Goal: Task Accomplishment & Management: Manage account settings

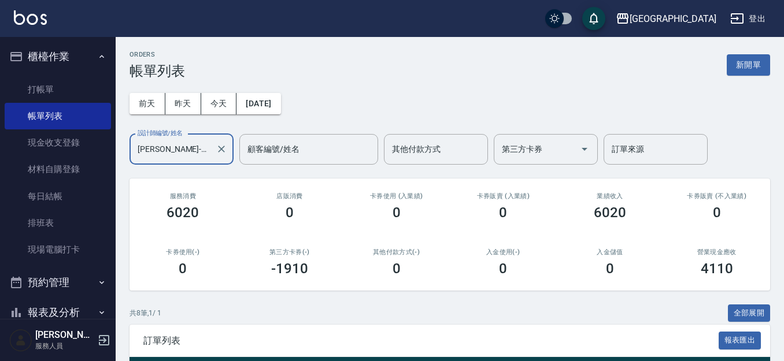
click at [357, 129] on div "前天 昨天 今天 2025/10/02 設計師編號/姓名 林雅雯-01 設計師編號/姓名 顧客編號/姓名 顧客編號/姓名 其他付款方式 其他付款方式 第三方卡…" at bounding box center [449, 122] width 640 height 86
drag, startPoint x: 65, startPoint y: 90, endPoint x: 102, endPoint y: 83, distance: 38.3
click at [65, 90] on link "打帳單" at bounding box center [58, 89] width 106 height 27
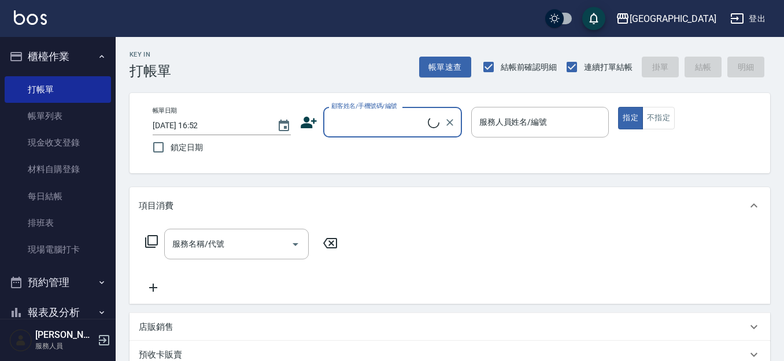
drag, startPoint x: 345, startPoint y: 116, endPoint x: 327, endPoint y: 101, distance: 23.8
click at [343, 116] on input "顧客姓名/手機號碼/編號" at bounding box center [377, 122] width 99 height 20
type input "4560"
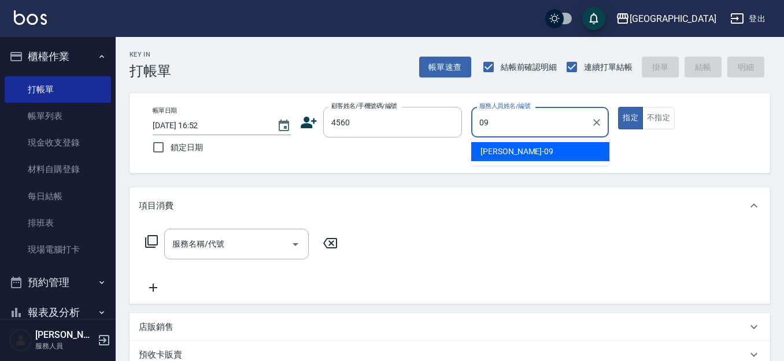
type input "09"
type button "true"
type input "[PERSON_NAME]-09"
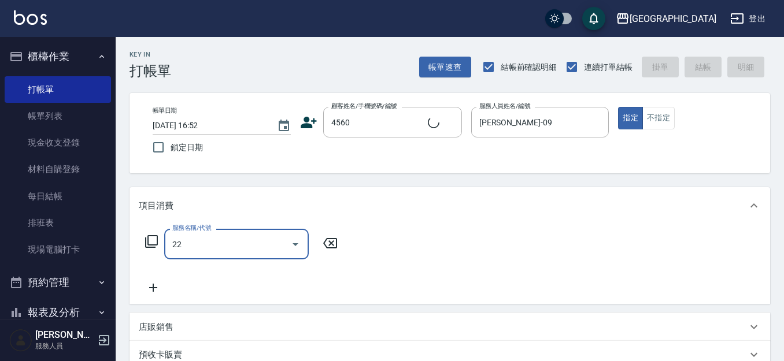
type input "224"
type input "饒幸子/0921120276/4560"
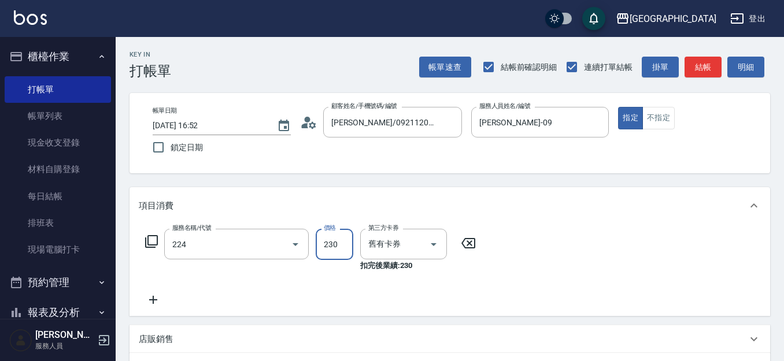
type input "洗髮(卡)230(224)"
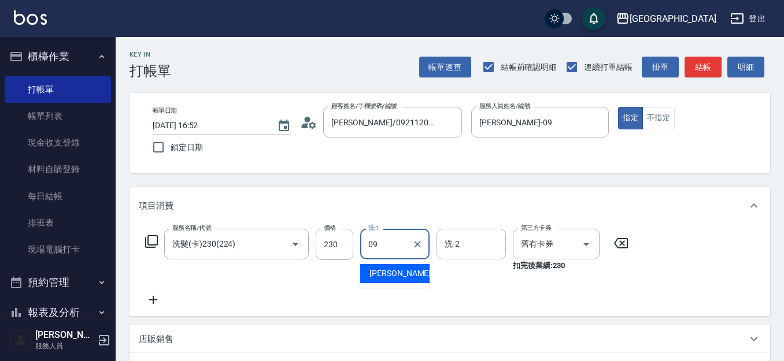
type input "[PERSON_NAME]-09"
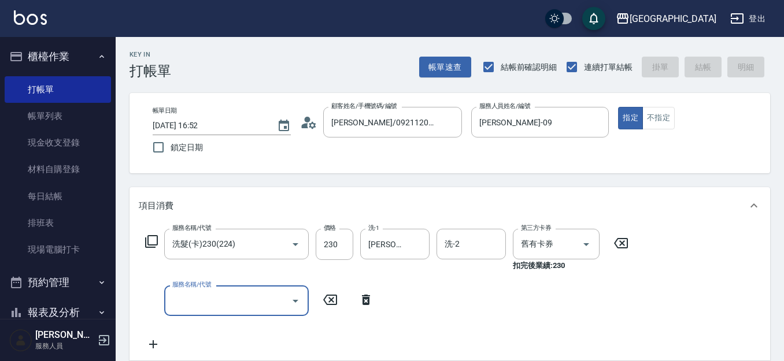
type input "2025/10/09 16:55"
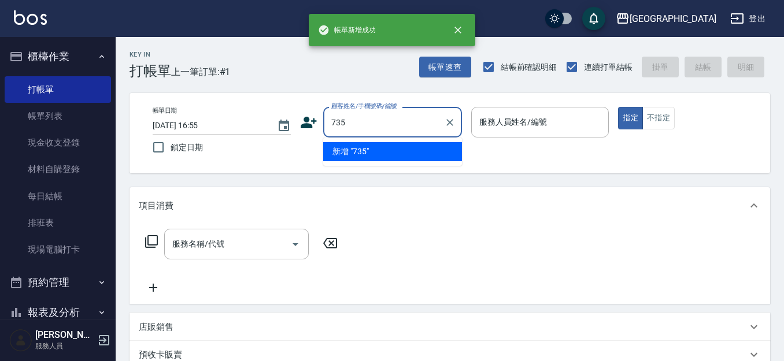
type input "735"
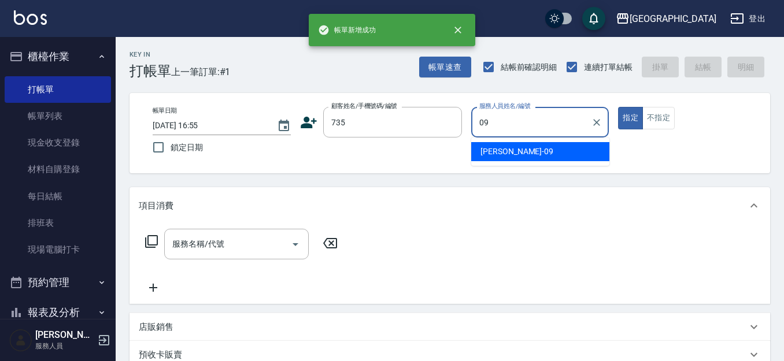
type input "[PERSON_NAME]-09"
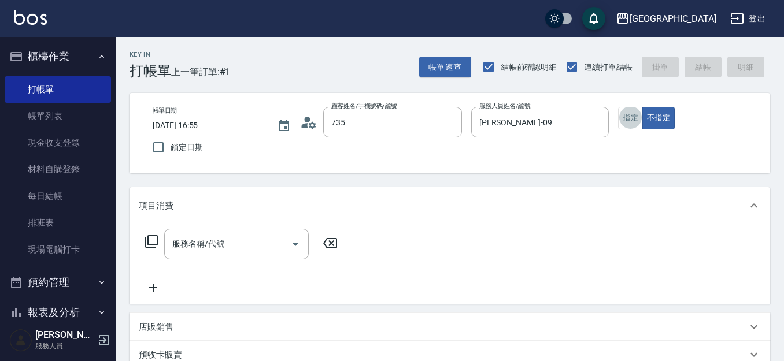
type input "[PERSON_NAME]/ 0958338986/735"
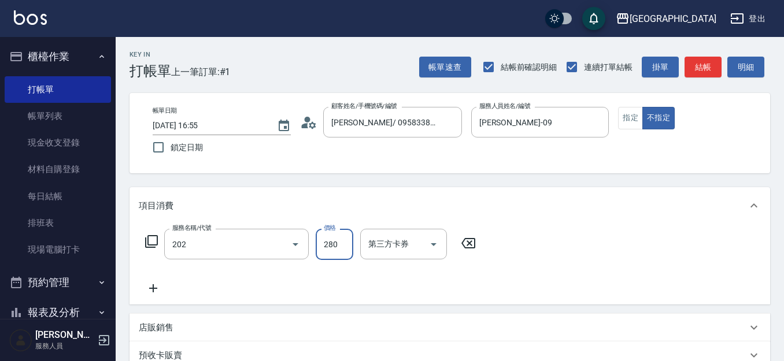
type input "洗髮[280](202)"
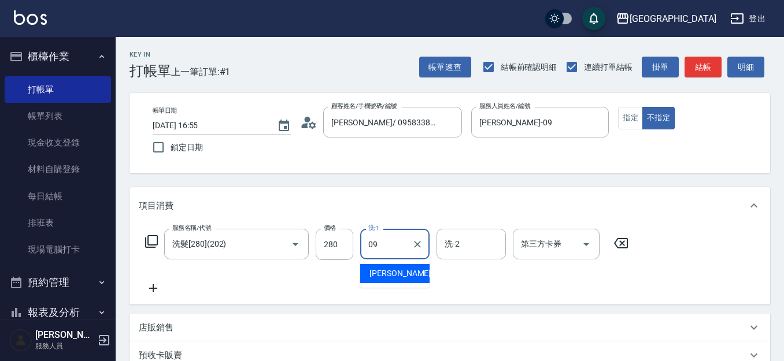
type input "[PERSON_NAME]-09"
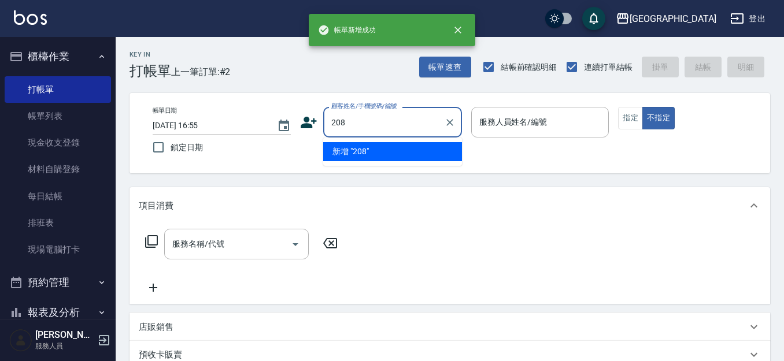
type input "208"
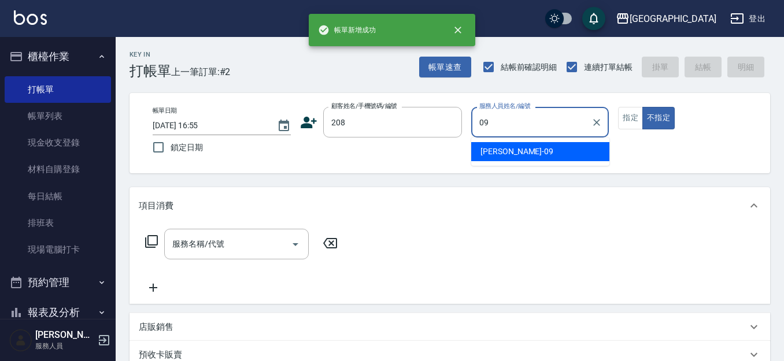
type input "[PERSON_NAME]-09"
type button "false"
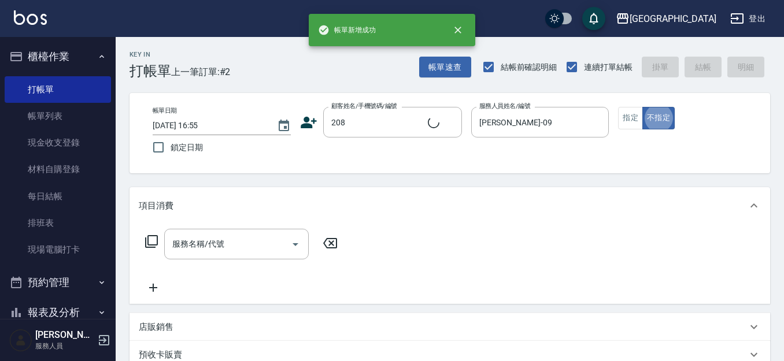
type input "陳麗梅/0919564169/208"
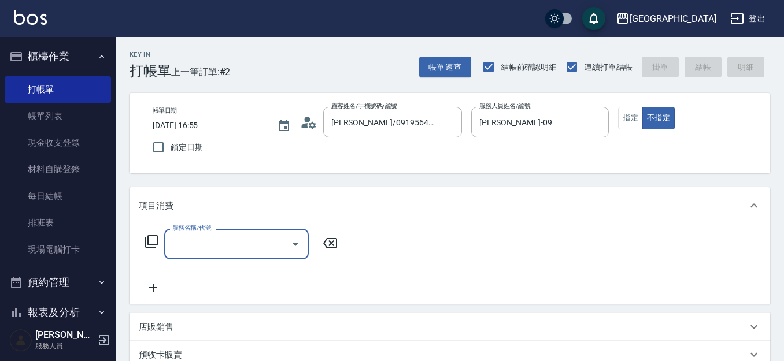
click at [630, 116] on button "指定" at bounding box center [630, 118] width 25 height 23
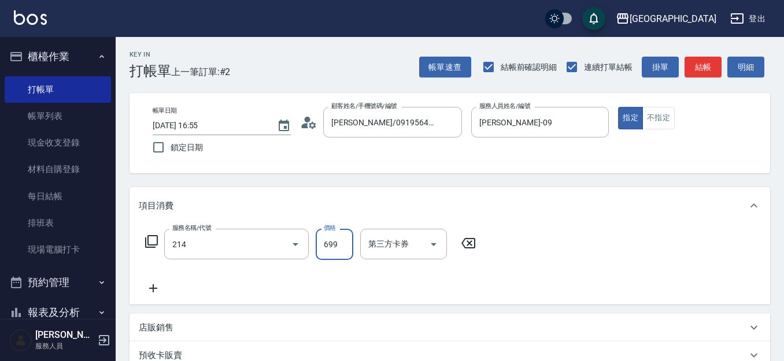
type input "滾珠洗髪699(214)"
type input "700"
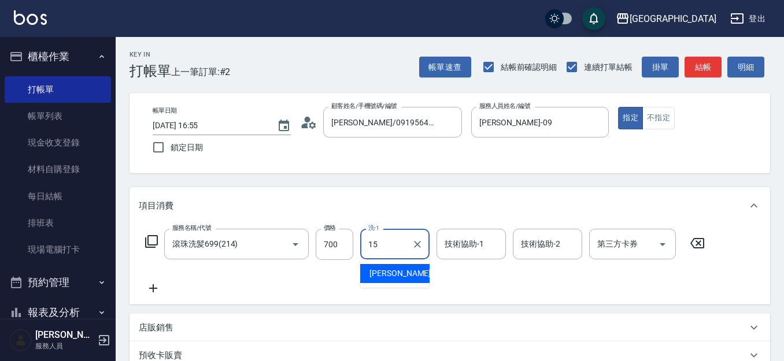
type input "[PERSON_NAME]-15"
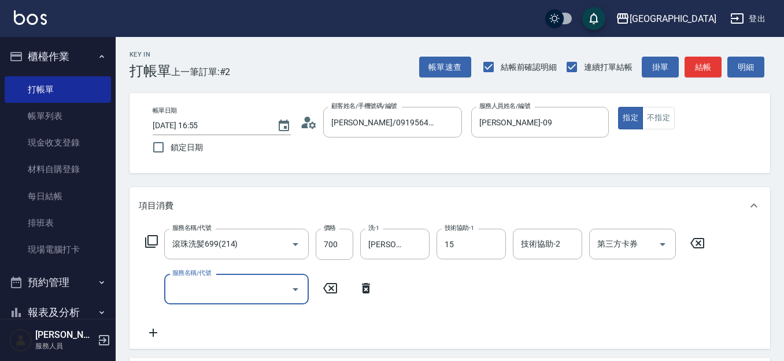
type input "[PERSON_NAME]-15"
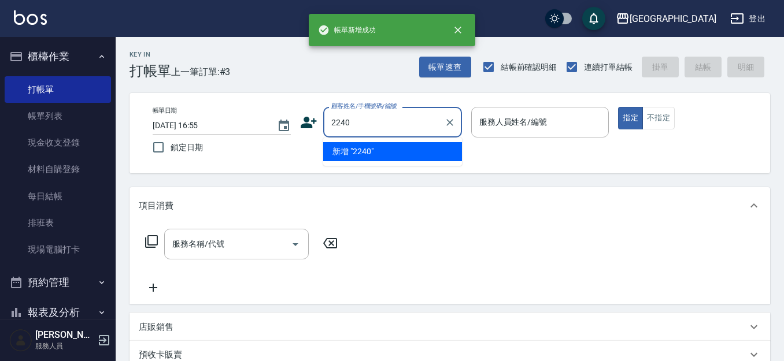
type input "2240"
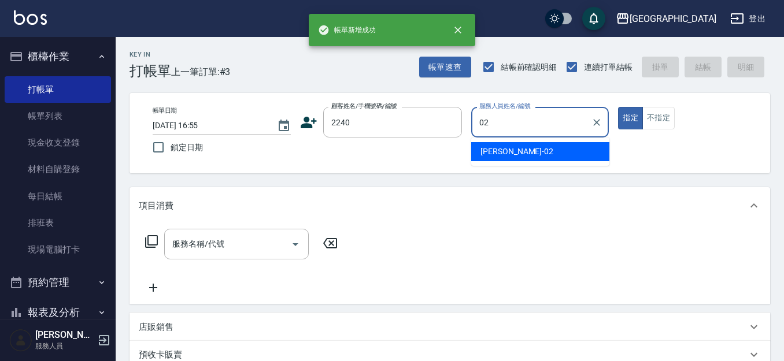
type input "[PERSON_NAME]-02"
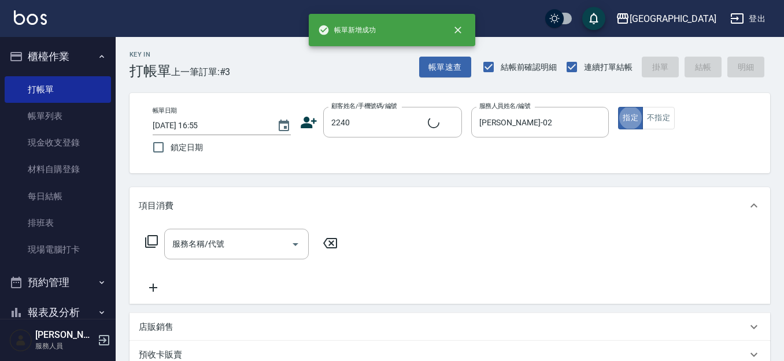
type input "2"
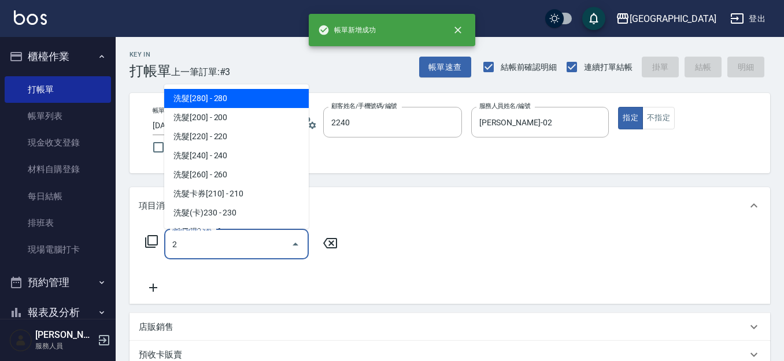
type input "于蕙/0933721362/2240"
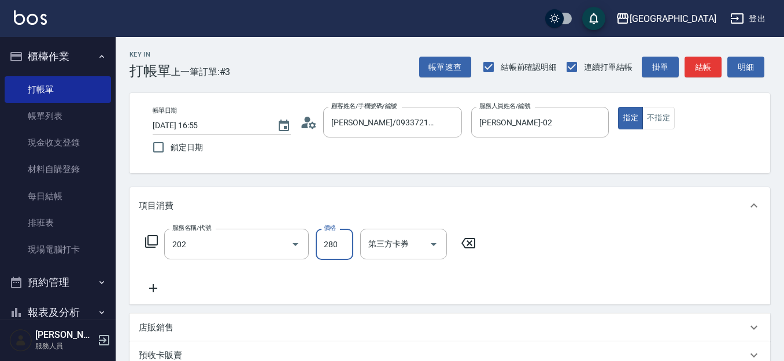
type input "洗髮[280](202)"
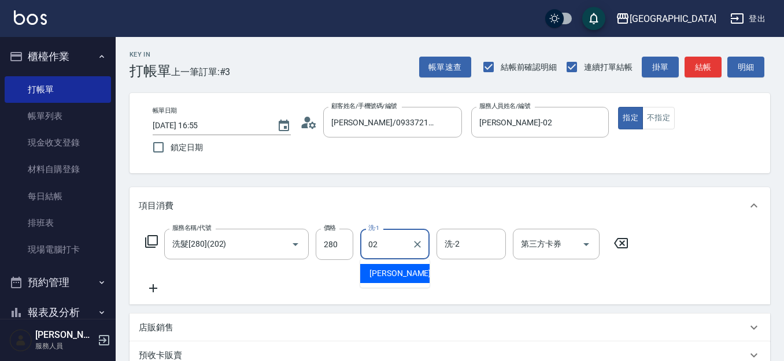
type input "[PERSON_NAME]-02"
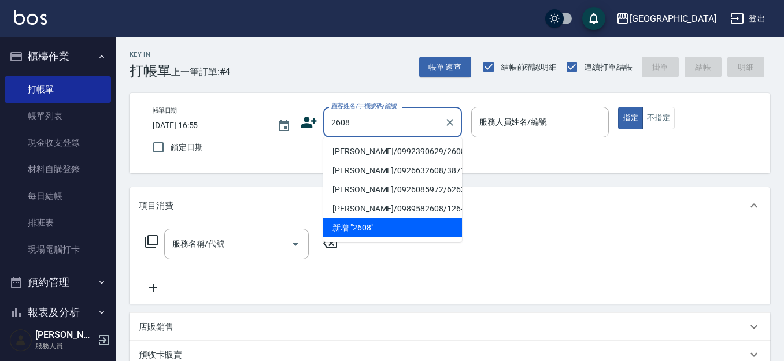
type input "王喻平/0992390629/2608"
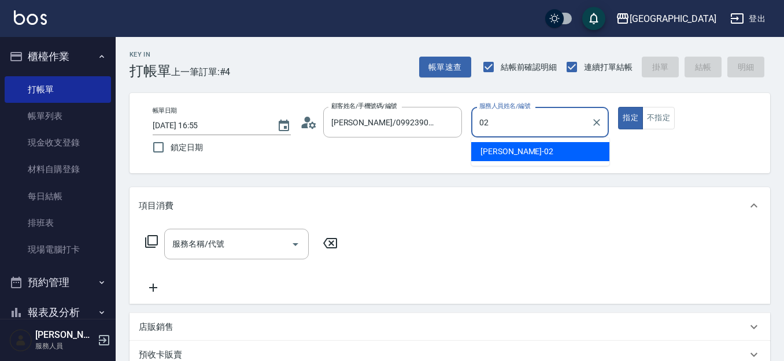
type input "[PERSON_NAME]-02"
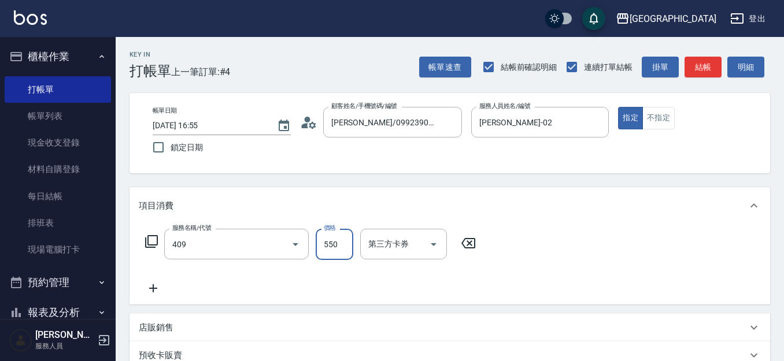
type input "剪髮(550)(409)"
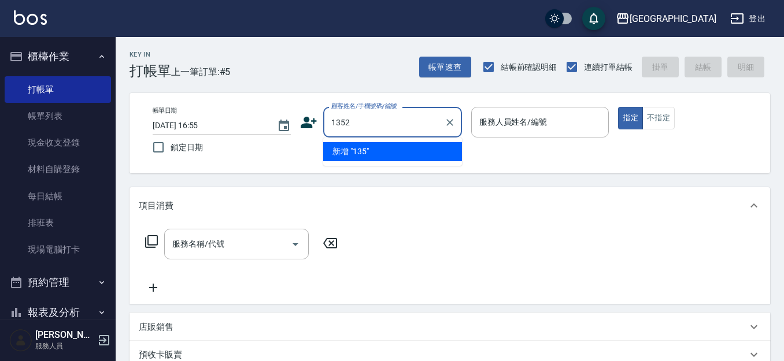
type input "1352"
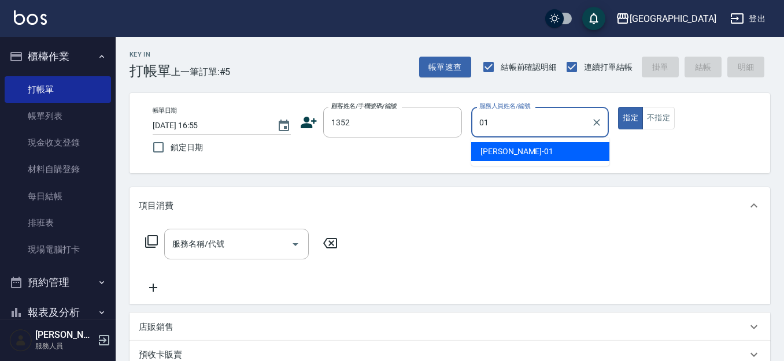
type input "[PERSON_NAME]-01"
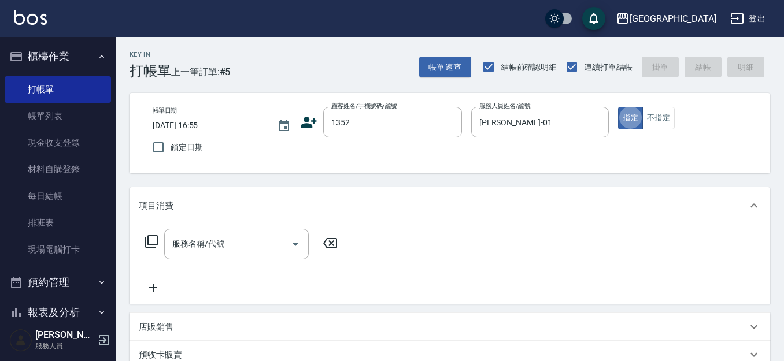
type input "[PERSON_NAME]/0421/1352"
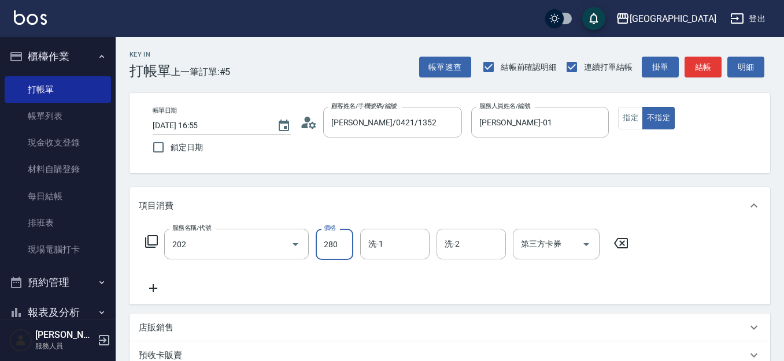
type input "洗髮[280](202)"
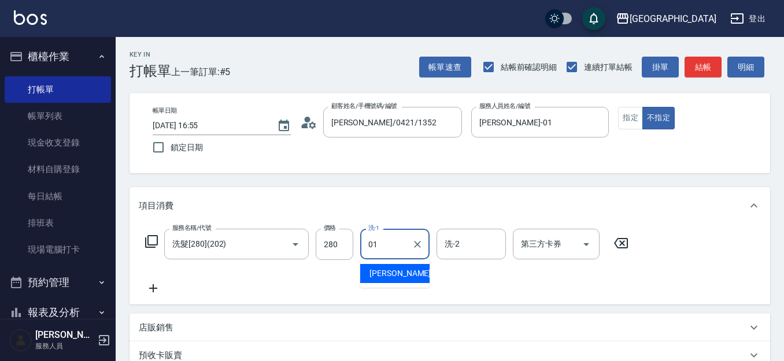
type input "[PERSON_NAME]-01"
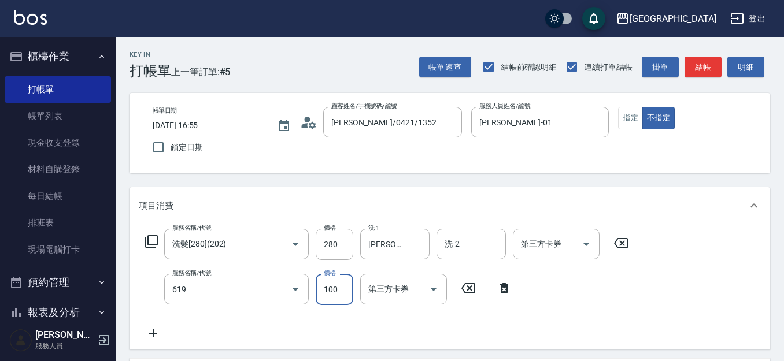
type input "煥彩.玻酸.晶膜.水療(619)"
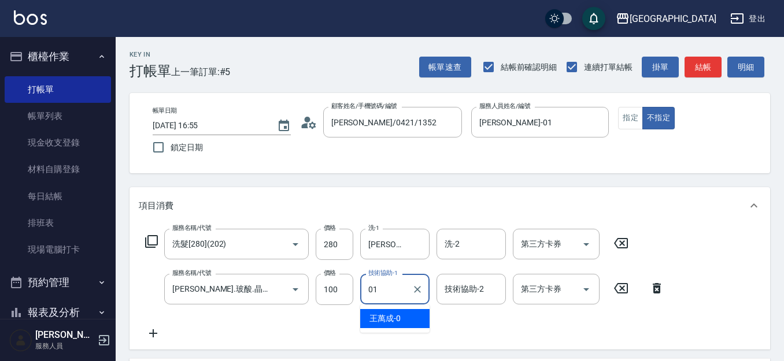
type input "[PERSON_NAME]-01"
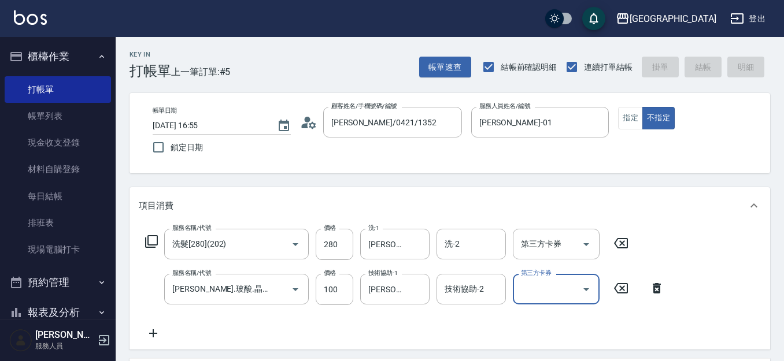
type input "2025/10/09 16:56"
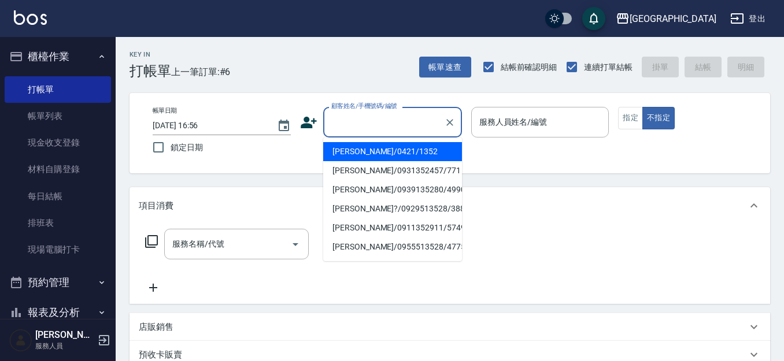
click at [380, 127] on input "顧客姓名/手機號碼/編號" at bounding box center [383, 122] width 111 height 20
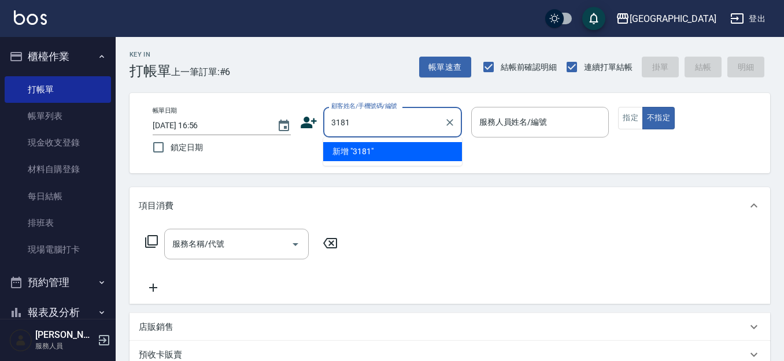
type input "3181"
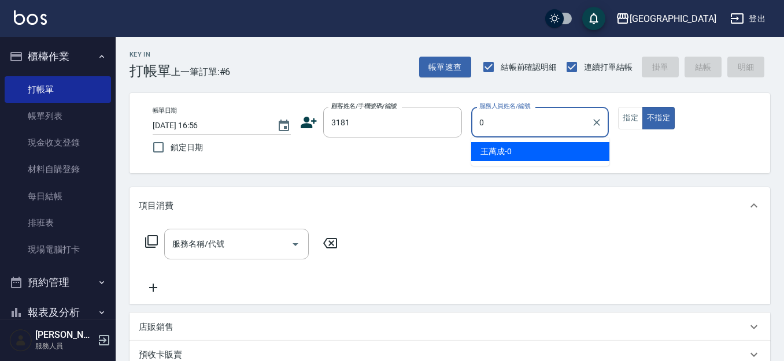
type input "09"
type input "游文玫/0919947656/3181"
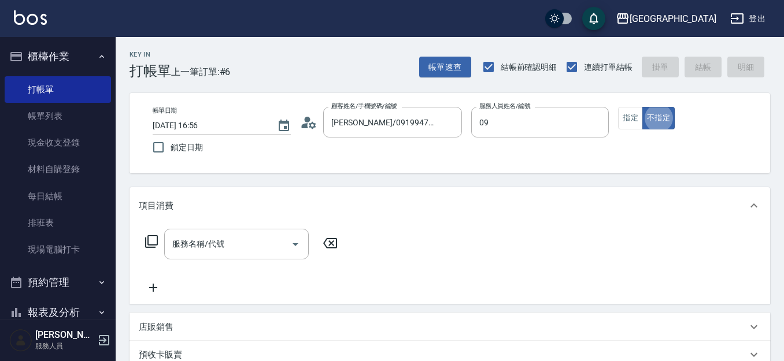
type input "[PERSON_NAME]-09"
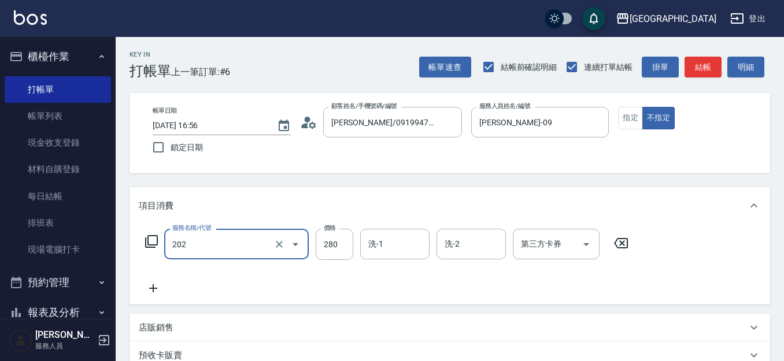
type input "洗髮[280](202)"
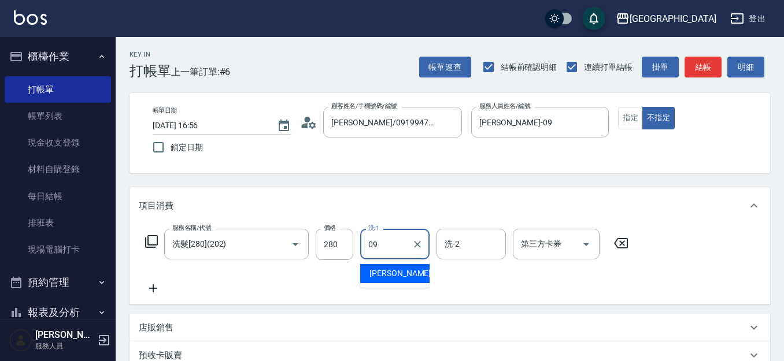
type input "[PERSON_NAME]-09"
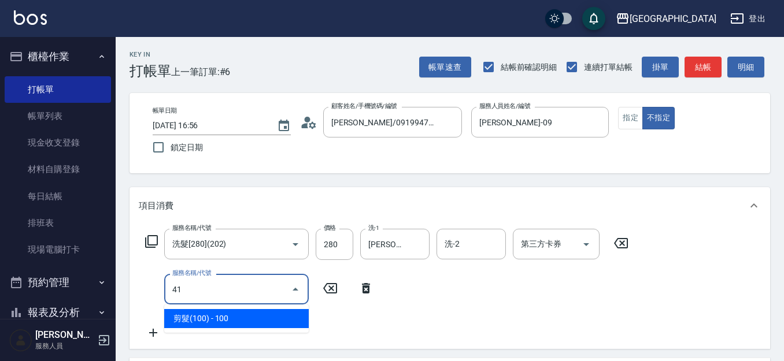
type input "4"
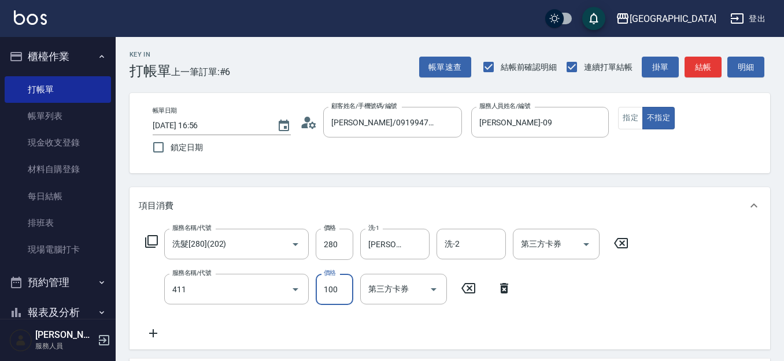
type input "剪髮(100)(411)"
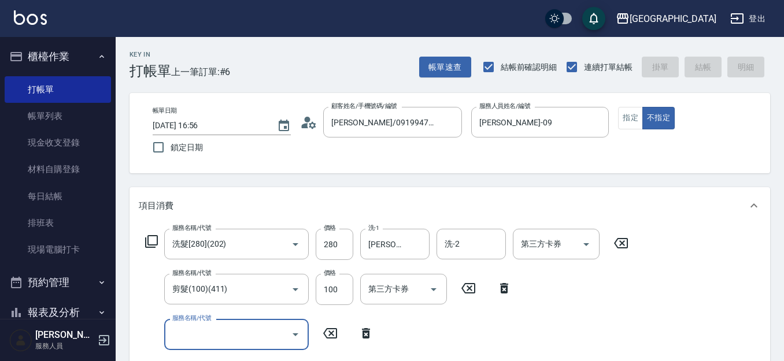
type input "2025/10/09 16:57"
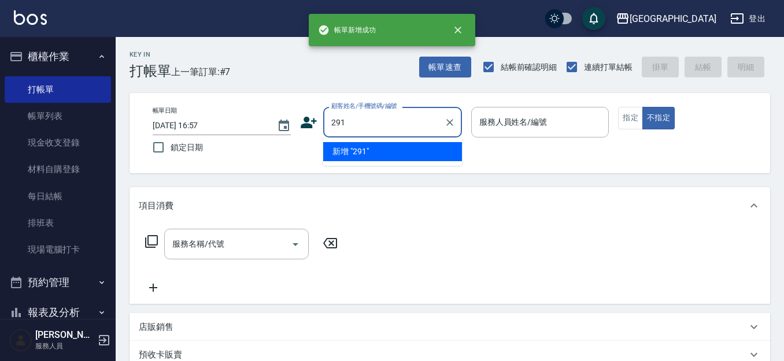
type input "291"
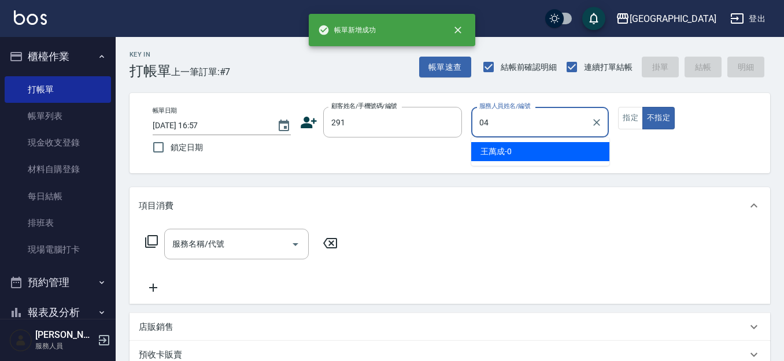
type input "[PERSON_NAME]-04"
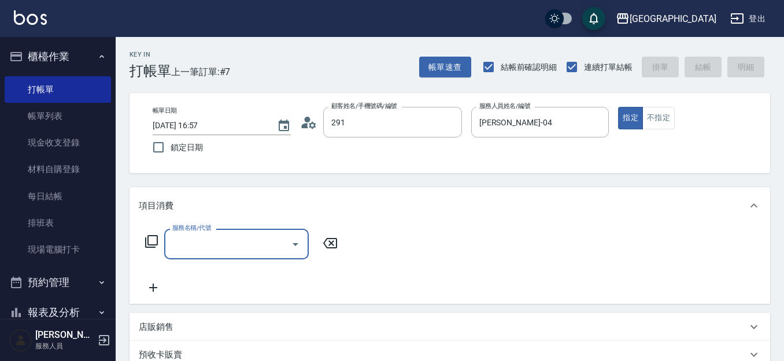
type input "陳永慧/291/291"
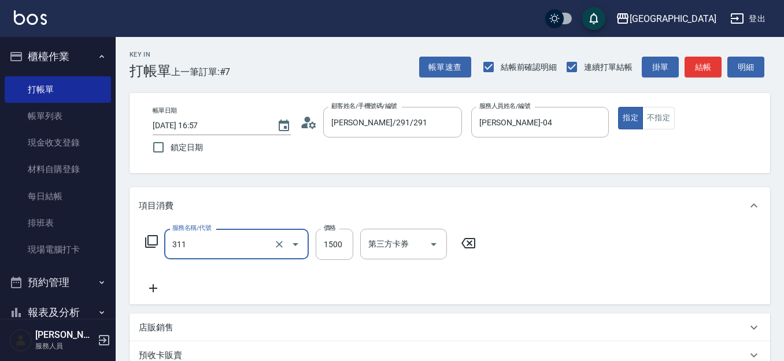
type input "燙髮[1500](311)"
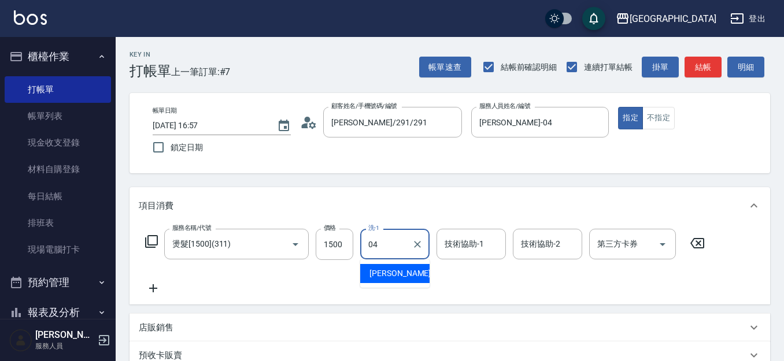
type input "[PERSON_NAME]-04"
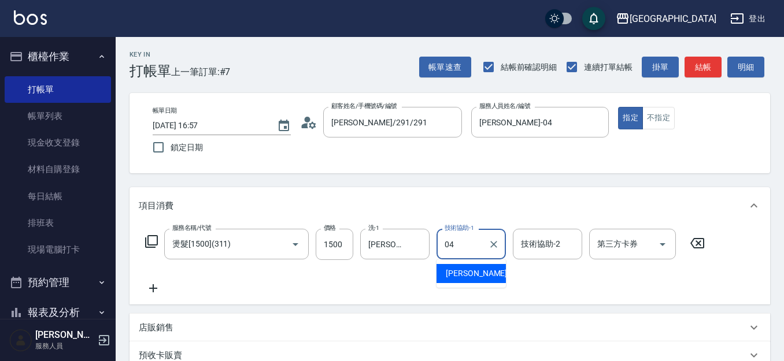
type input "[PERSON_NAME]-04"
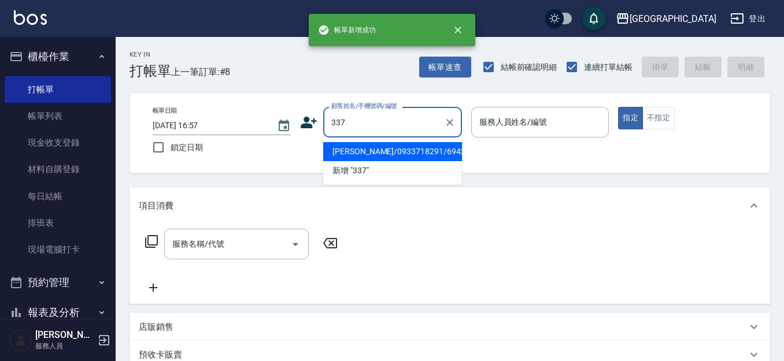
type input "周婉琦/0933718291/6942"
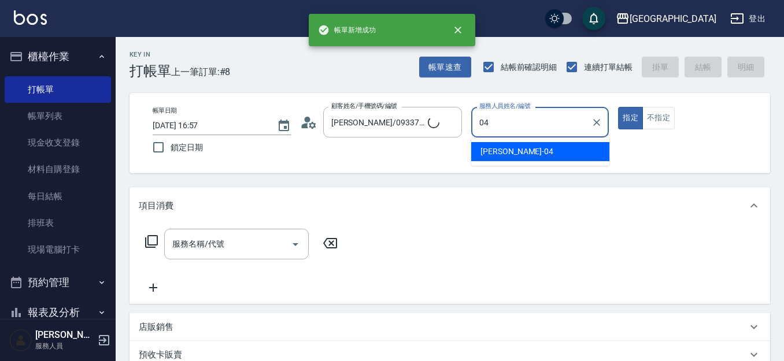
type input "04"
type input "陳筠佑/0910006073/337"
type input "[PERSON_NAME]-04"
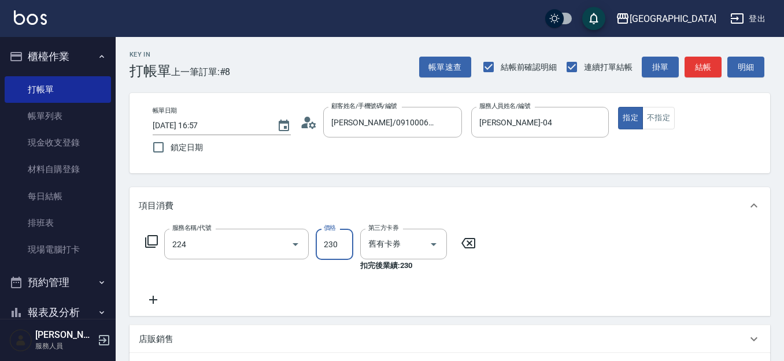
type input "洗髮(卡)230(224)"
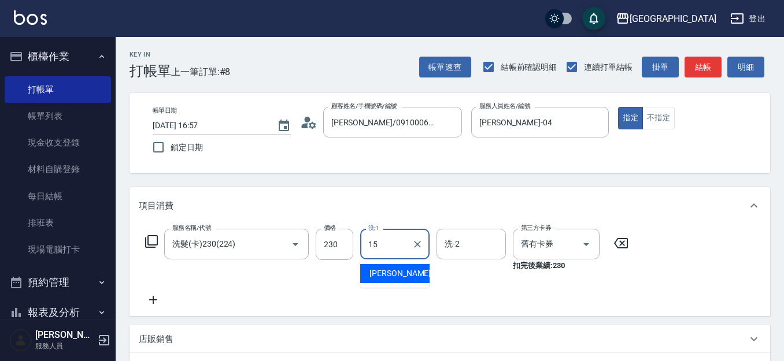
type input "[PERSON_NAME]-15"
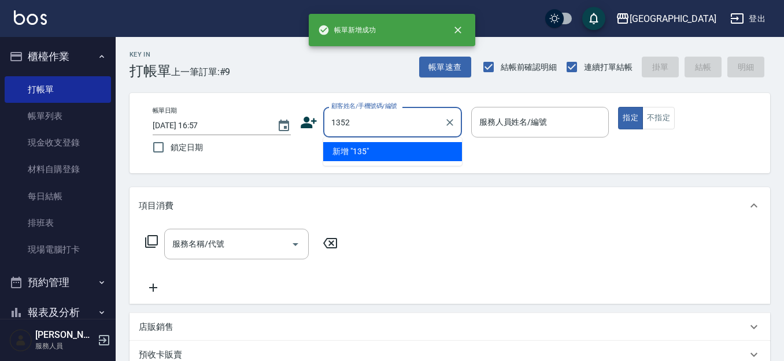
type input "1352"
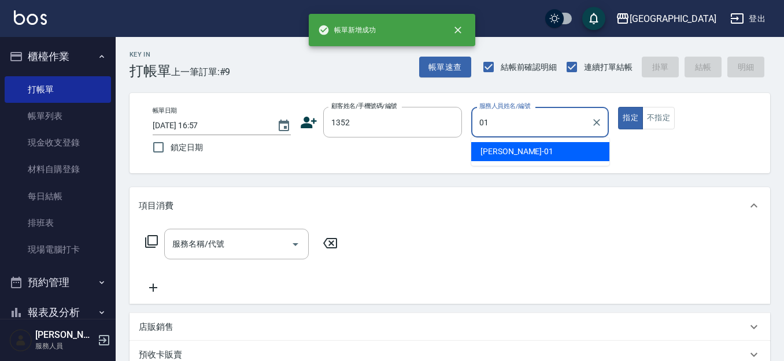
type input "[PERSON_NAME]-01"
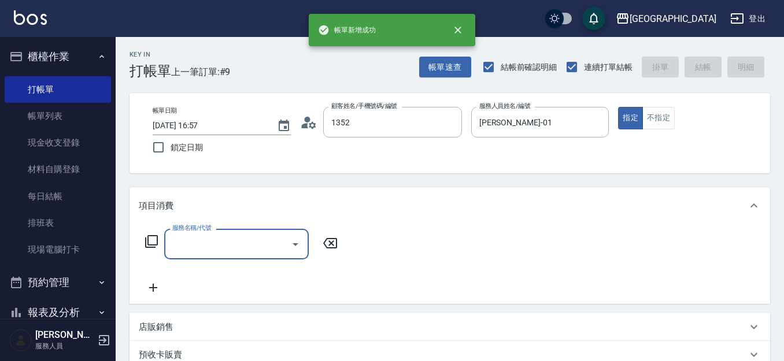
type input "[PERSON_NAME]/0421/1352"
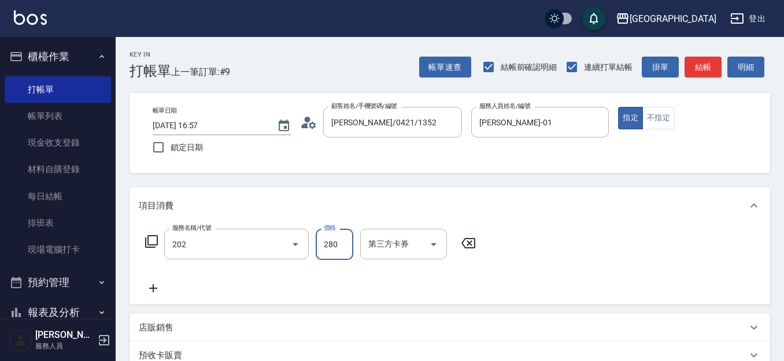
type input "洗髮[280](202)"
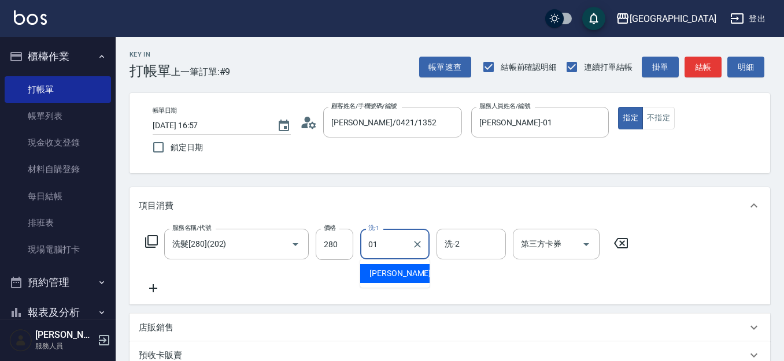
type input "[PERSON_NAME]-01"
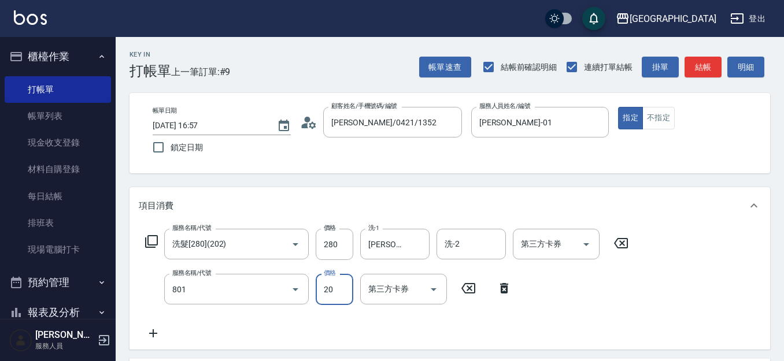
type input "潤絲(801)"
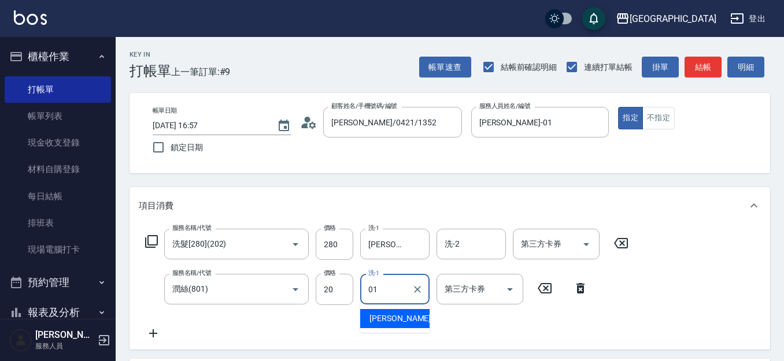
type input "[PERSON_NAME]-01"
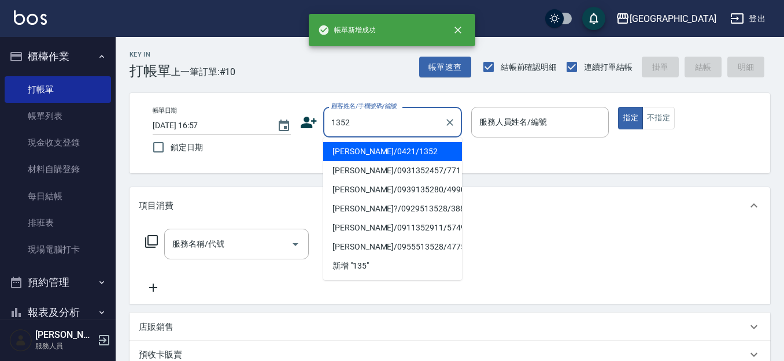
type input "1352"
type input "01"
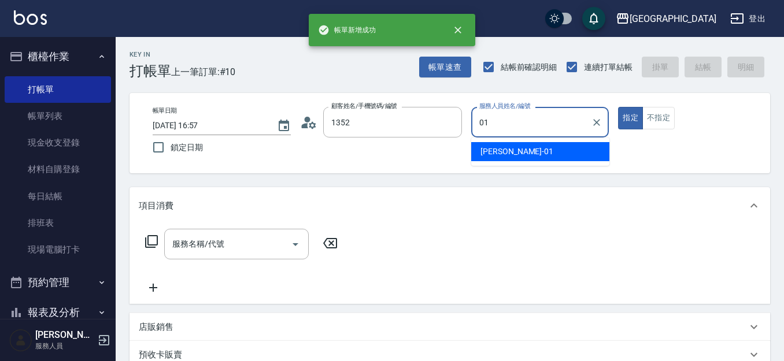
type input "[PERSON_NAME]/0421/1352"
type input "[PERSON_NAME]-01"
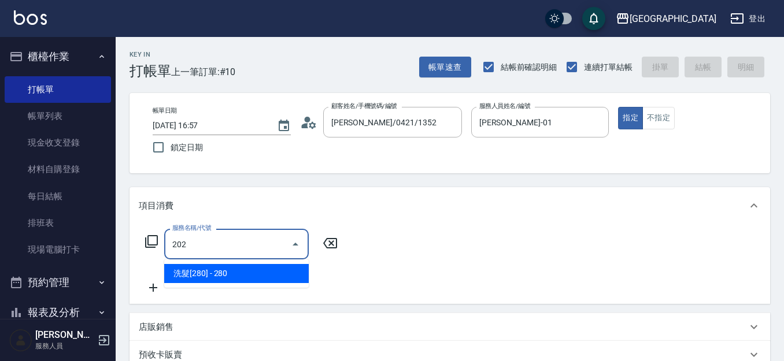
type input "洗髮[280](202)"
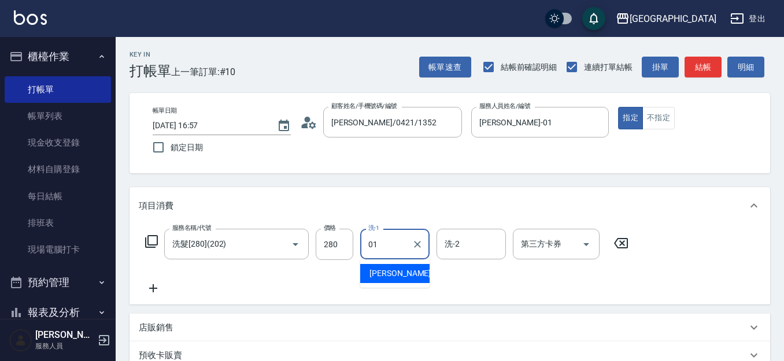
type input "[PERSON_NAME]-01"
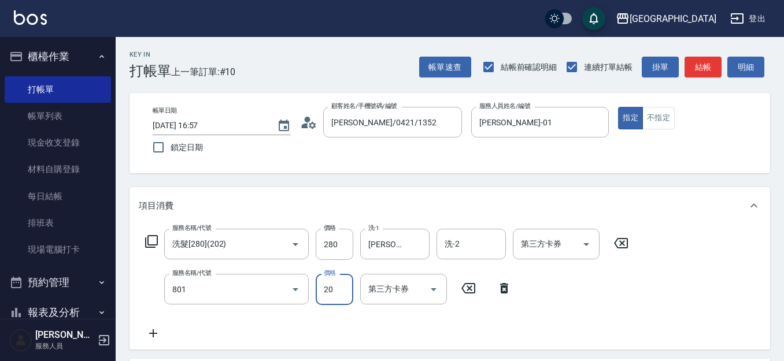
type input "潤絲(801)"
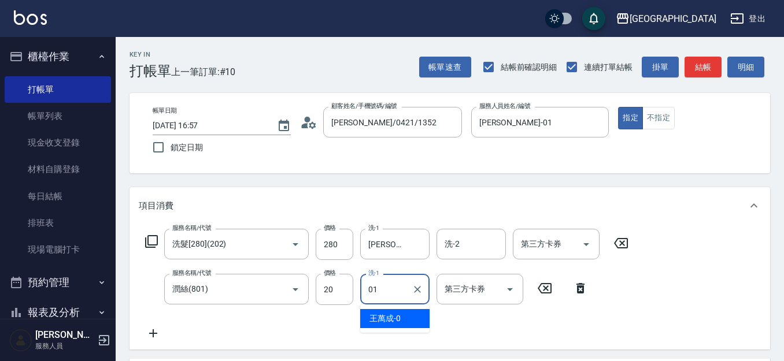
type input "[PERSON_NAME]-01"
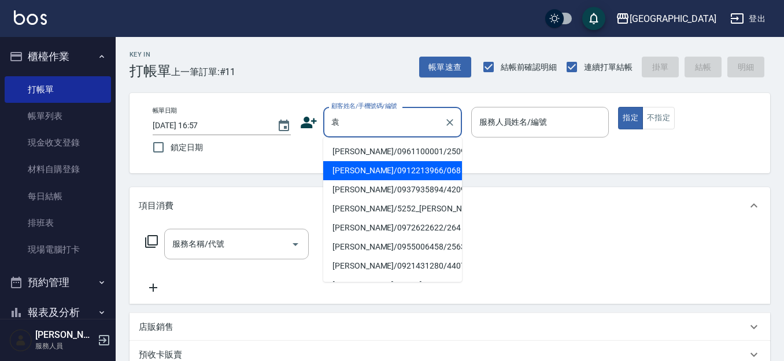
click at [391, 170] on li "袁慶儀/0912213966/068" at bounding box center [392, 170] width 139 height 19
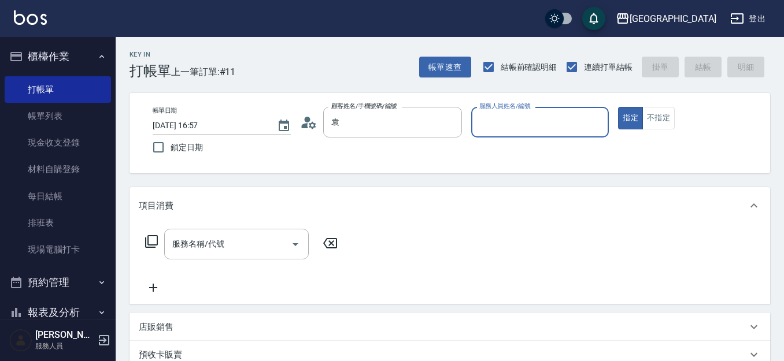
type input "袁慶儀/0912213966/068"
click at [442, 122] on button "Clear" at bounding box center [450, 122] width 16 height 16
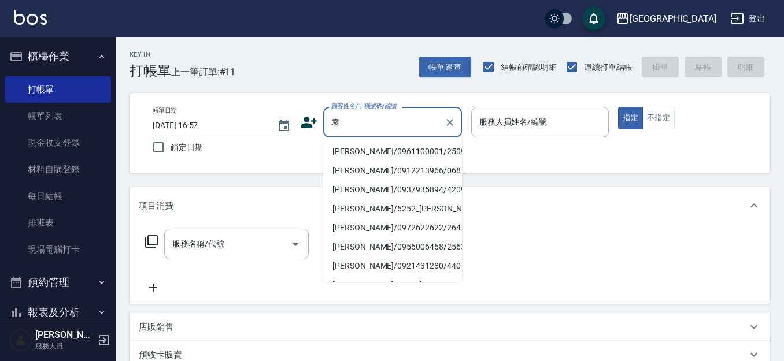
click at [421, 150] on li "袁佳汶/0961100001/2509" at bounding box center [392, 151] width 139 height 19
type input "袁佳汶/0961100001/2509"
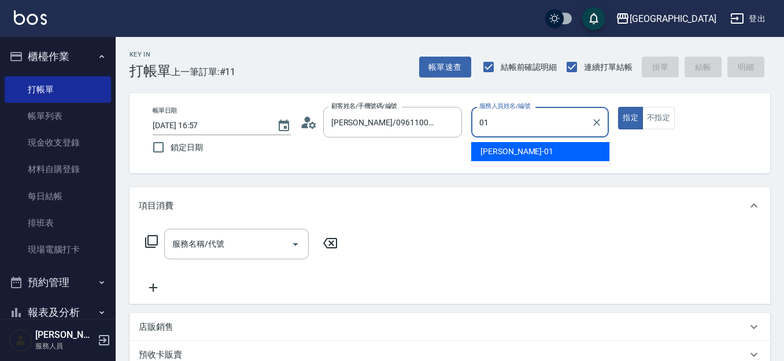
type input "[PERSON_NAME]-01"
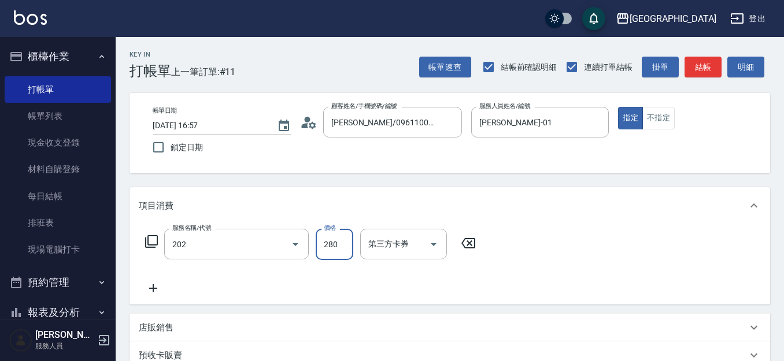
type input "洗髮[280](202)"
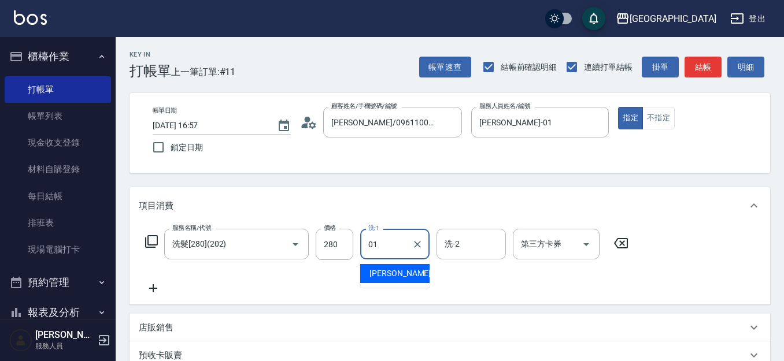
type input "[PERSON_NAME]-01"
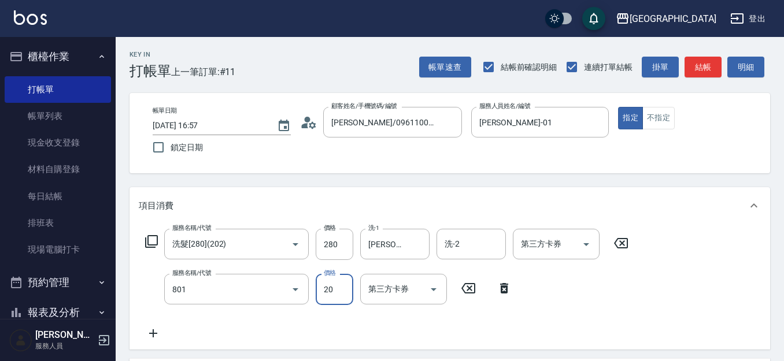
type input "潤絲(801)"
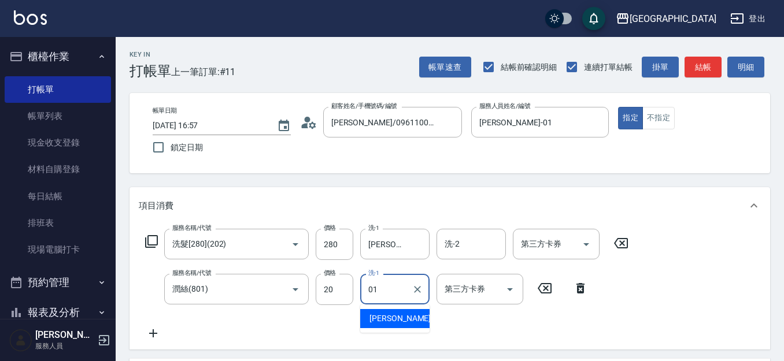
type input "[PERSON_NAME]-01"
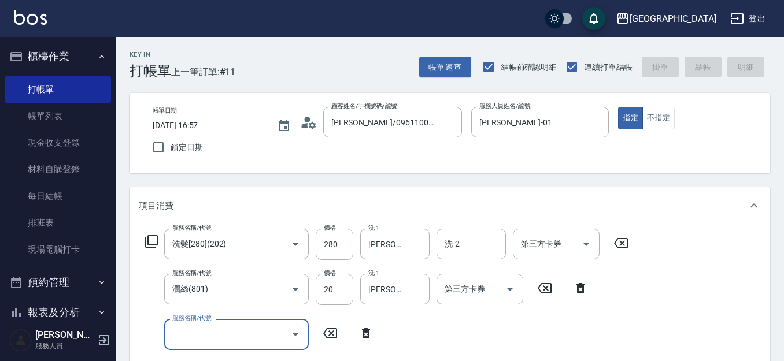
type input "2025/10/09 16:58"
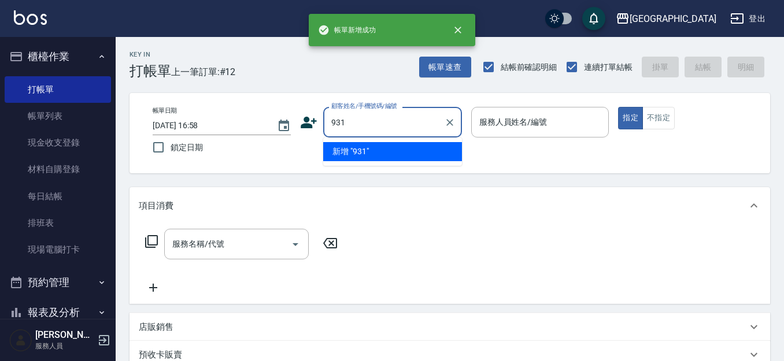
type input "931"
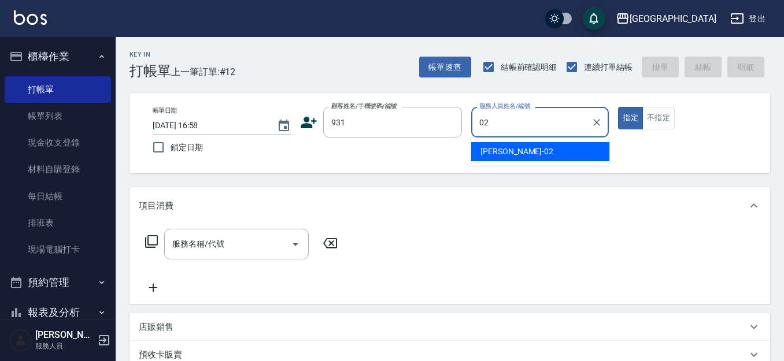
type input "[PERSON_NAME]-02"
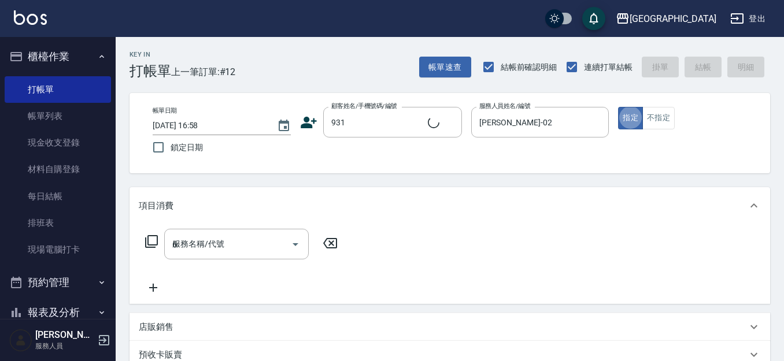
type input "63"
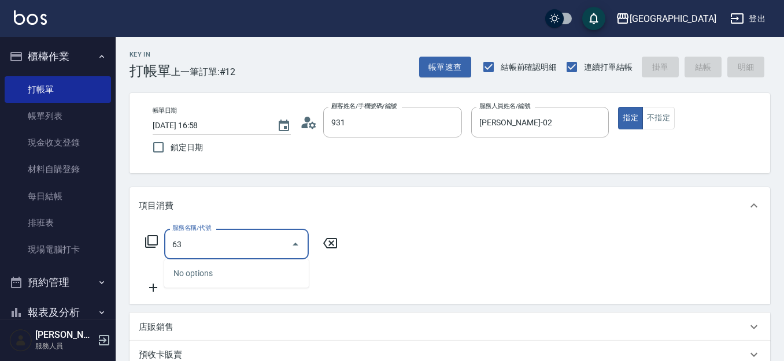
type input "李月春/0918265508/931"
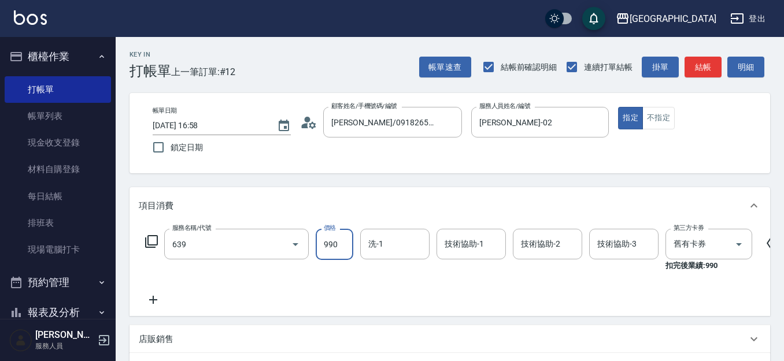
type input "(芙)蘆薈髮膜套卡(自材)(639)"
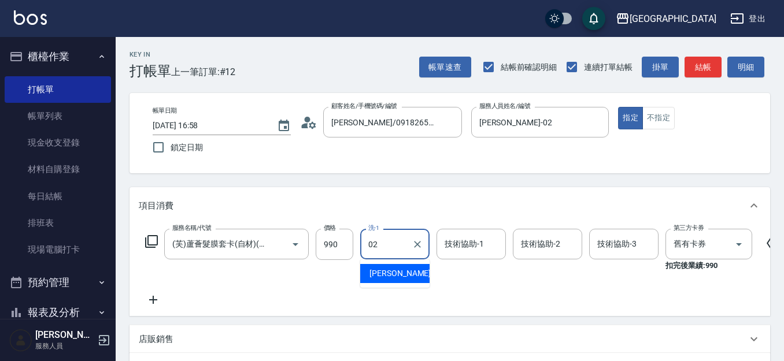
type input "[PERSON_NAME]-02"
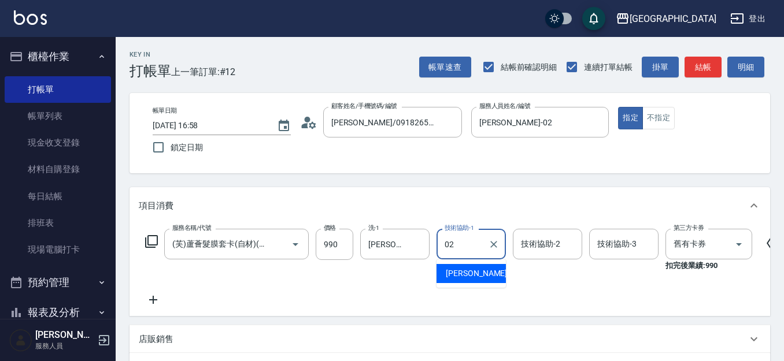
type input "[PERSON_NAME]-02"
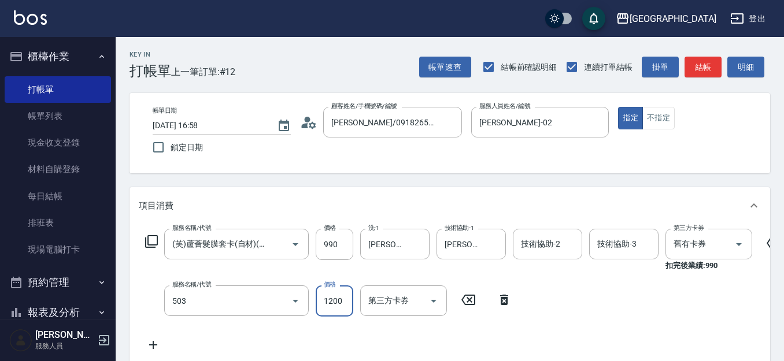
type input "染髮[120](503)"
type input "1210"
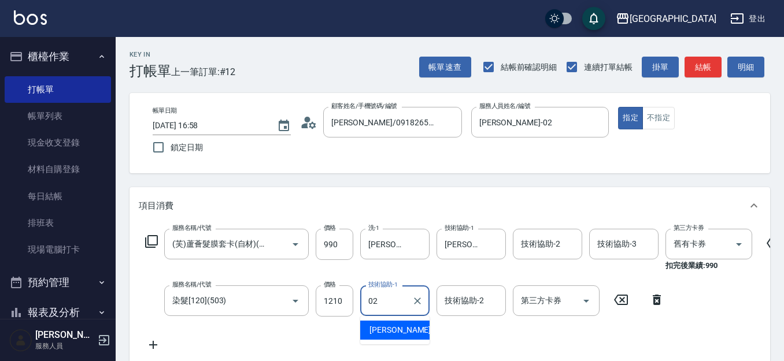
type input "[PERSON_NAME]-02"
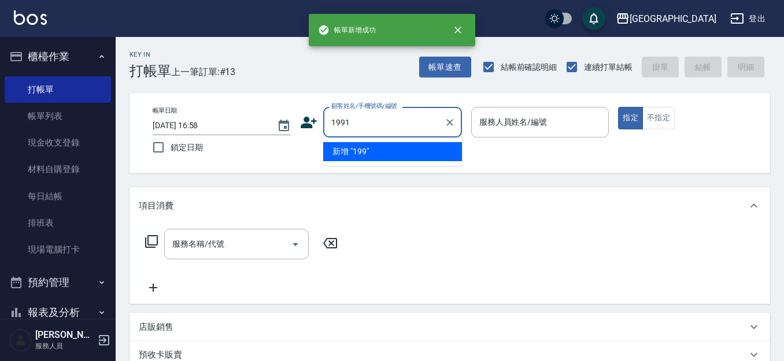
type input "1991"
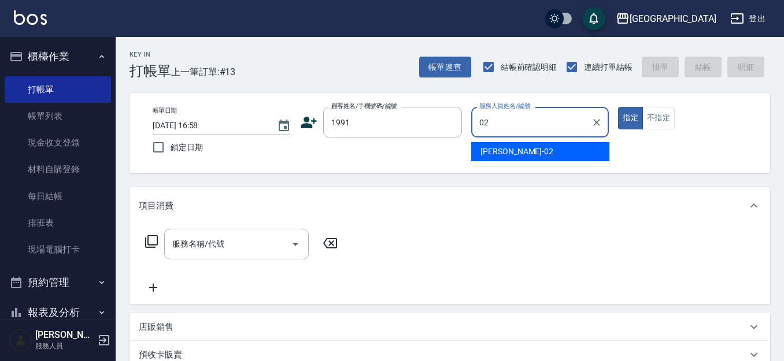
type input "[PERSON_NAME]-02"
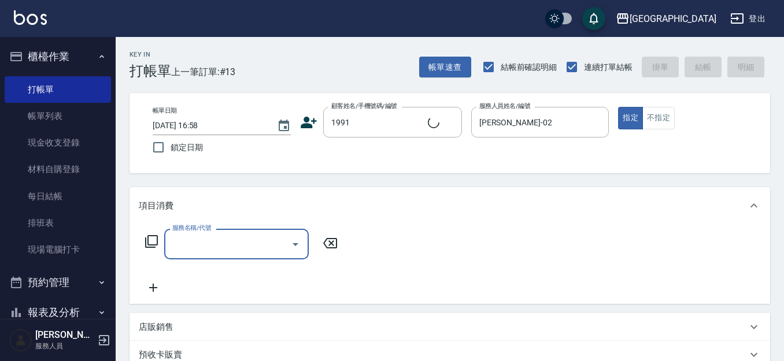
type input "吳冠蓉/0928625099/1991"
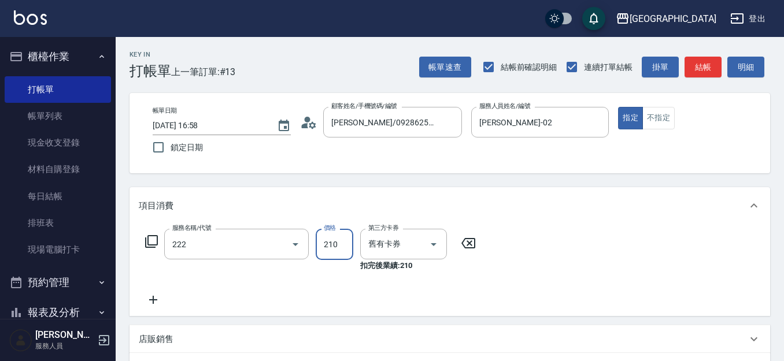
type input "洗髮卡券[210](222)"
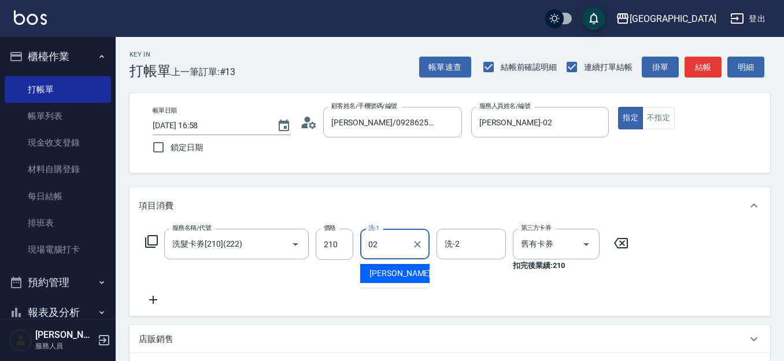
type input "[PERSON_NAME]-02"
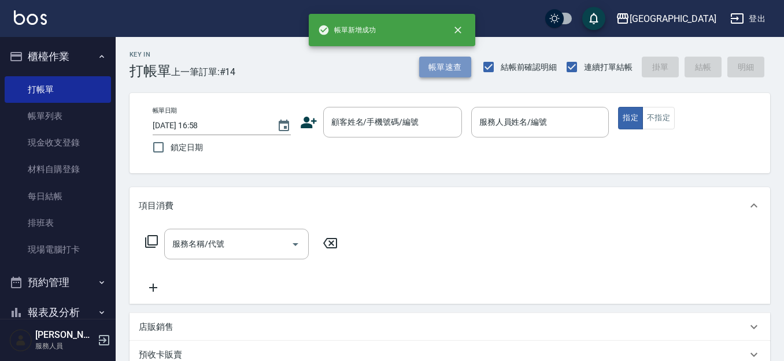
click at [448, 67] on button "帳單速查" at bounding box center [445, 67] width 52 height 21
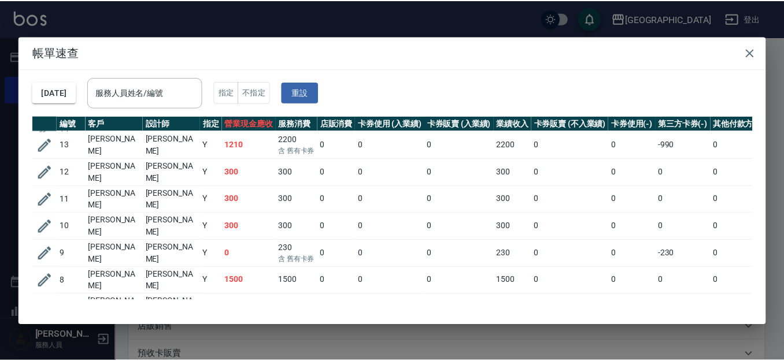
scroll to position [26, 0]
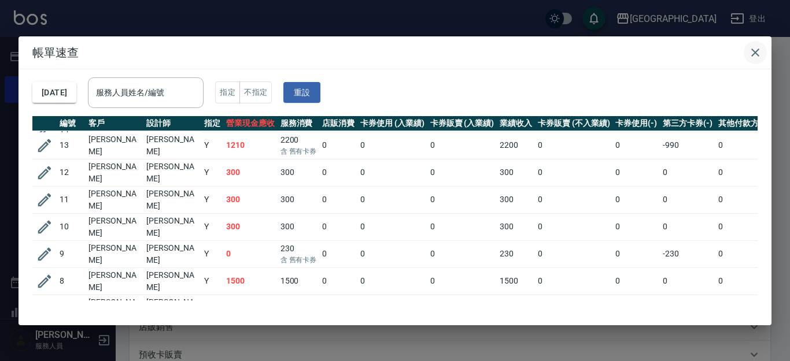
click at [754, 52] on icon "button" at bounding box center [755, 53] width 8 height 8
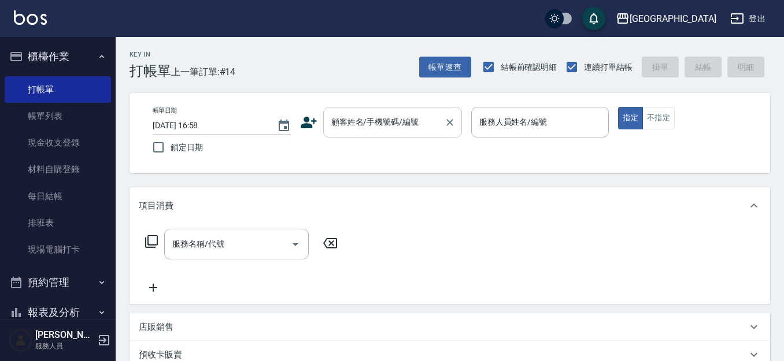
click at [370, 128] on input "顧客姓名/手機號碼/編號" at bounding box center [383, 122] width 111 height 20
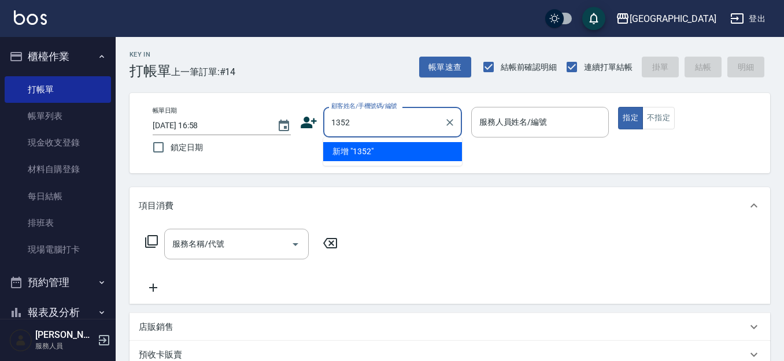
type input "1352"
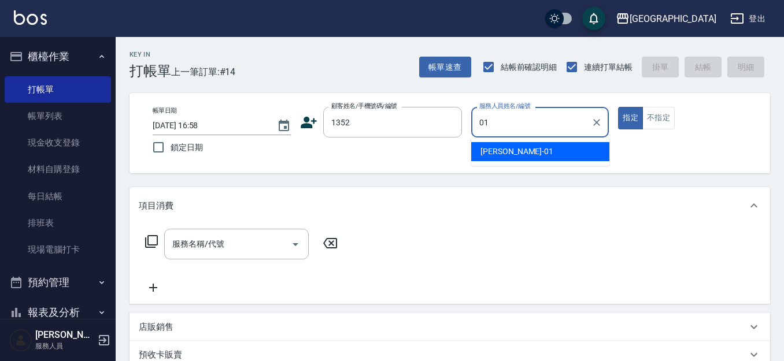
type input "[PERSON_NAME]-01"
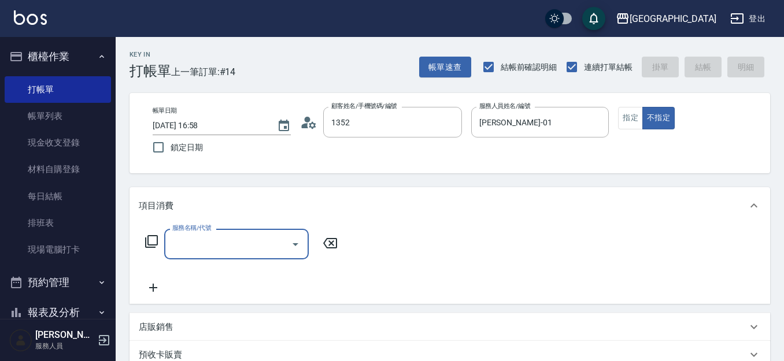
type input "[PERSON_NAME]/0421/1352"
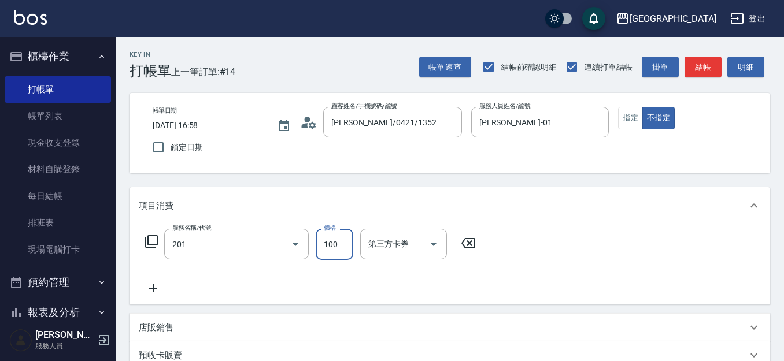
type input "洗髮[100](201)"
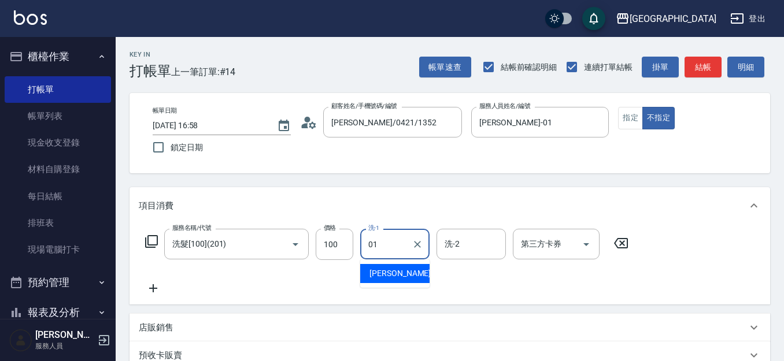
type input "[PERSON_NAME]-01"
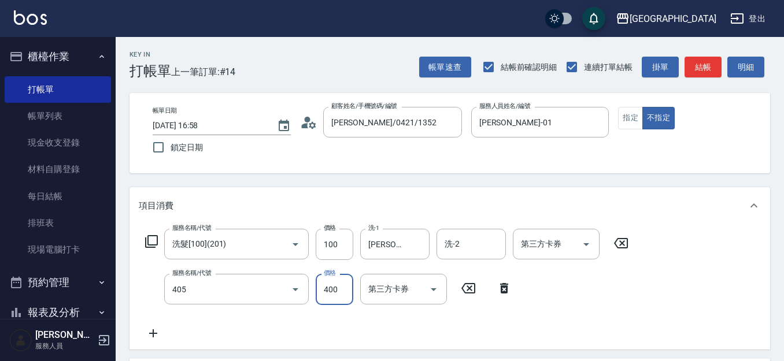
type input "剪髮(400)(405)"
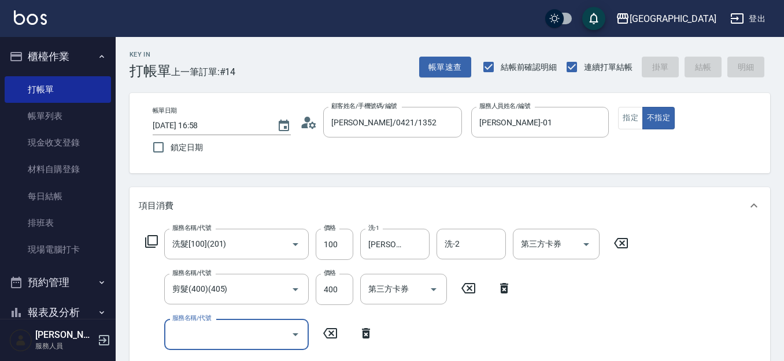
type input "2025/10/09 16:59"
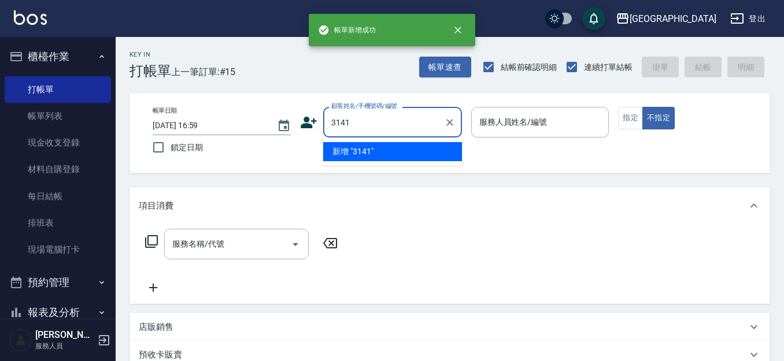
type input "3141"
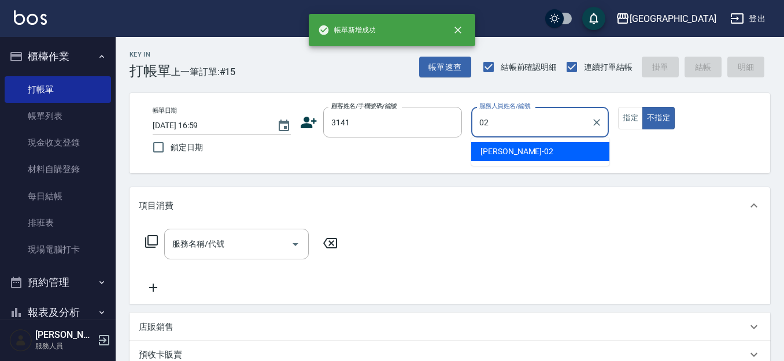
type input "[PERSON_NAME]-02"
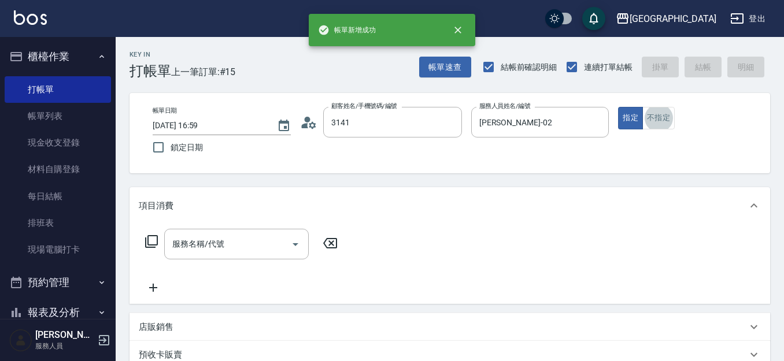
type input "黃秀玲/0986086430/3141"
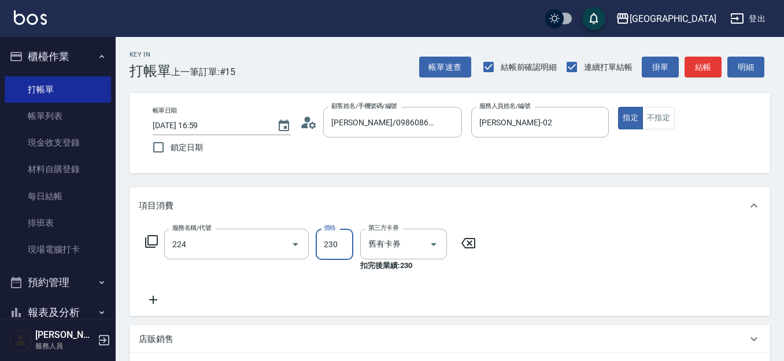
type input "洗髮(卡)230(224)"
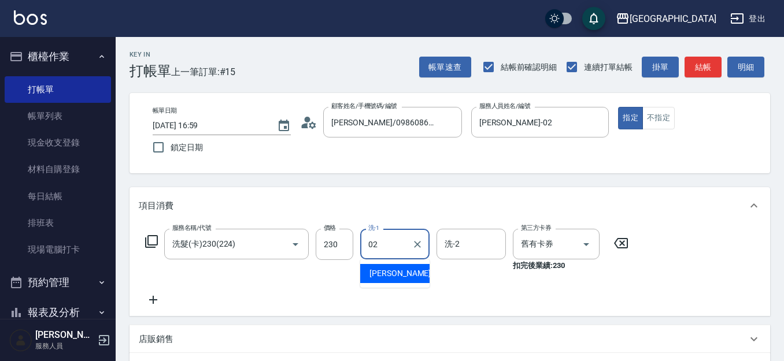
type input "[PERSON_NAME]-02"
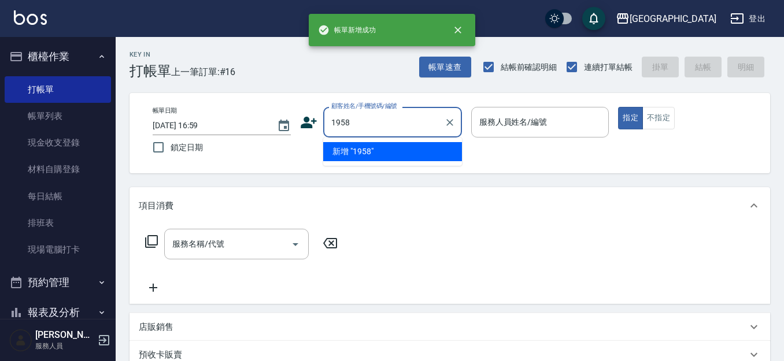
type input "1958"
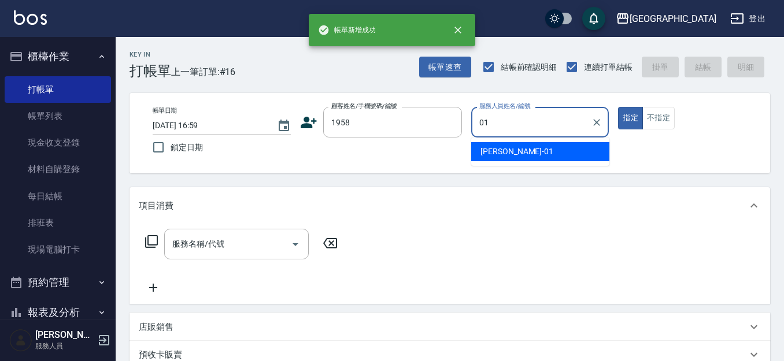
type input "[PERSON_NAME]-01"
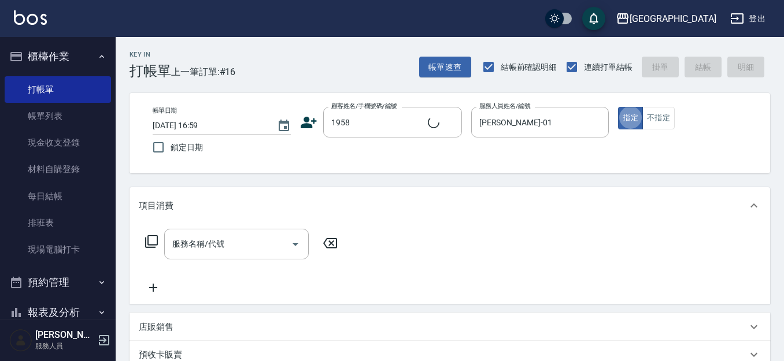
type input "但炘齊/0928839493/1958"
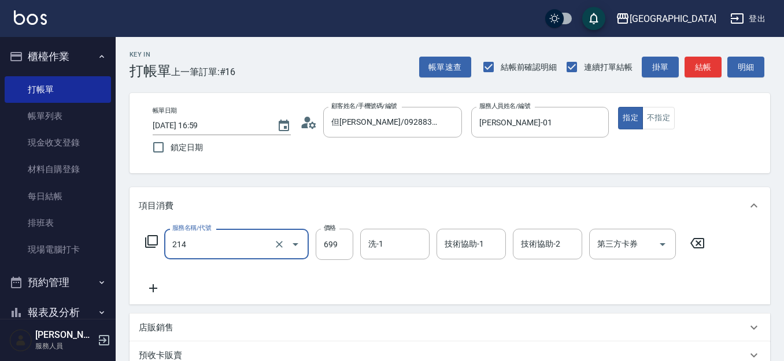
type input "滾珠洗髪699(214)"
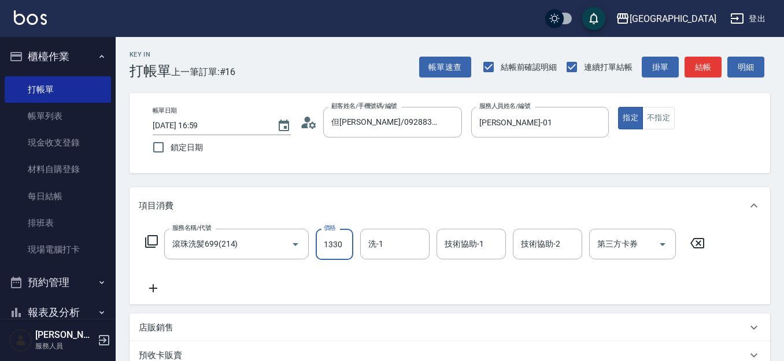
type input "1330"
type input "0"
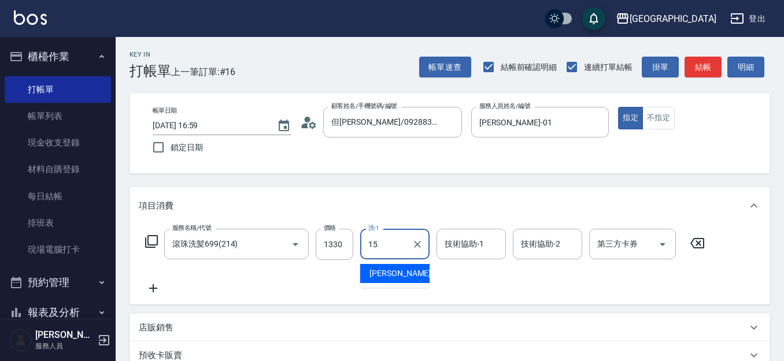
type input "[PERSON_NAME]-15"
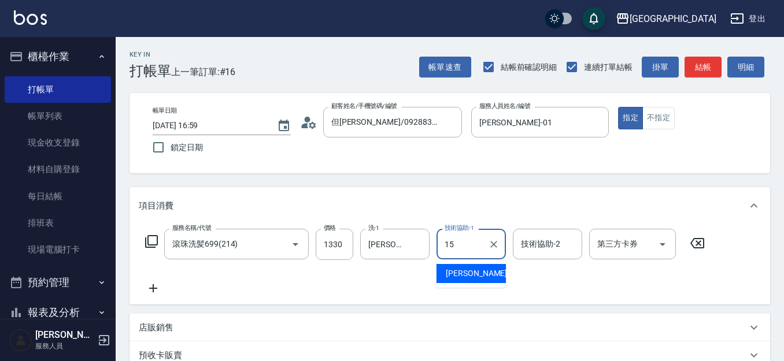
type input "[PERSON_NAME]-15"
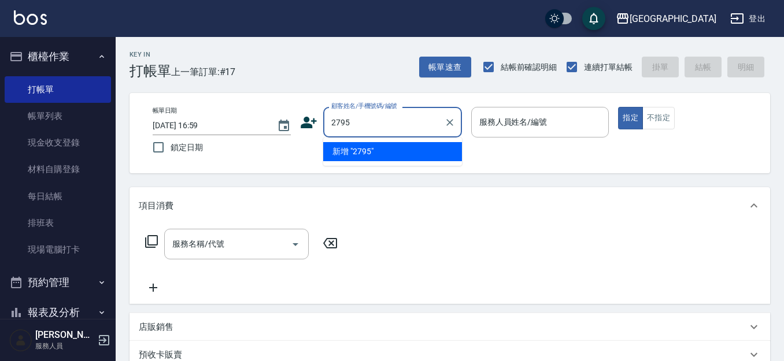
type input "2795"
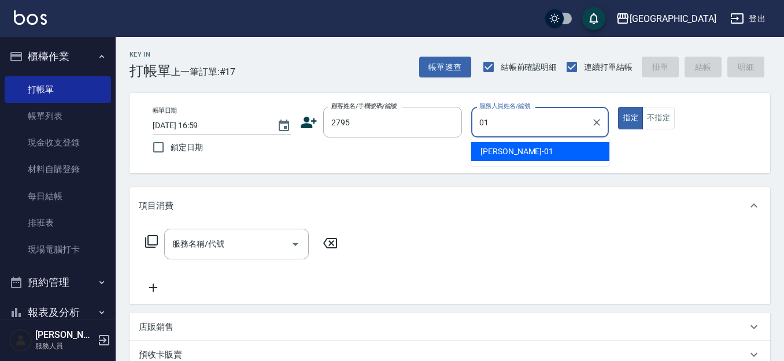
type input "[PERSON_NAME]-01"
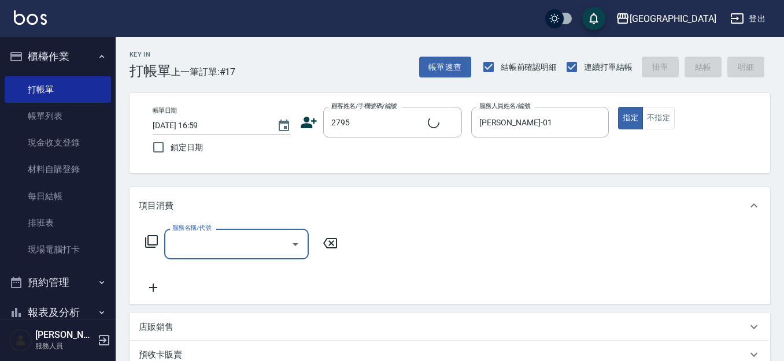
type input "2"
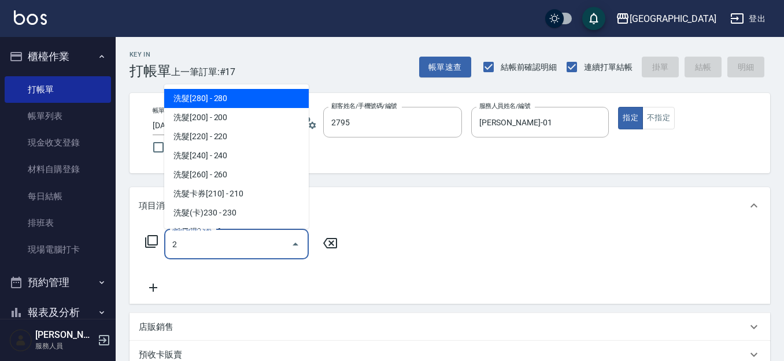
type input "新客人 姓名未設定/2795/null"
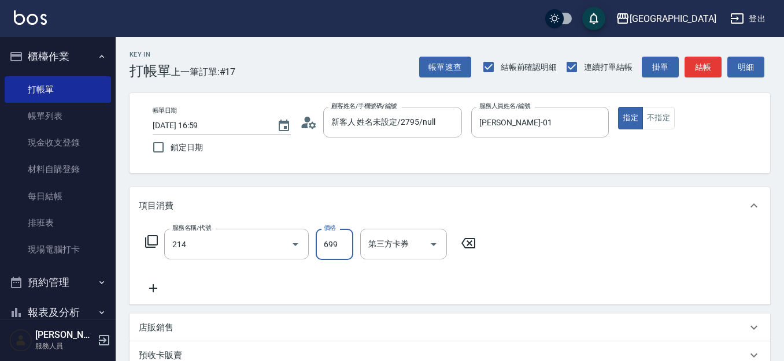
type input "滾珠洗髪699(214)"
type input "700"
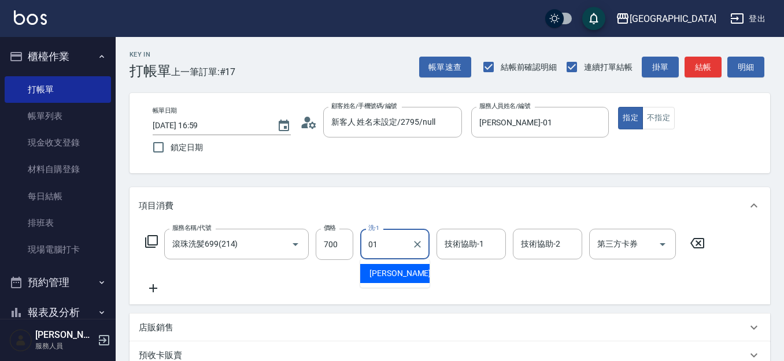
type input "[PERSON_NAME]-01"
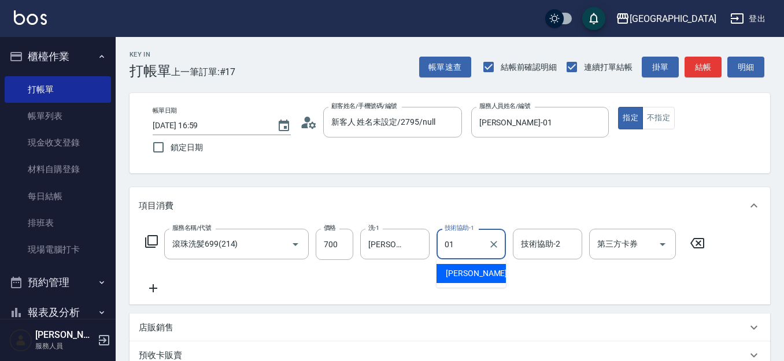
type input "[PERSON_NAME]-01"
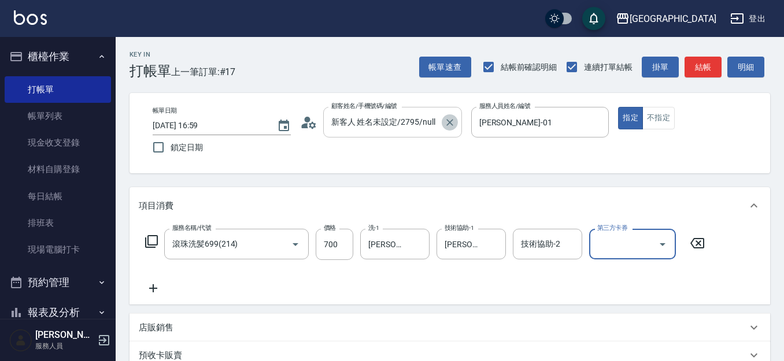
click at [451, 124] on icon "Clear" at bounding box center [449, 122] width 7 height 7
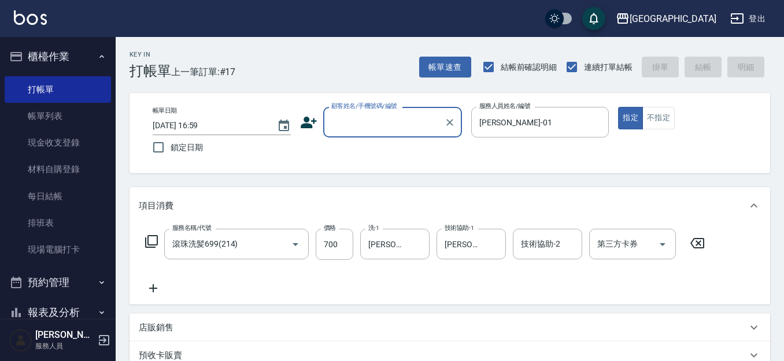
click at [390, 129] on input "顧客姓名/手機號碼/編號" at bounding box center [383, 122] width 111 height 20
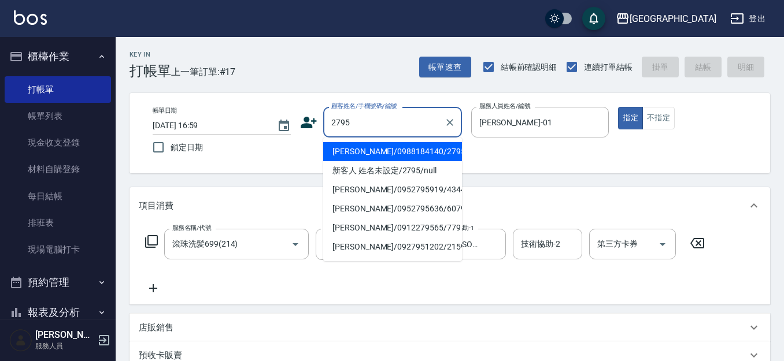
click at [395, 153] on li "陳宜庭/0988184140/2795" at bounding box center [392, 151] width 139 height 19
type input "陳宜庭/0988184140/2795"
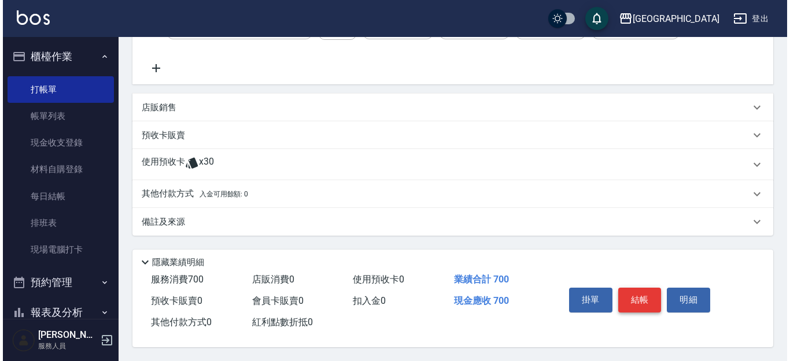
scroll to position [225, 0]
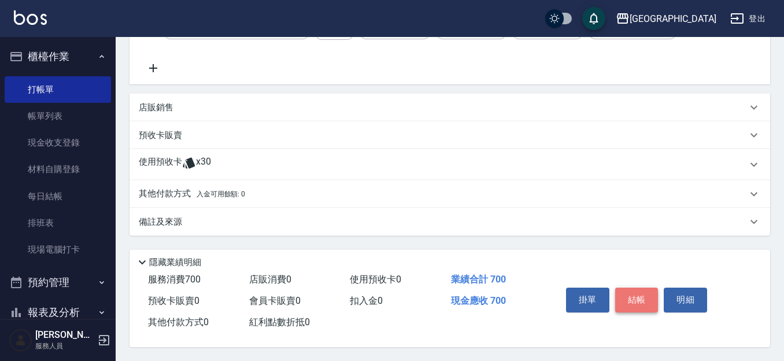
click at [638, 290] on button "結帳" at bounding box center [636, 300] width 43 height 24
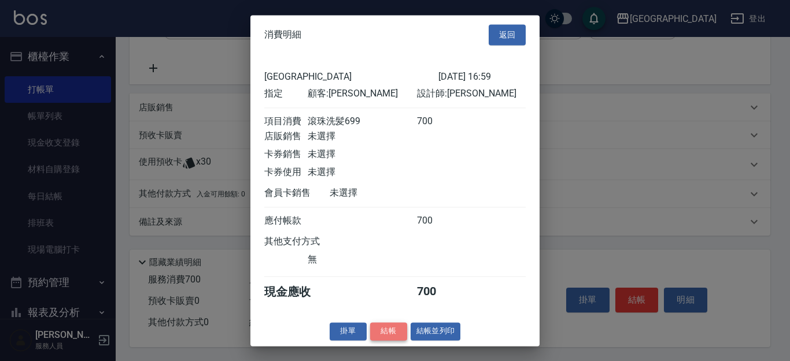
click at [395, 336] on button "結帳" at bounding box center [388, 332] width 37 height 18
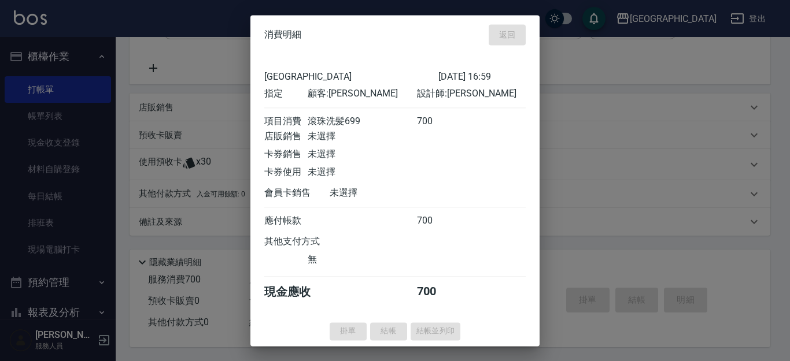
type input "2025/10/09 17:00"
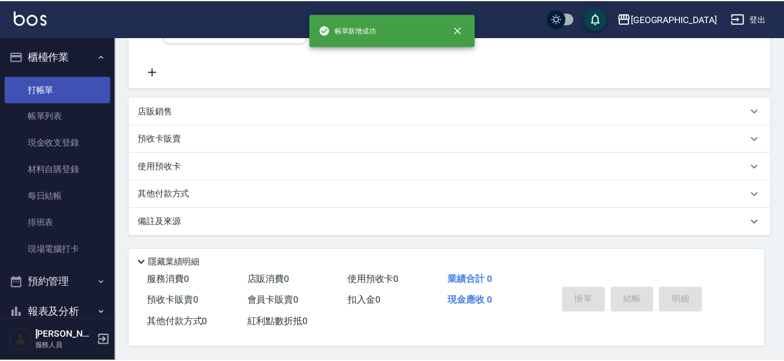
scroll to position [0, 0]
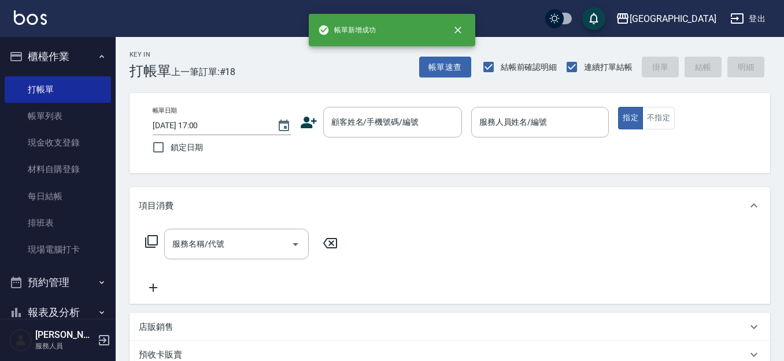
click at [46, 58] on button "櫃檯作業" at bounding box center [58, 57] width 106 height 30
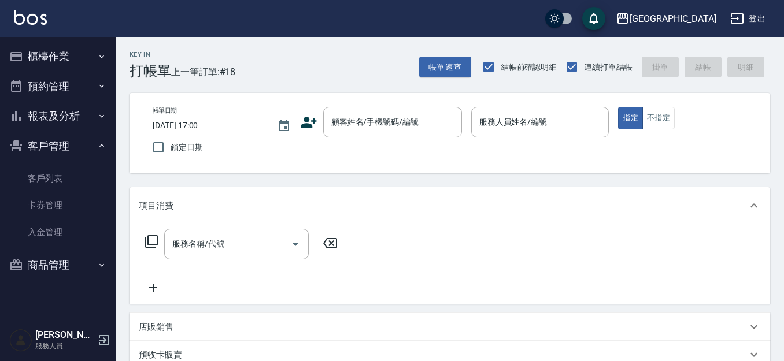
click at [40, 148] on button "客戶管理" at bounding box center [58, 146] width 106 height 30
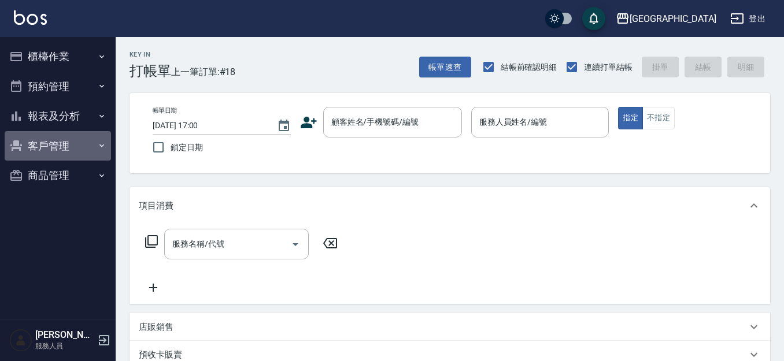
click at [40, 148] on button "客戶管理" at bounding box center [58, 146] width 106 height 30
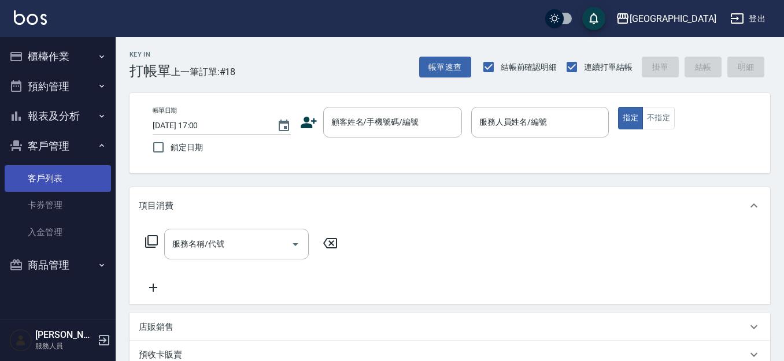
click at [49, 177] on link "客戶列表" at bounding box center [58, 178] width 106 height 27
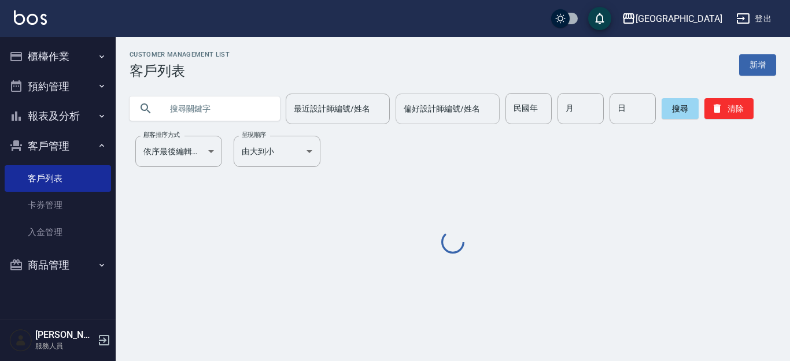
click at [225, 110] on input "text" at bounding box center [216, 108] width 109 height 31
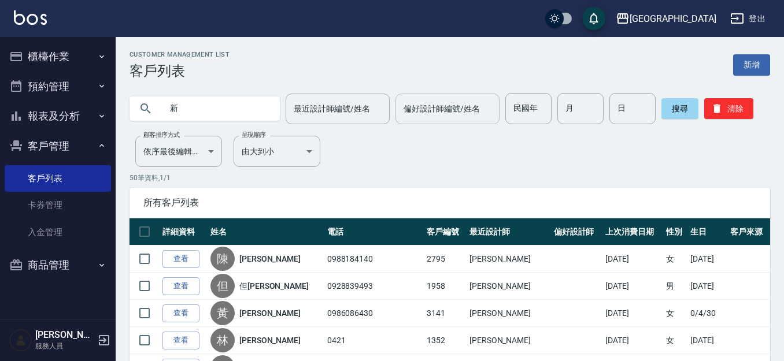
type input "新"
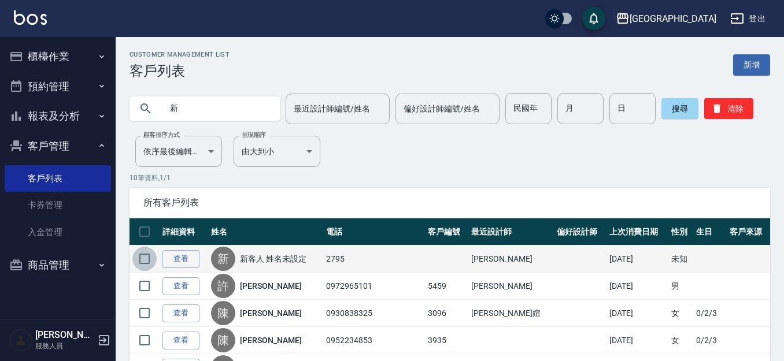
click at [147, 259] on input "checkbox" at bounding box center [144, 259] width 24 height 24
checkbox input "true"
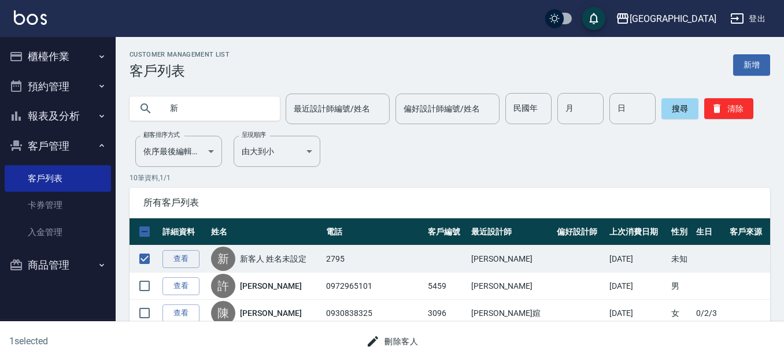
click at [393, 340] on button "刪除客人" at bounding box center [391, 341] width 61 height 21
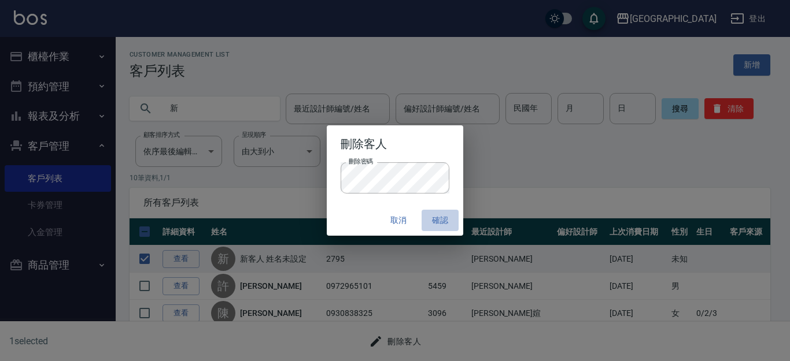
click at [443, 221] on button "確認" at bounding box center [439, 220] width 37 height 21
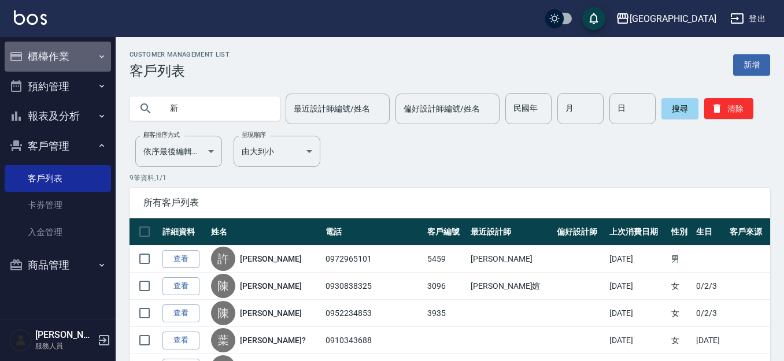
click at [66, 59] on button "櫃檯作業" at bounding box center [58, 57] width 106 height 30
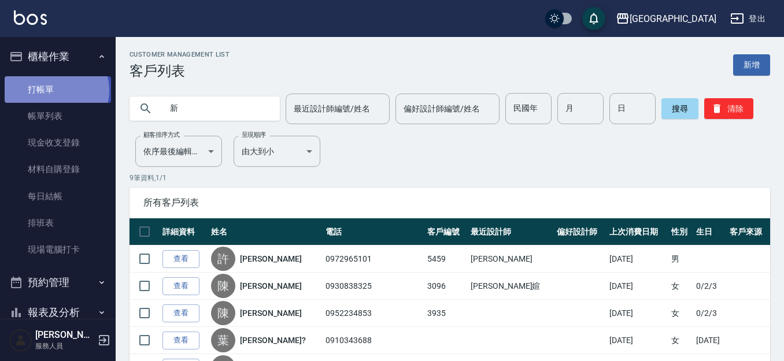
click at [55, 90] on link "打帳單" at bounding box center [58, 89] width 106 height 27
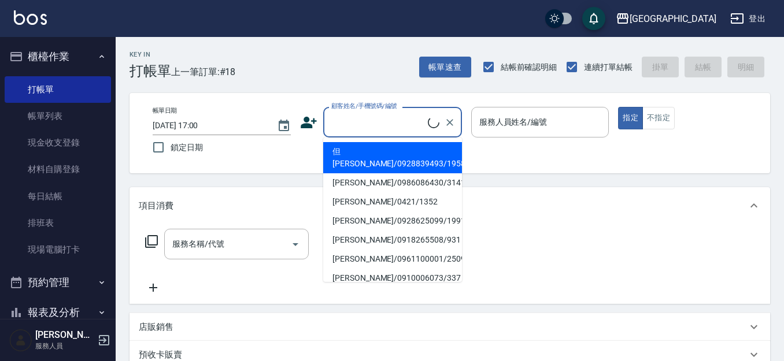
click at [360, 125] on input "顧客姓名/手機號碼/編號" at bounding box center [377, 122] width 99 height 20
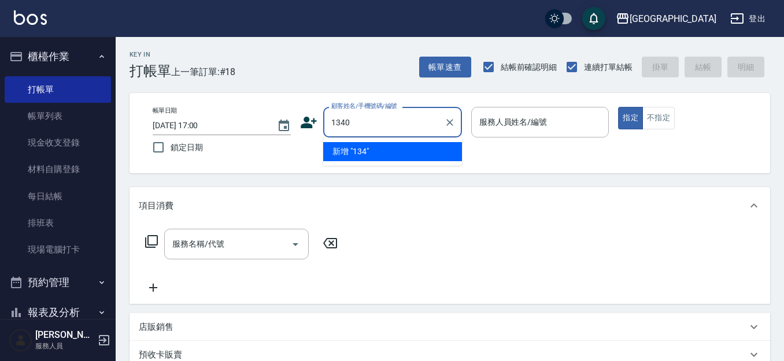
type input "1340"
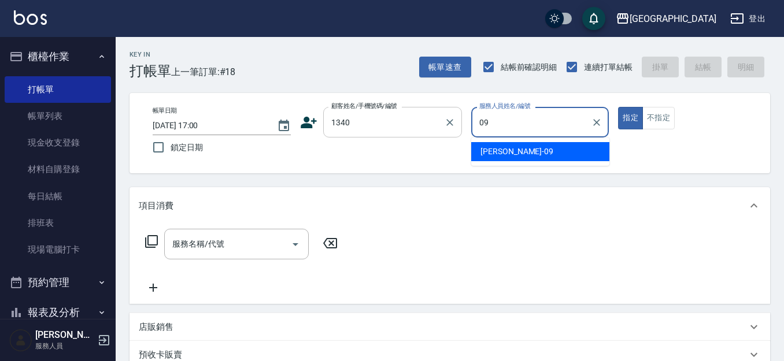
type input "蔡惠如-09"
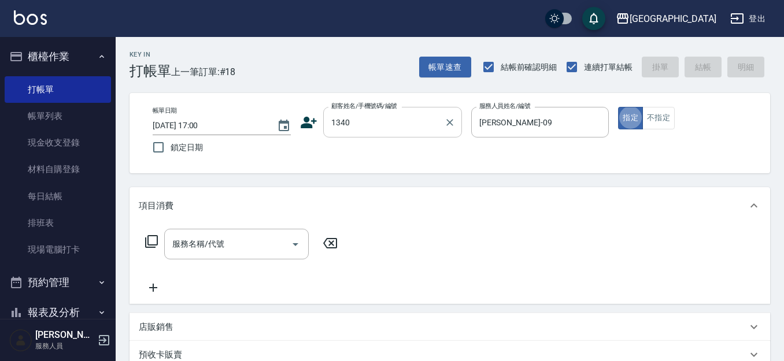
type button "true"
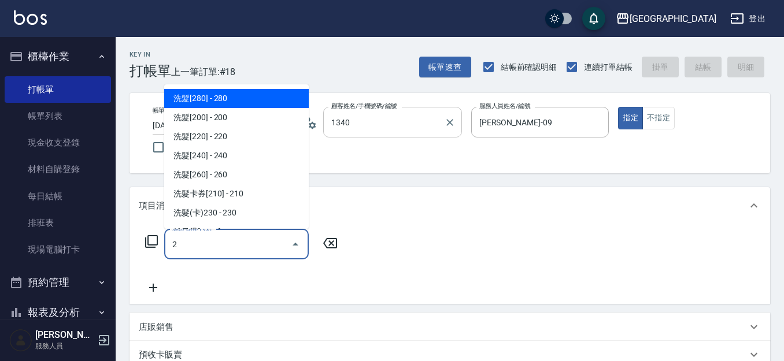
type input "謝孟恬/0916967939/1340"
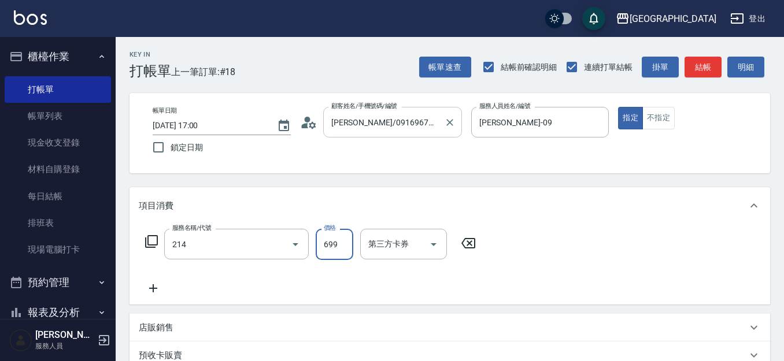
type input "滾珠洗髪699(214)"
type input "700"
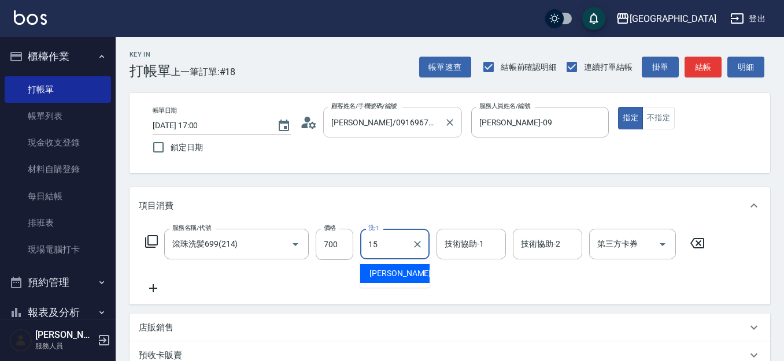
type input "[PERSON_NAME]-15"
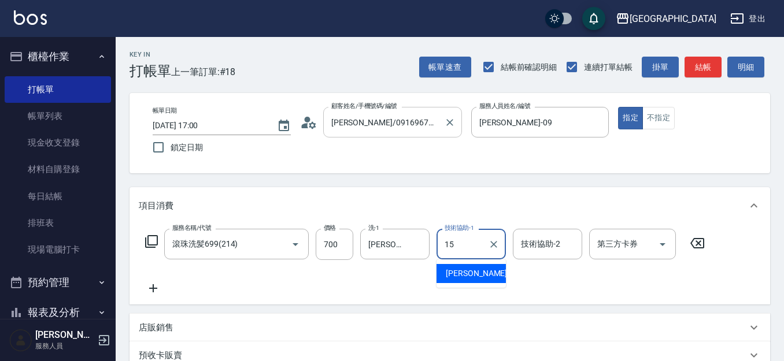
type input "[PERSON_NAME]-15"
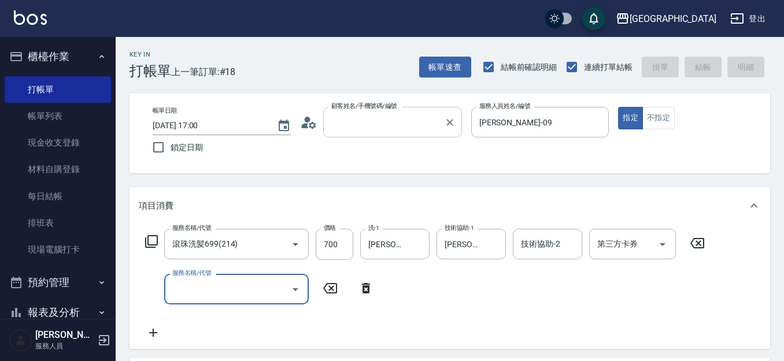
type input "2"
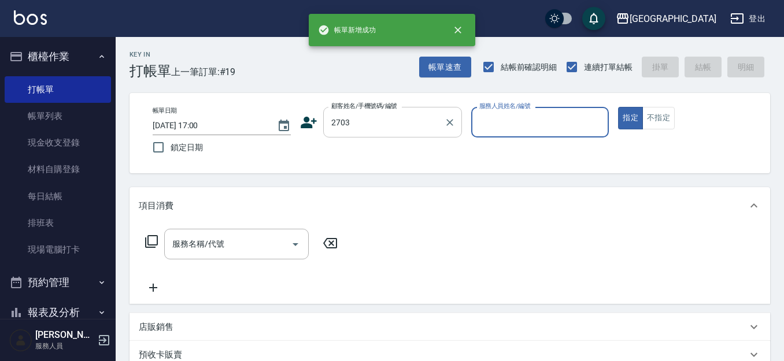
type input "2703"
type input "01"
type input "葉昭容/15624123165/2703"
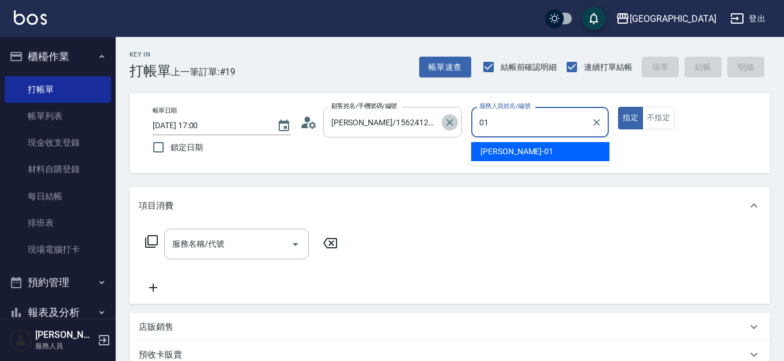
click at [449, 120] on icon "Clear" at bounding box center [450, 123] width 12 height 12
type input "01"
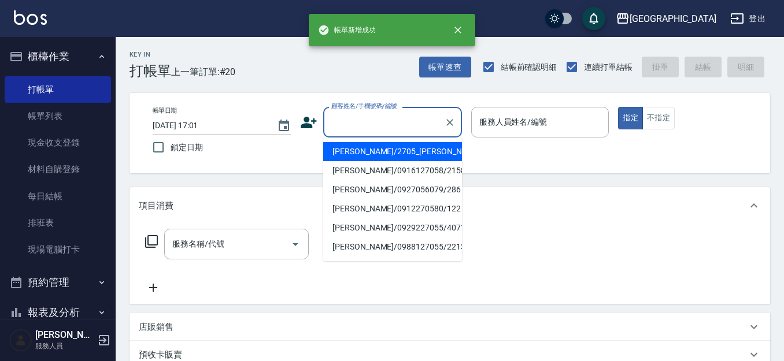
click at [398, 131] on input "顧客姓名/手機號碼/編號" at bounding box center [383, 122] width 111 height 20
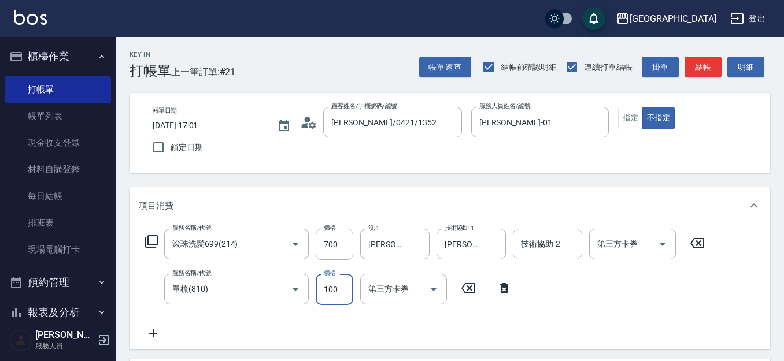
type input "100"
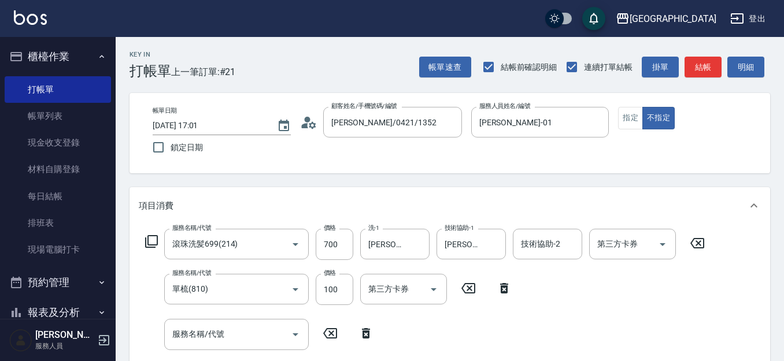
drag, startPoint x: 396, startPoint y: 188, endPoint x: 640, endPoint y: 319, distance: 276.4
click at [640, 319] on div "服務名稱/代號 滾珠洗髪699(214) 服務名稱/代號 價格 700 價格 洗-1 蔡惠娟-15 洗-1 技術協助-1 蔡惠娟-15 技術協助-1 技術協助…" at bounding box center [425, 307] width 573 height 156
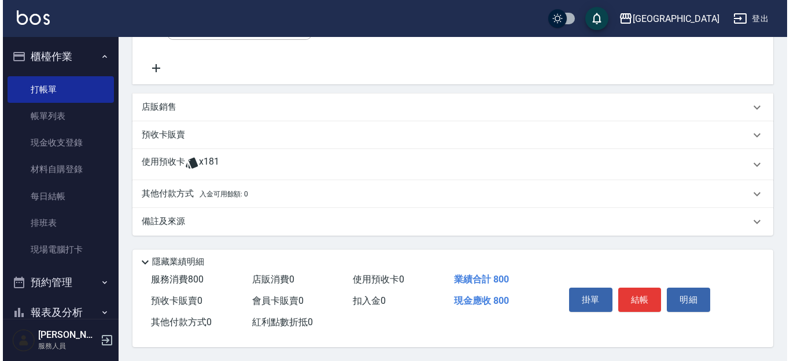
scroll to position [316, 0]
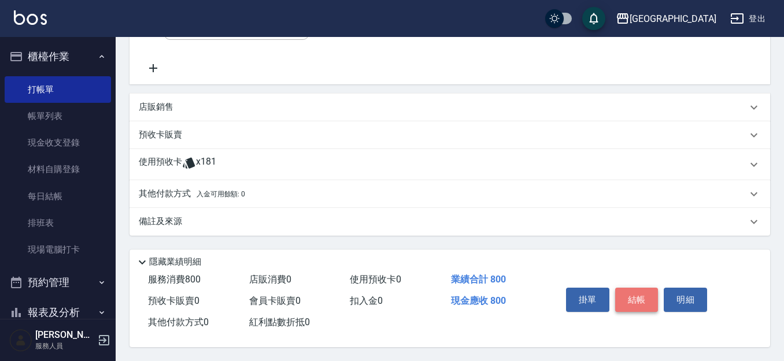
click at [641, 291] on button "結帳" at bounding box center [636, 300] width 43 height 24
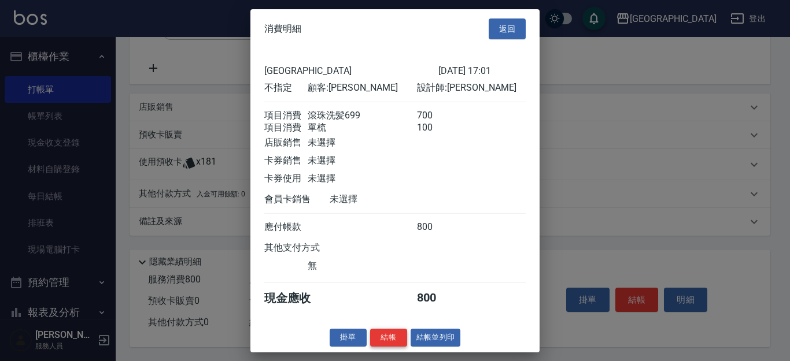
scroll to position [3, 0]
click at [387, 346] on button "結帳" at bounding box center [388, 338] width 37 height 18
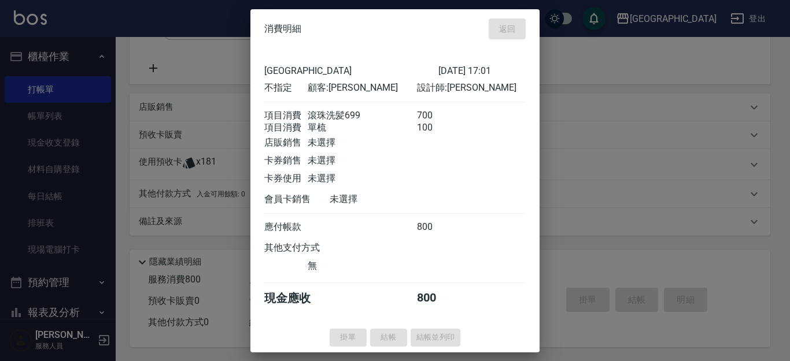
type input "2025/10/09 17:02"
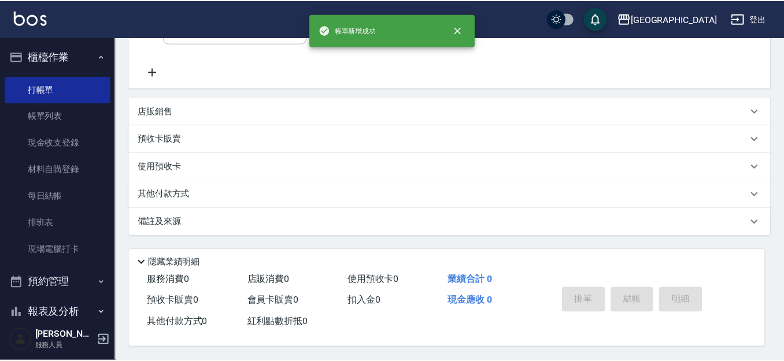
scroll to position [0, 0]
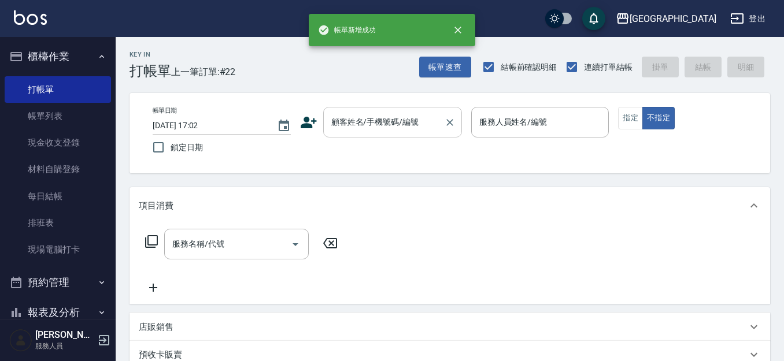
click at [352, 128] on input "顧客姓名/手機號碼/編號" at bounding box center [383, 122] width 111 height 20
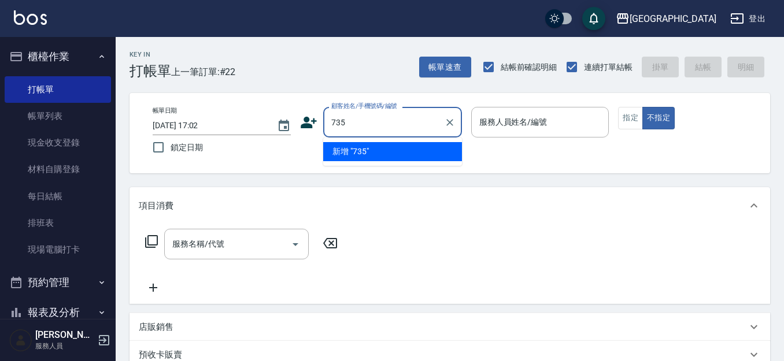
type input "735"
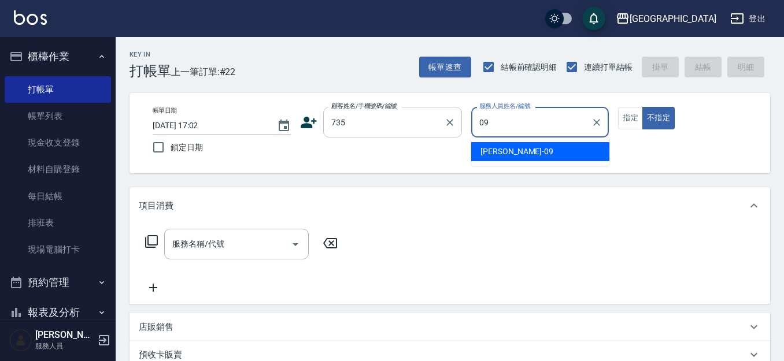
type input "[PERSON_NAME]-09"
type button "false"
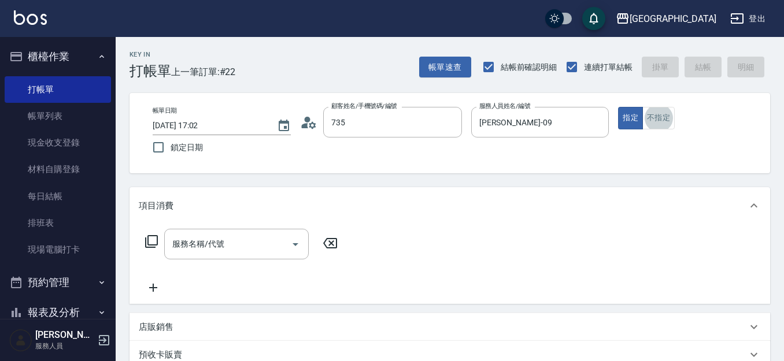
type input "[PERSON_NAME]/ 0958338986/735"
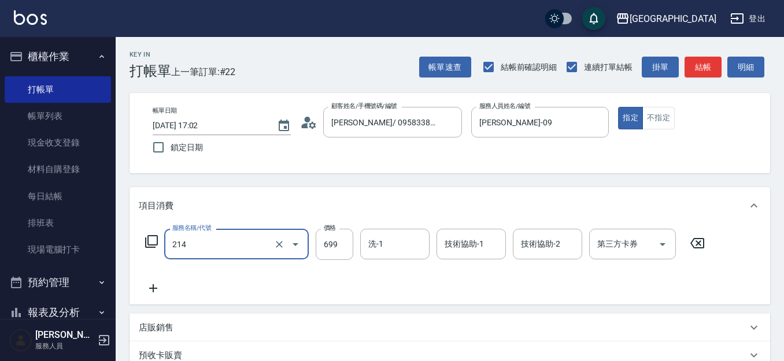
type input "滾珠洗髪699(214)"
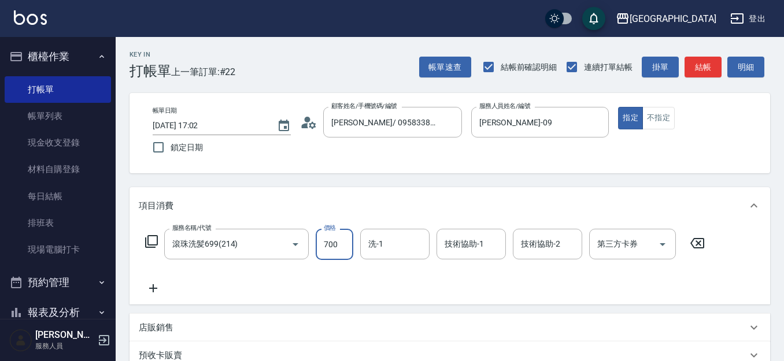
type input "700"
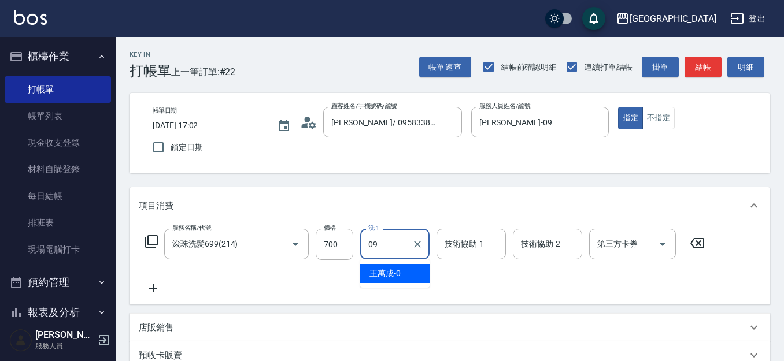
type input "[PERSON_NAME]-09"
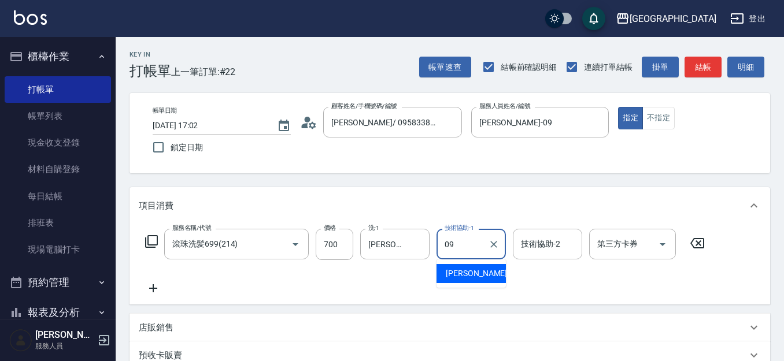
type input "[PERSON_NAME]-09"
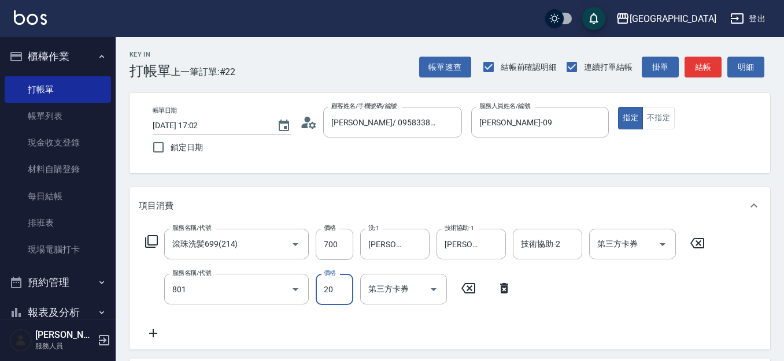
type input "潤絲(801)"
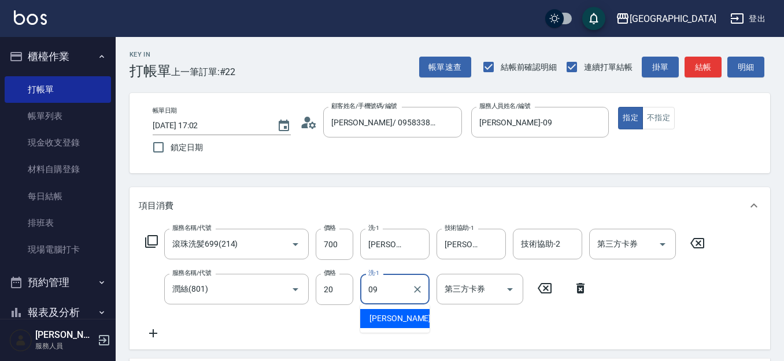
type input "[PERSON_NAME]-09"
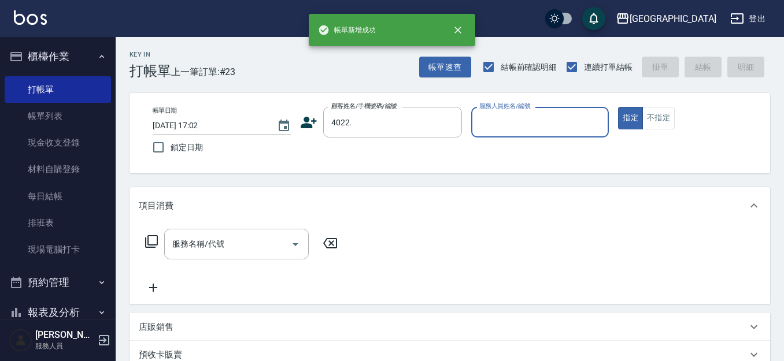
type input "4022."
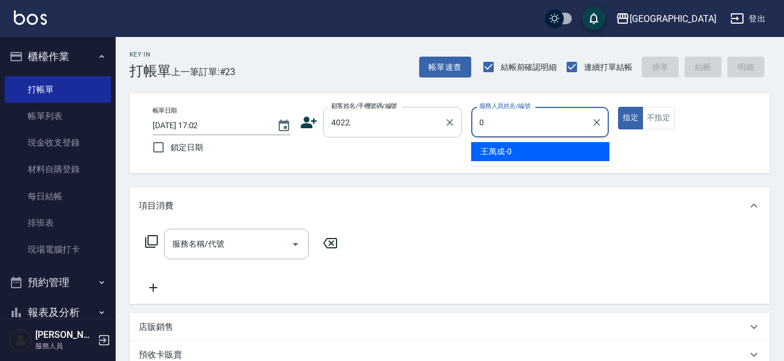
type input "0"
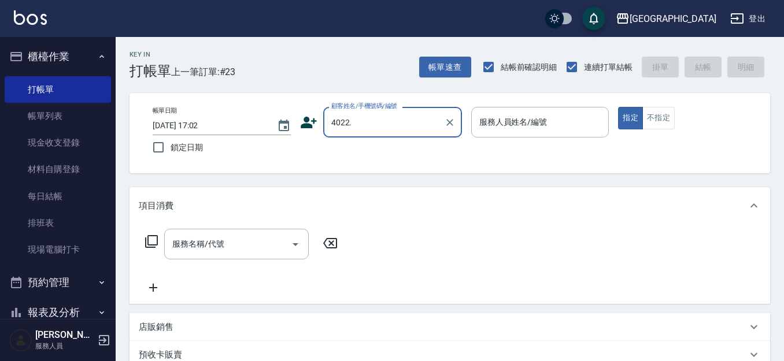
click at [372, 126] on input "4022." at bounding box center [383, 122] width 111 height 20
type input "4022"
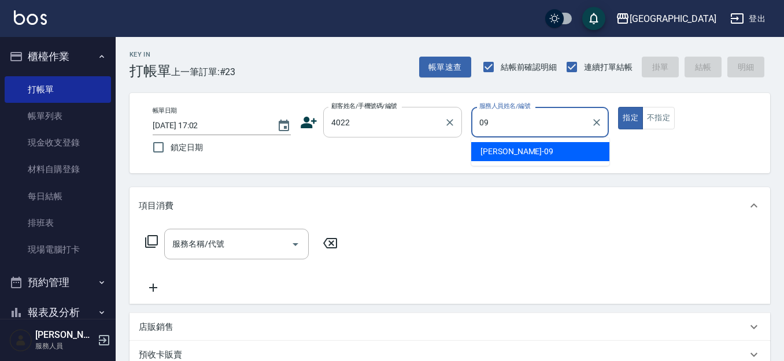
type input "09"
type button "true"
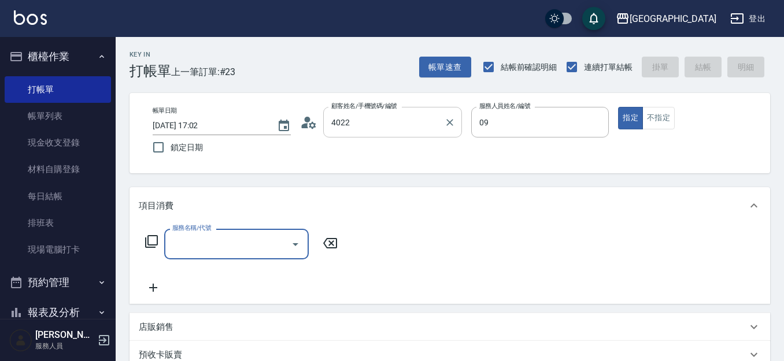
type input "洪宇霆/0937865526/4022"
type input "[PERSON_NAME]-09"
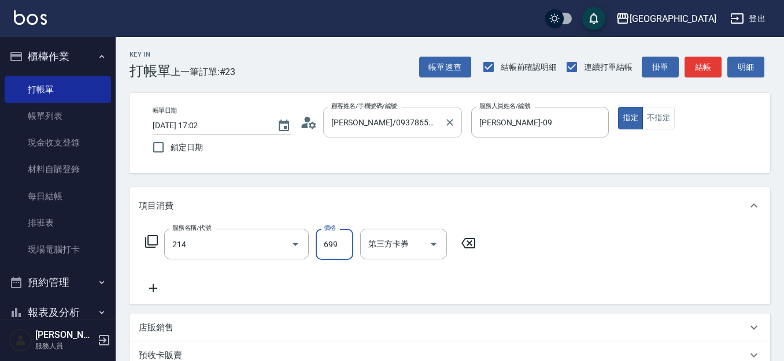
type input "滾珠洗髪699(214)"
type input "700"
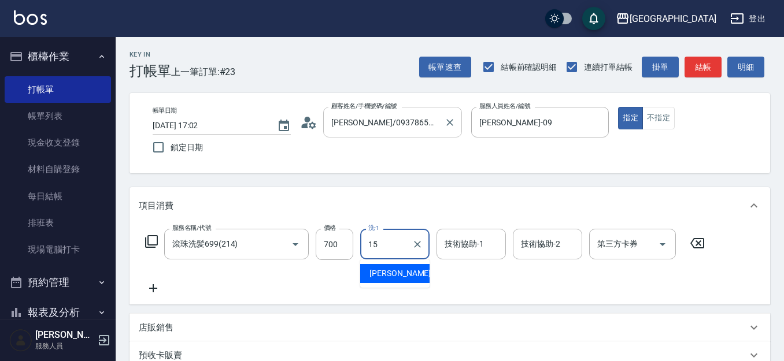
type input "[PERSON_NAME]-15"
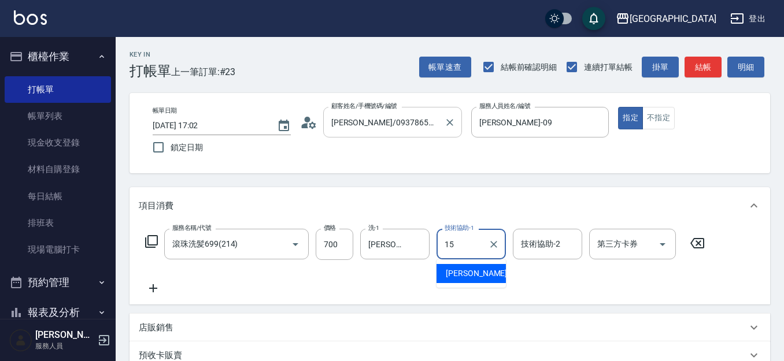
type input "[PERSON_NAME]-15"
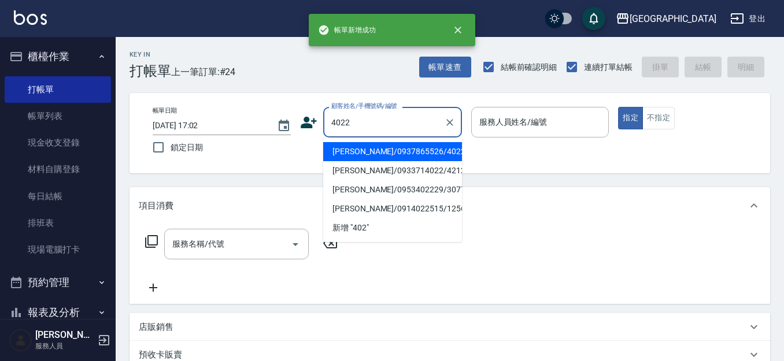
type input "4022"
type input "0"
type input "洪宇霆/0937865526/4022"
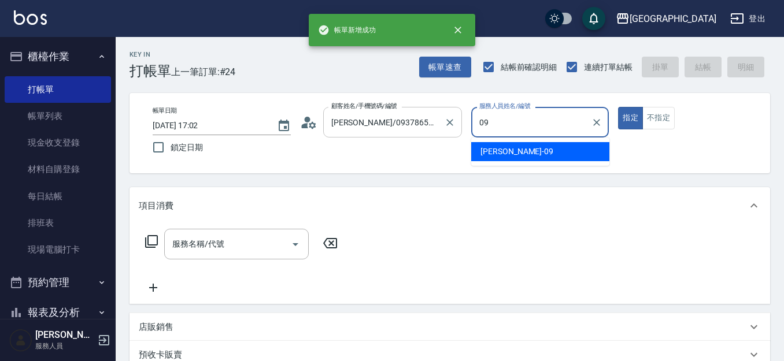
type input "[PERSON_NAME]-09"
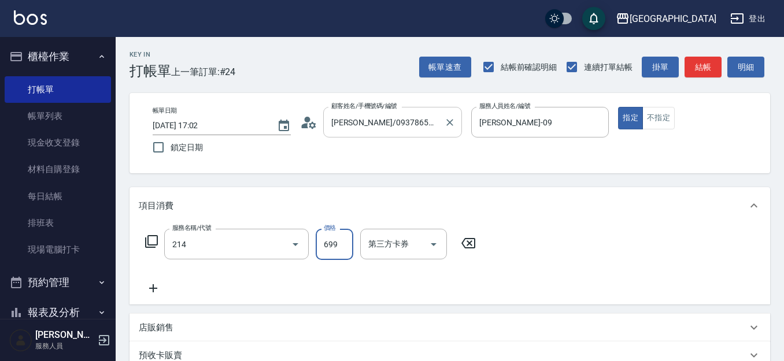
type input "滾珠洗髪699(214)"
type input "700"
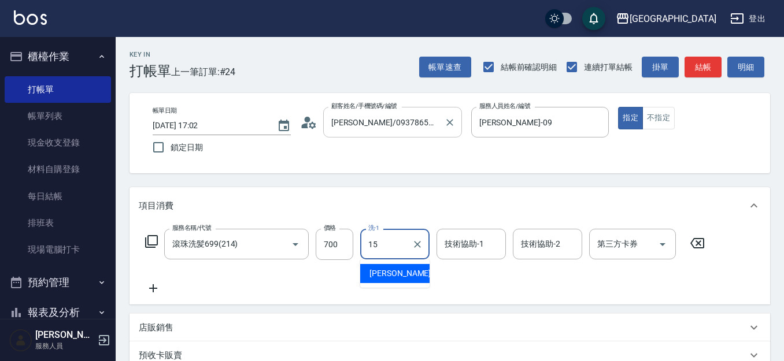
type input "[PERSON_NAME]-15"
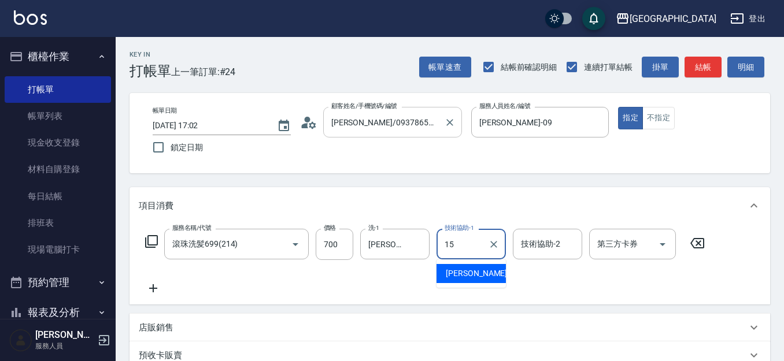
type input "[PERSON_NAME]-15"
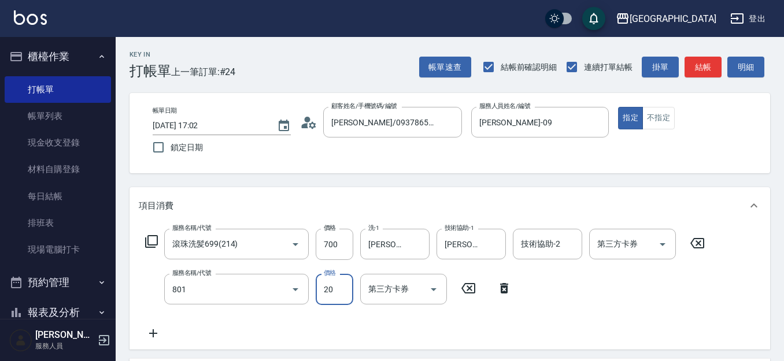
type input "潤絲(801)"
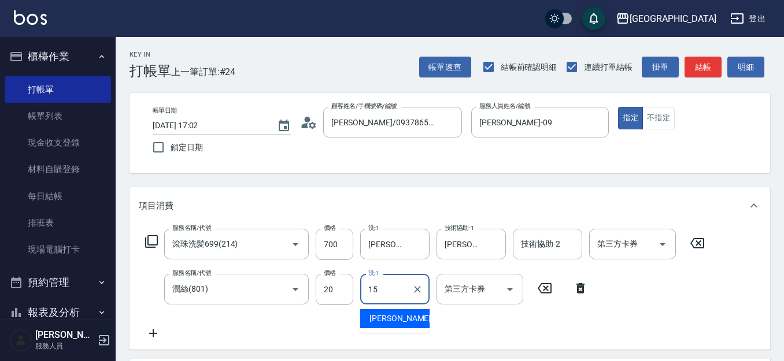
type input "[PERSON_NAME]-15"
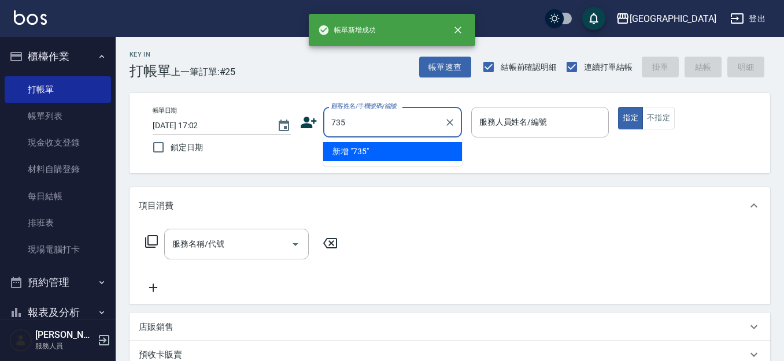
type input "735"
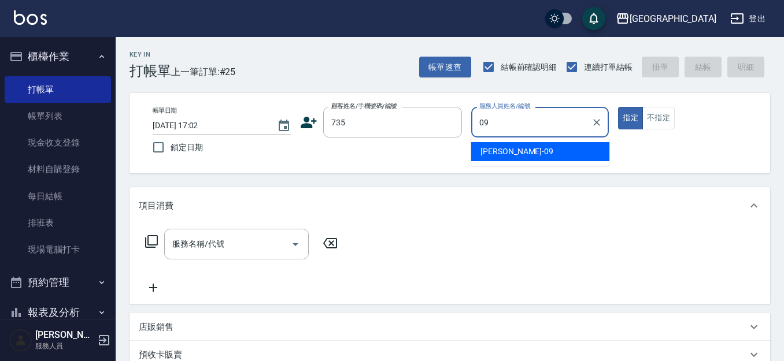
type input "[PERSON_NAME]-09"
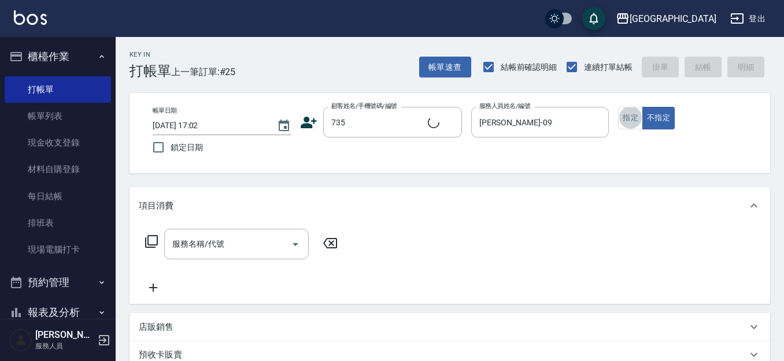
type input "[PERSON_NAME]/ 0958338986/735"
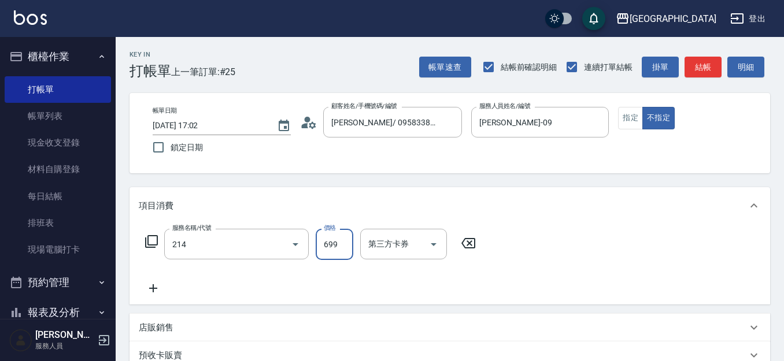
type input "滾珠洗髪699(214)"
type input "700"
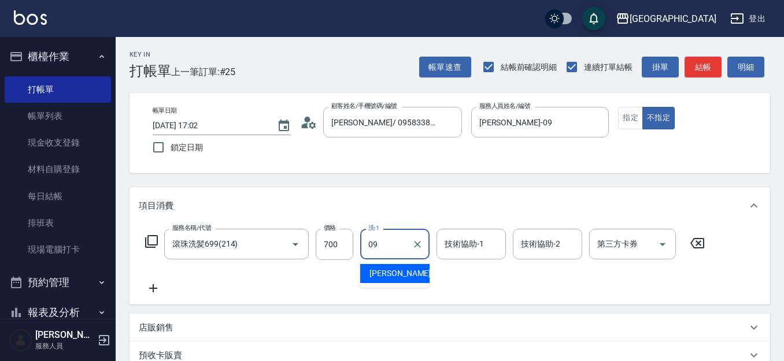
type input "[PERSON_NAME]-09"
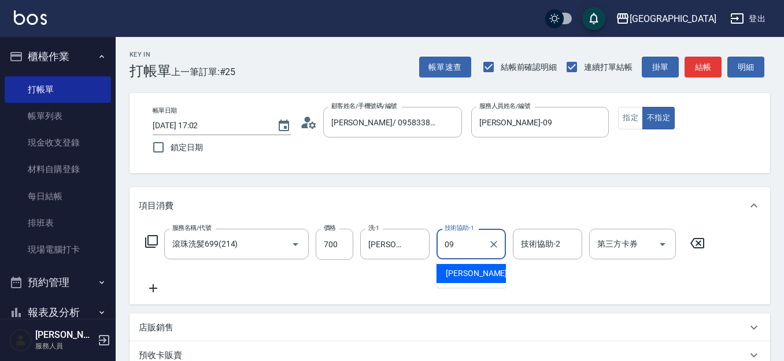
type input "[PERSON_NAME]-09"
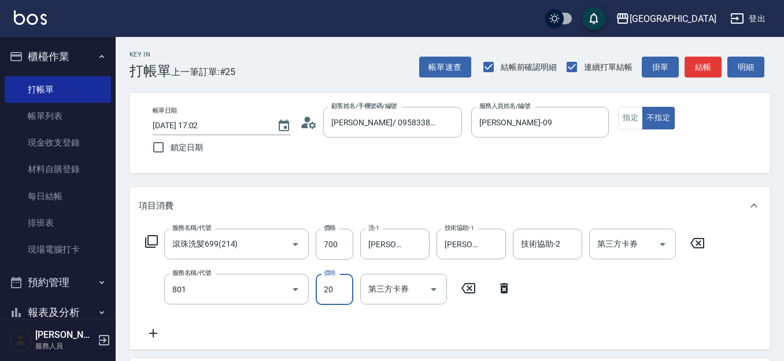
type input "潤絲(801)"
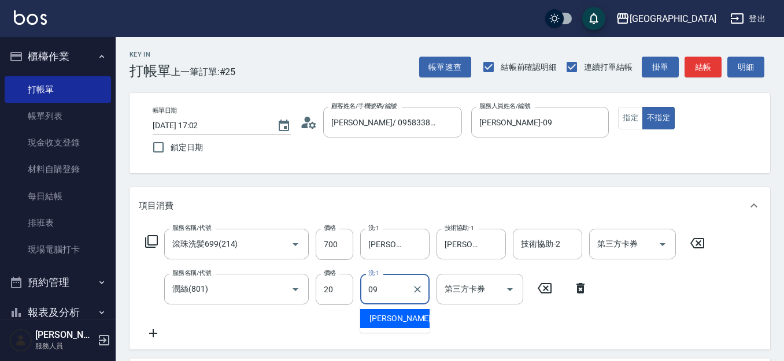
type input "[PERSON_NAME]-09"
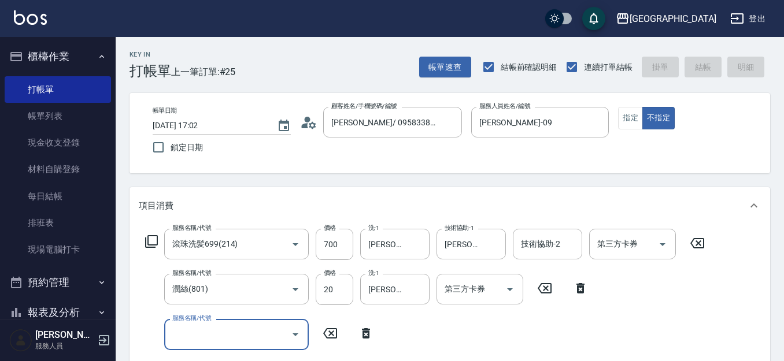
type input "2025/10/09 17:03"
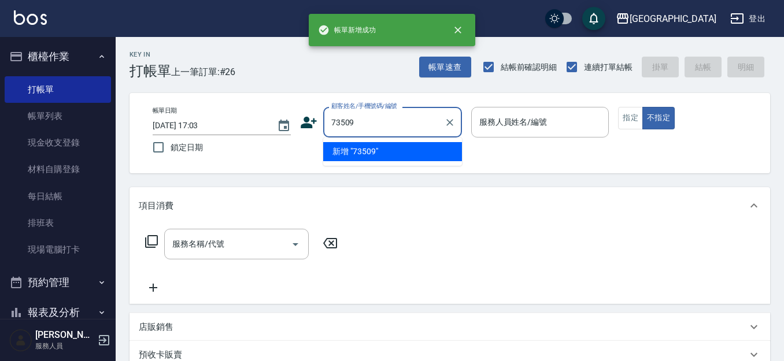
type input "73509"
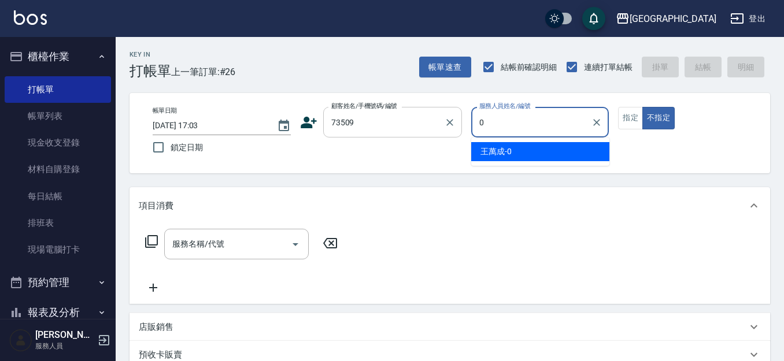
type input "0"
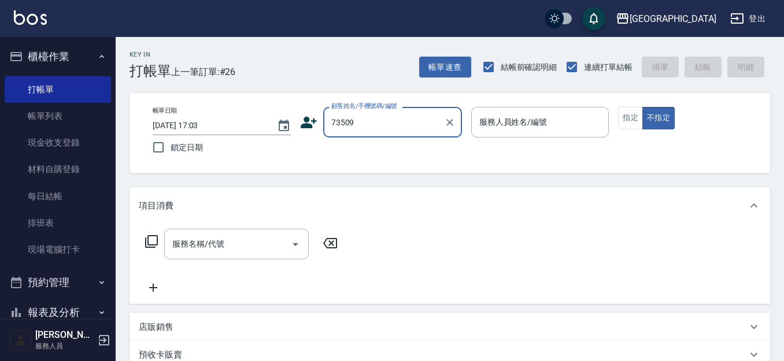
click at [388, 125] on input "73509" at bounding box center [383, 122] width 111 height 20
type input "735"
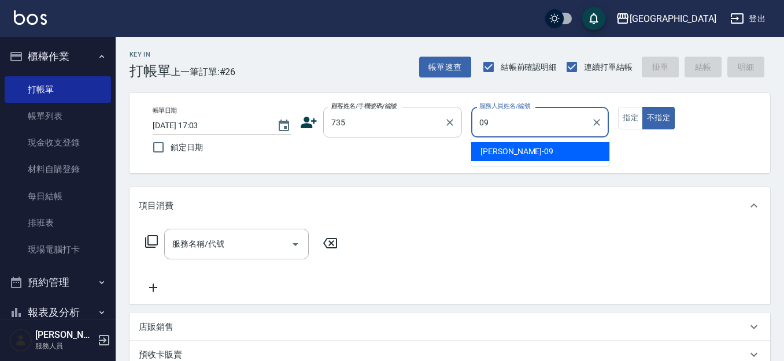
type input "[PERSON_NAME]-09"
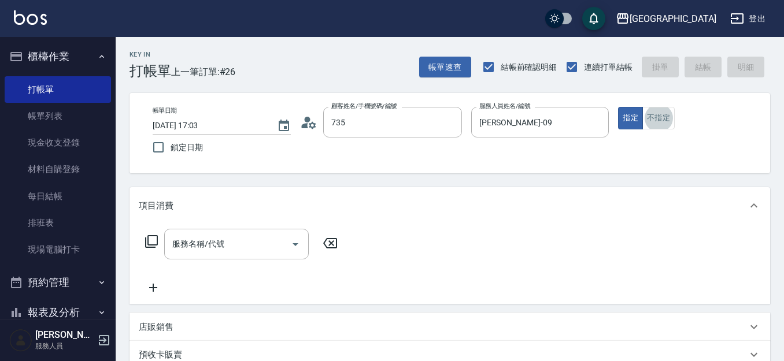
type input "[PERSON_NAME]/ 0958338986/735"
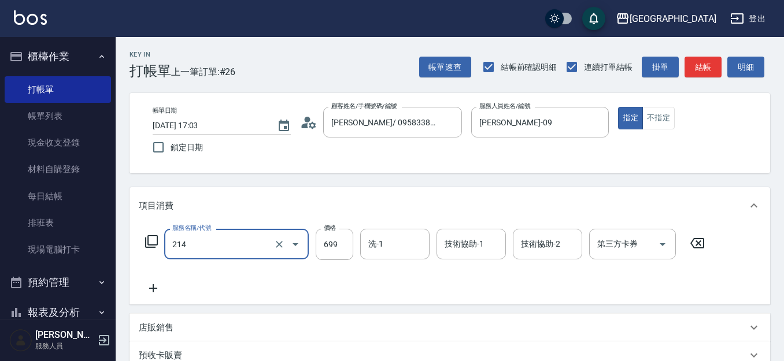
type input "滾珠洗髪699(214)"
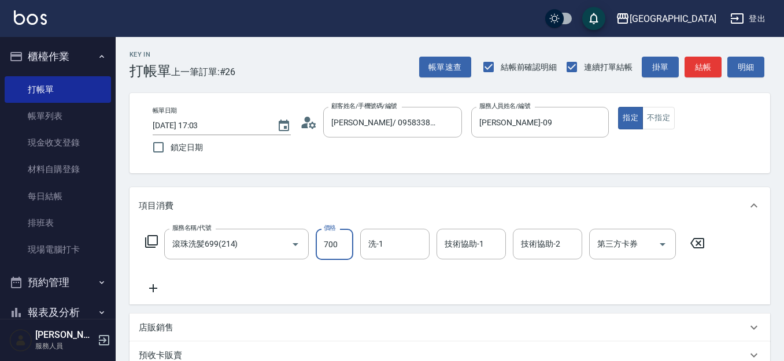
type input "700"
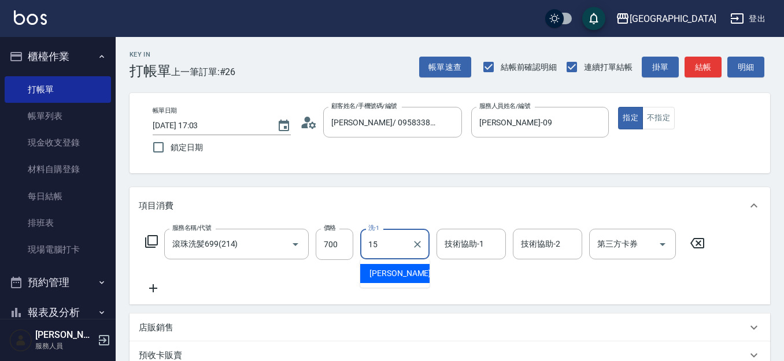
type input "[PERSON_NAME]-15"
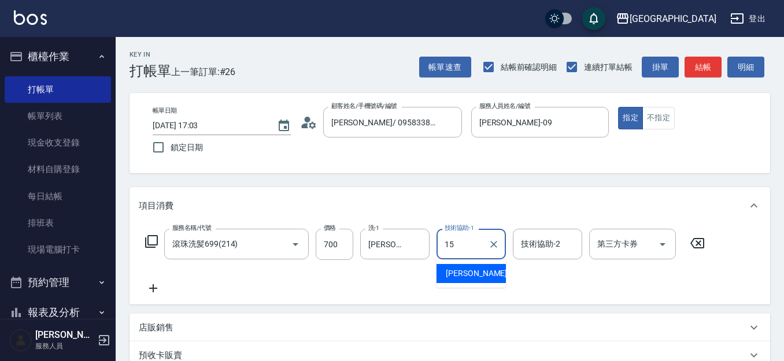
type input "[PERSON_NAME]-15"
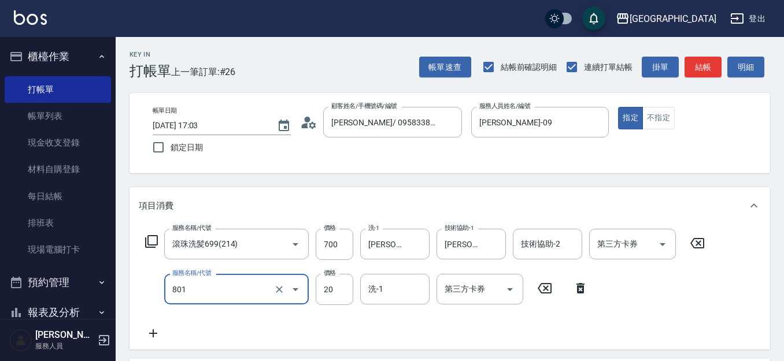
type input "潤絲(801)"
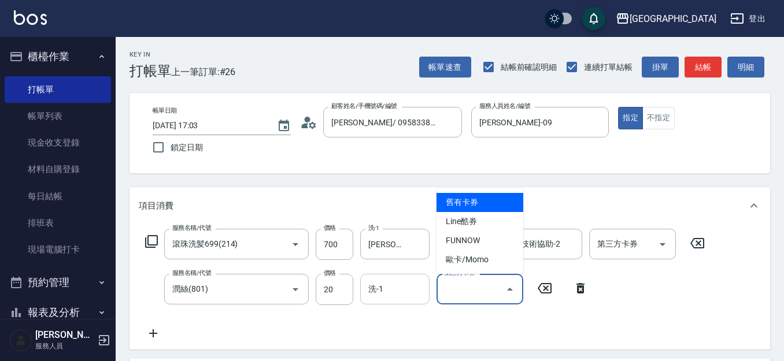
click at [395, 300] on div "洗-1" at bounding box center [394, 289] width 69 height 31
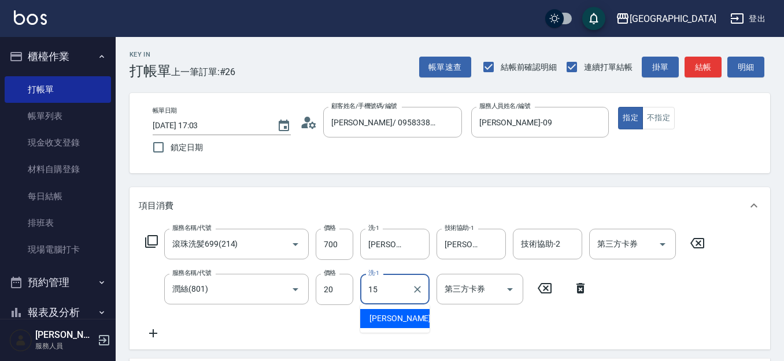
type input "[PERSON_NAME]-15"
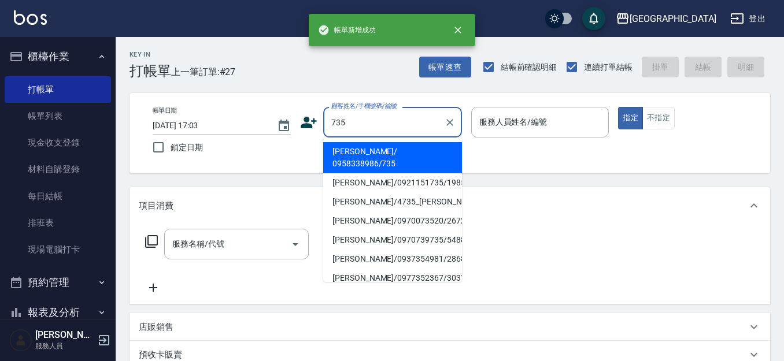
type input "735"
type input "09"
type input "[PERSON_NAME]/ 0958338986/735"
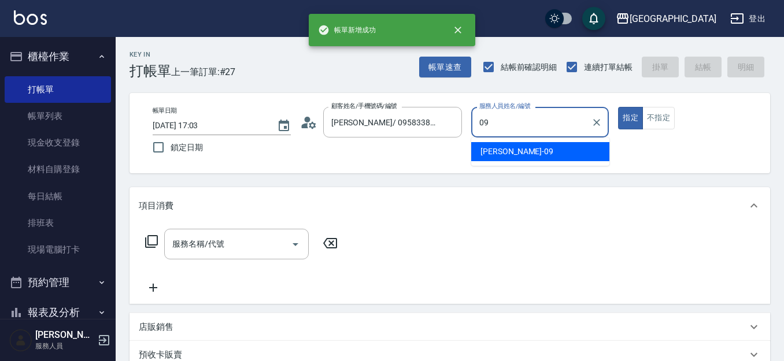
type input "[PERSON_NAME]-09"
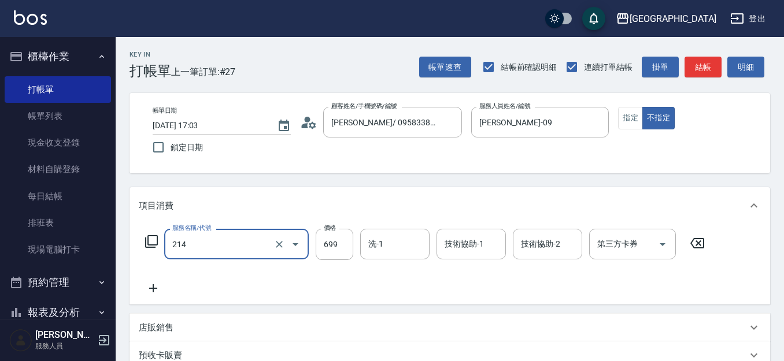
type input "滾珠洗髪699(214)"
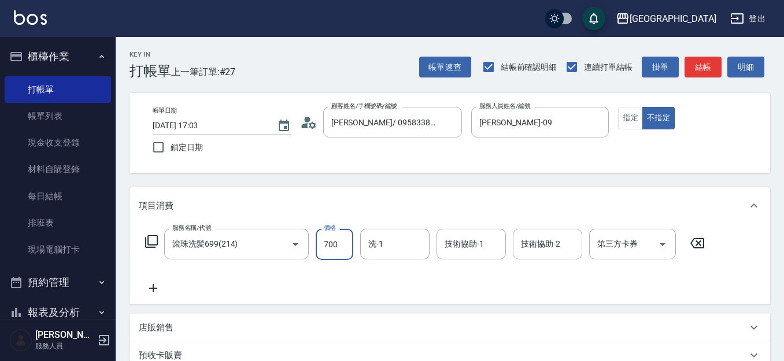
type input "700"
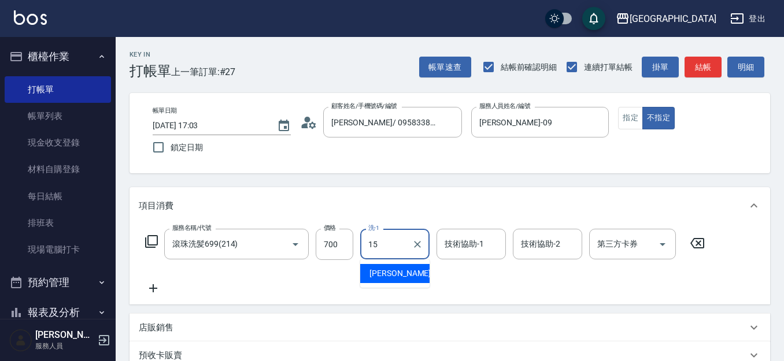
type input "[PERSON_NAME]-15"
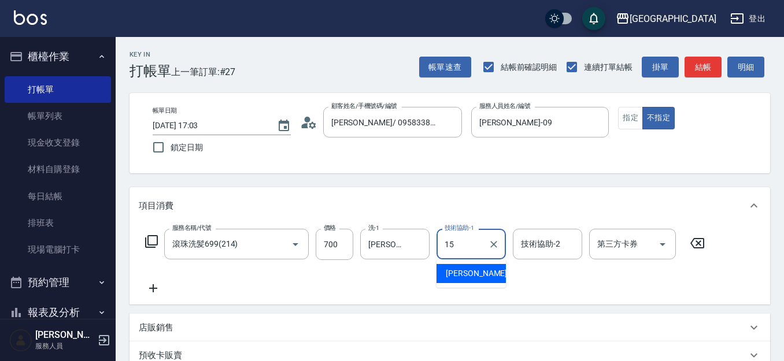
type input "[PERSON_NAME]-15"
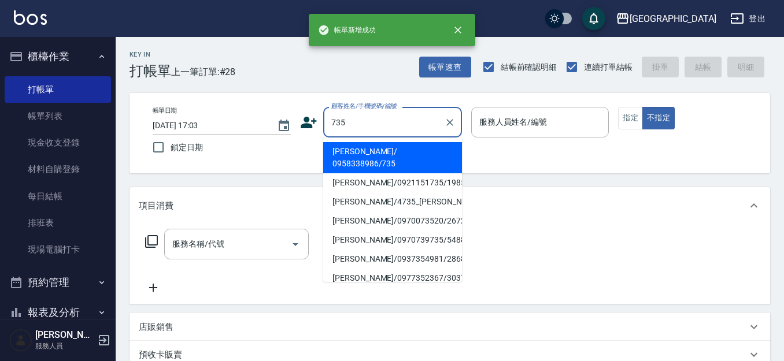
type input "735"
type input "0"
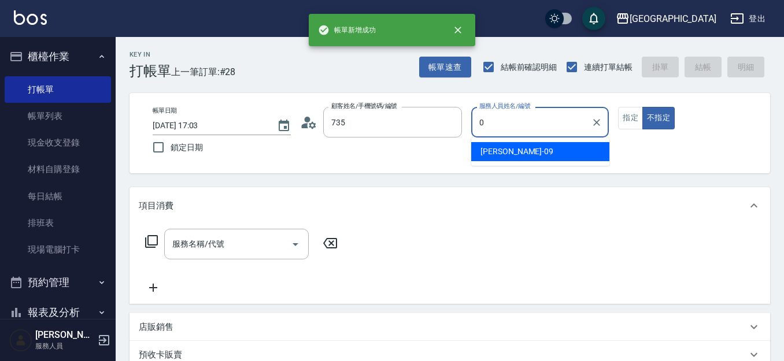
type input "[PERSON_NAME]/ 0958338986/735"
type input "[PERSON_NAME]-09"
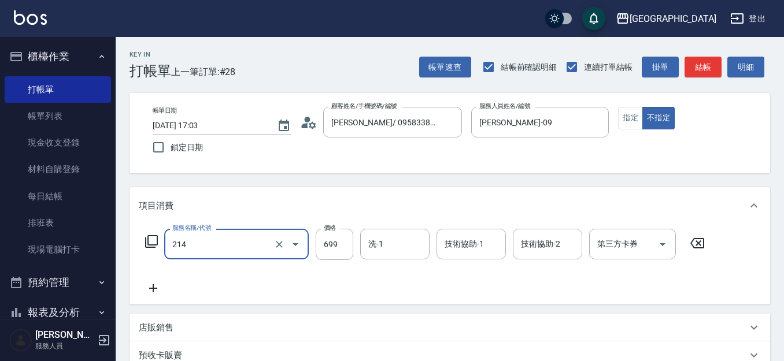
type input "滾珠洗髪699(214)"
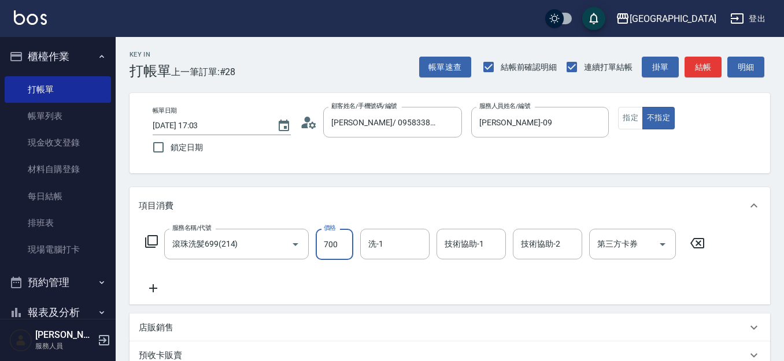
type input "700"
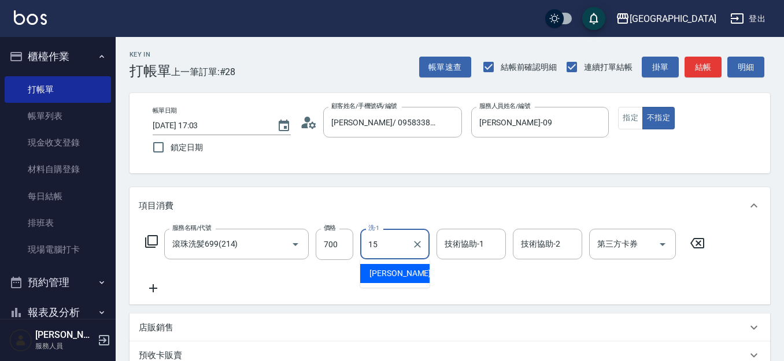
type input "[PERSON_NAME]-15"
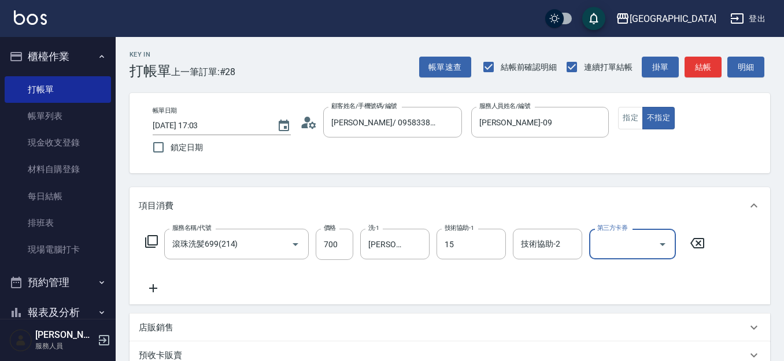
type input "[PERSON_NAME]-15"
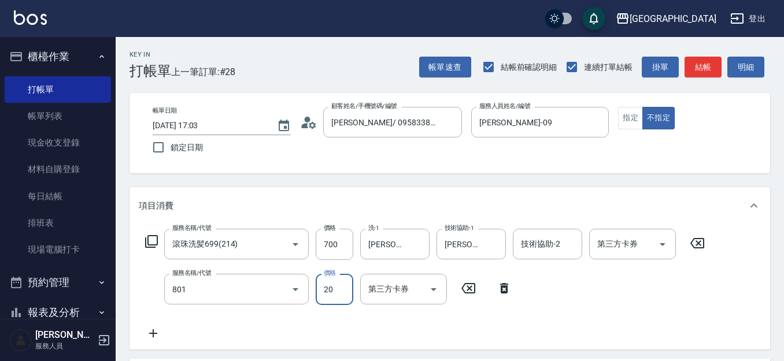
type input "潤絲(801)"
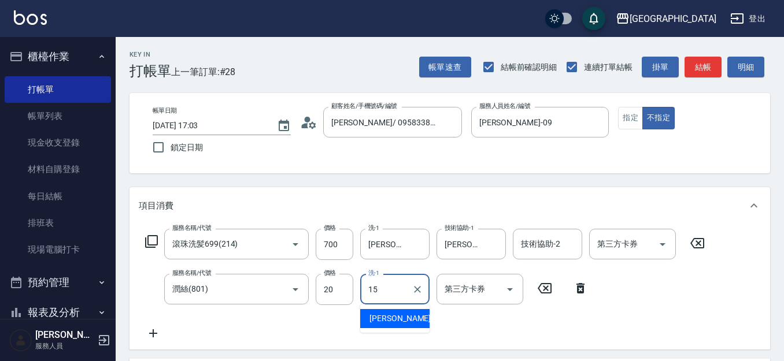
type input "[PERSON_NAME]-15"
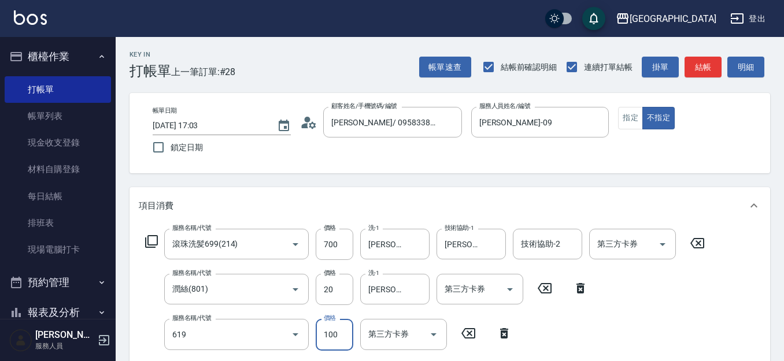
type input "煥彩.玻酸.晶膜.水療(619)"
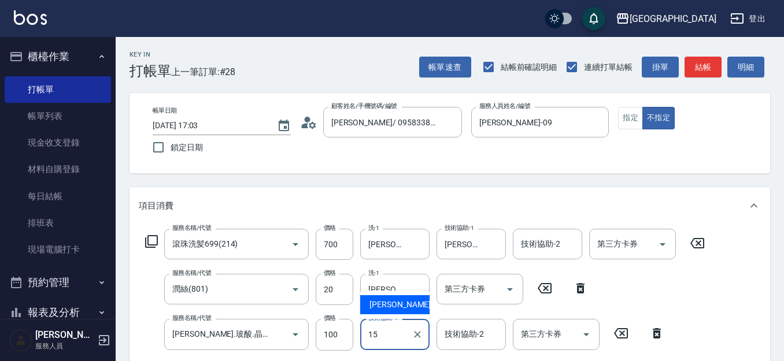
type input "15"
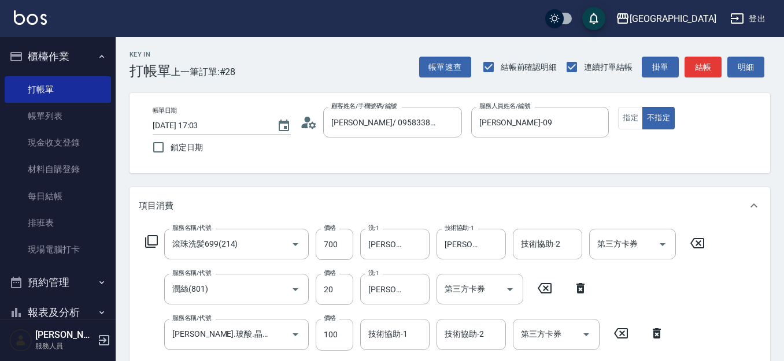
click at [656, 332] on icon at bounding box center [657, 333] width 8 height 10
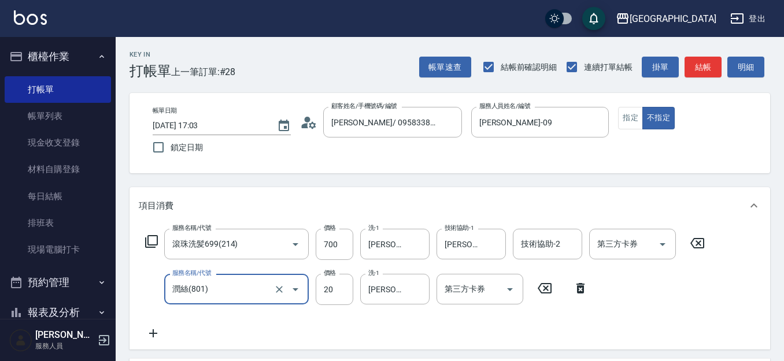
click at [159, 334] on icon at bounding box center [153, 334] width 29 height 14
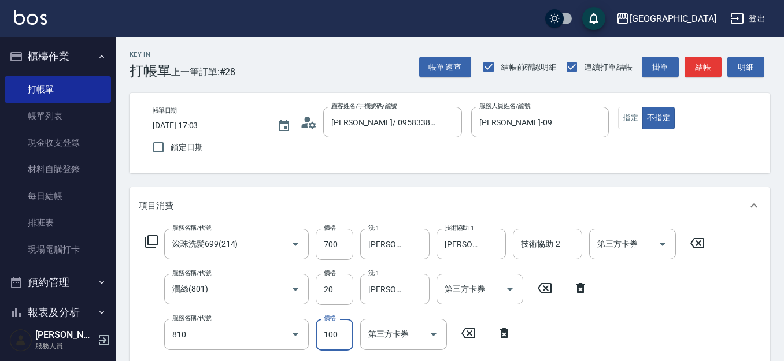
type input "單梳(810)"
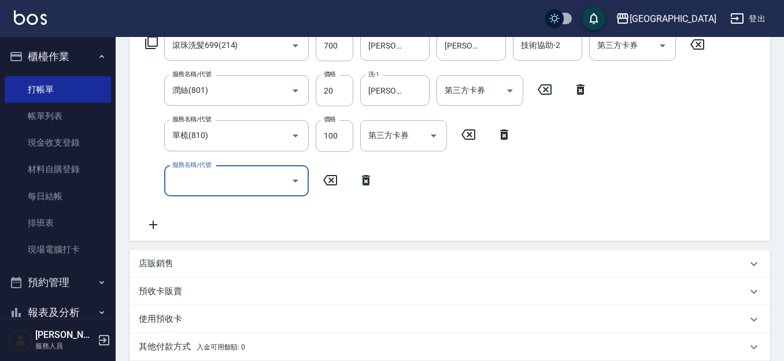
type input "2025/10/09 17:04"
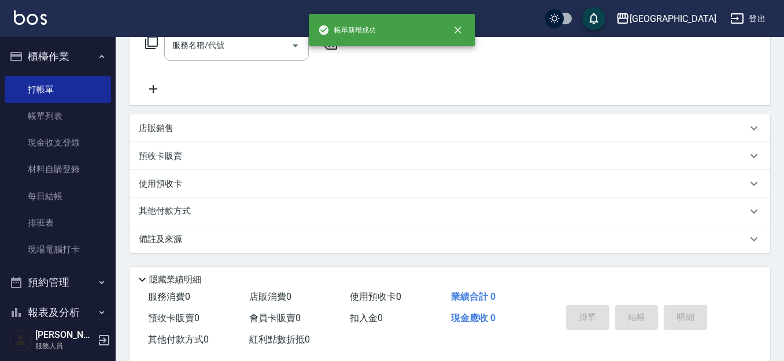
scroll to position [0, 0]
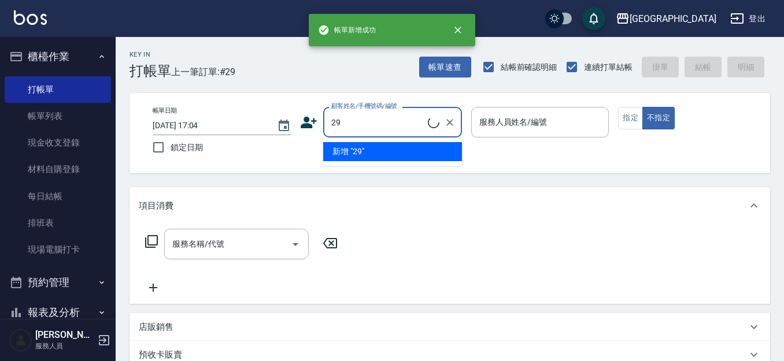
type input "2"
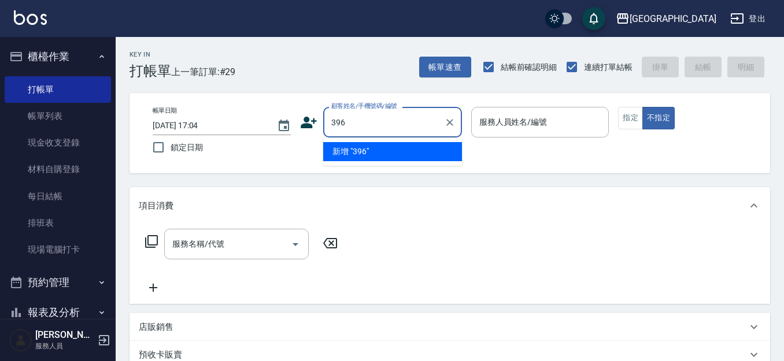
type input "396"
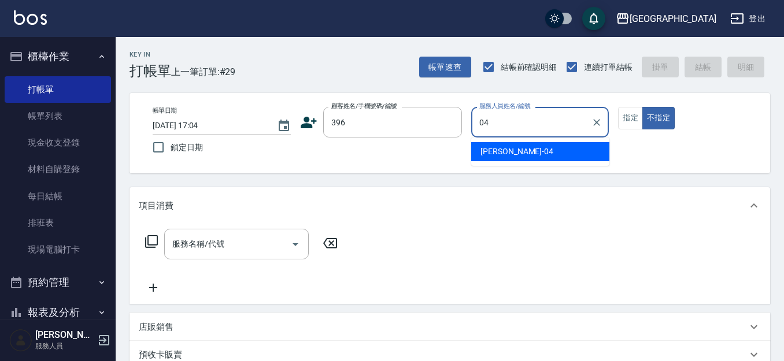
type input "[PERSON_NAME]-04"
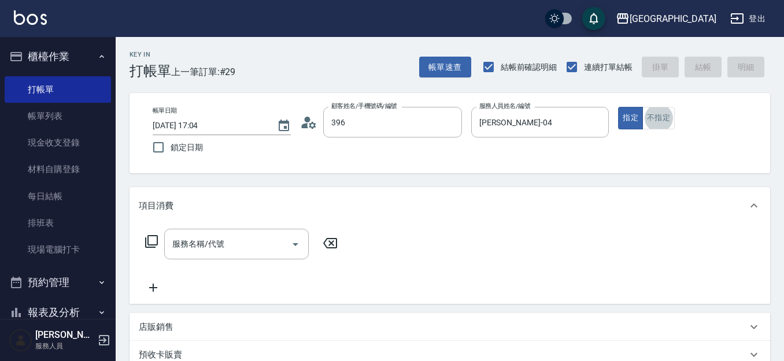
type input "林韋吟/0955370088/396"
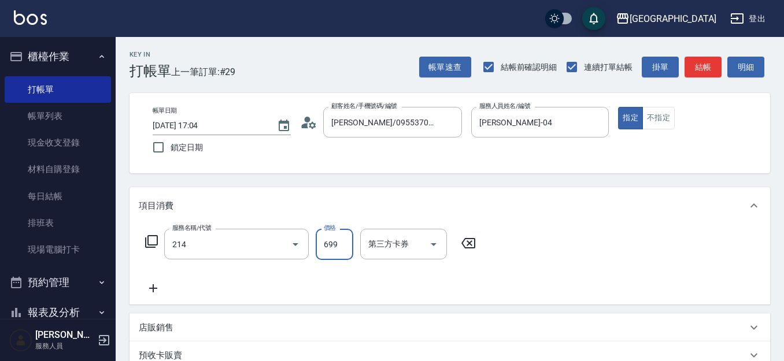
type input "滾珠洗髪699(214)"
type input "700"
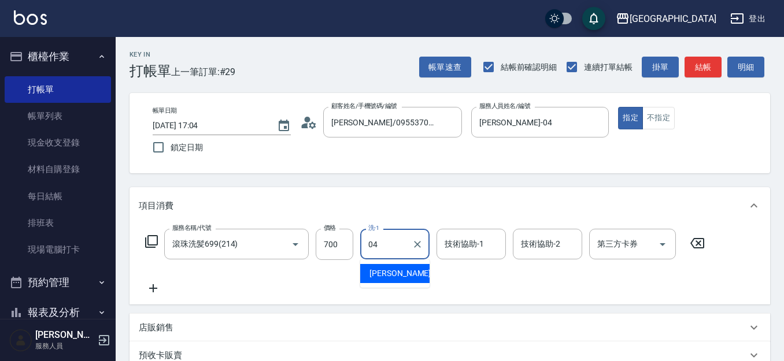
type input "[PERSON_NAME]-04"
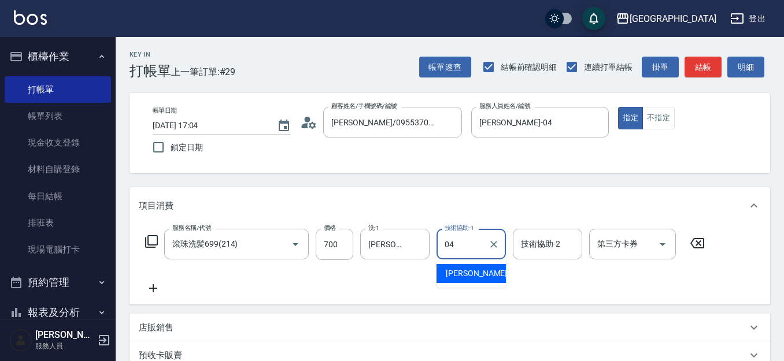
type input "[PERSON_NAME]-04"
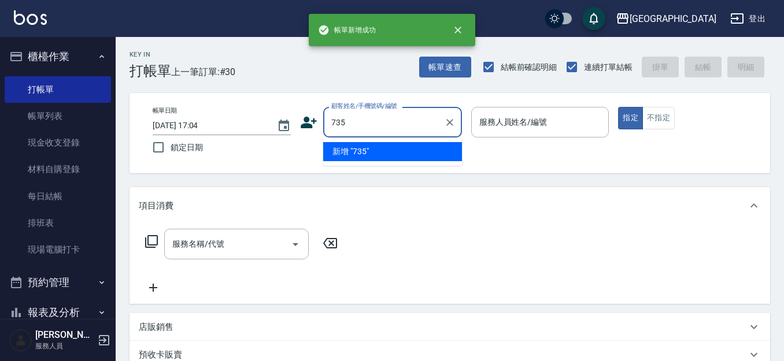
type input "735"
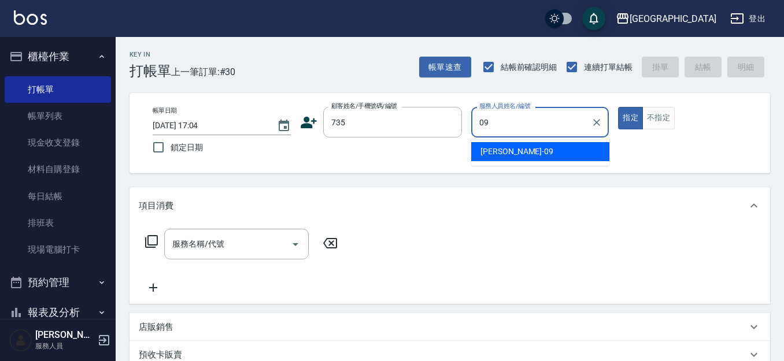
type input "[PERSON_NAME]-09"
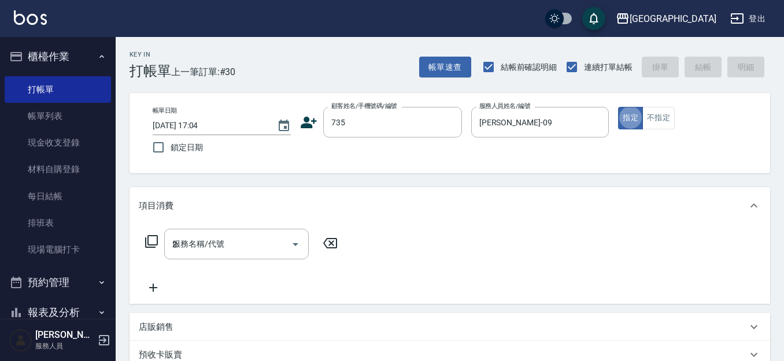
type input "21"
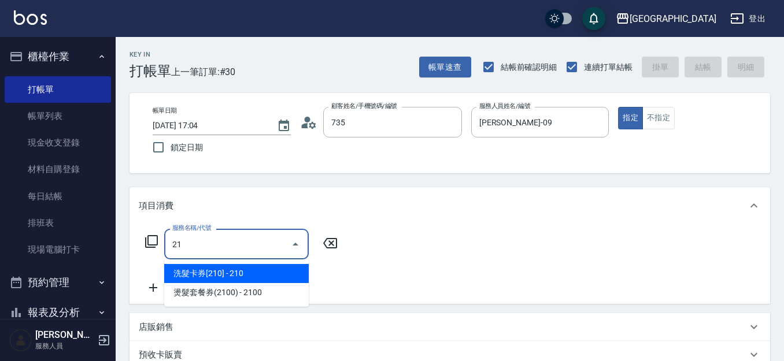
type input "[PERSON_NAME]/ 0958338986/735"
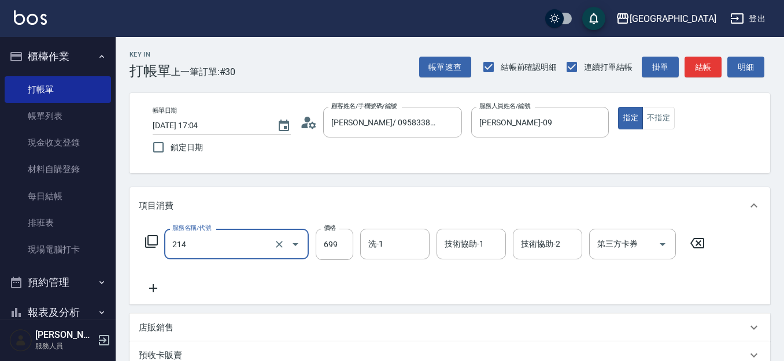
type input "滾珠洗髪699(214)"
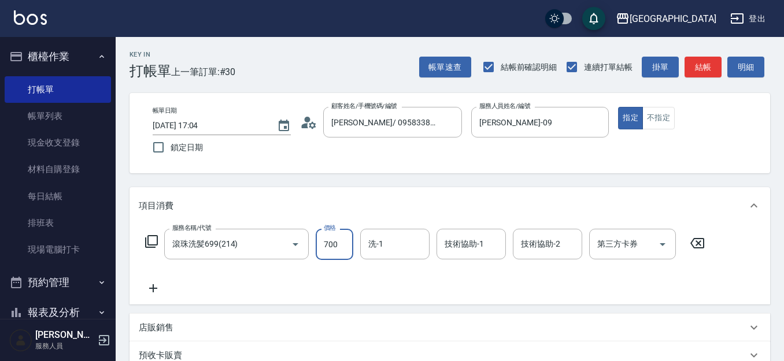
type input "700"
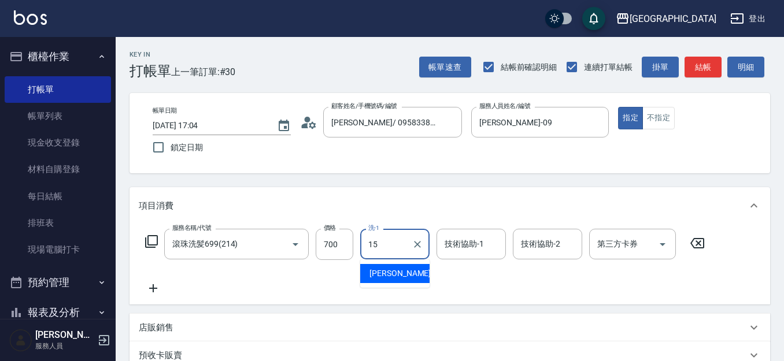
type input "[PERSON_NAME]-15"
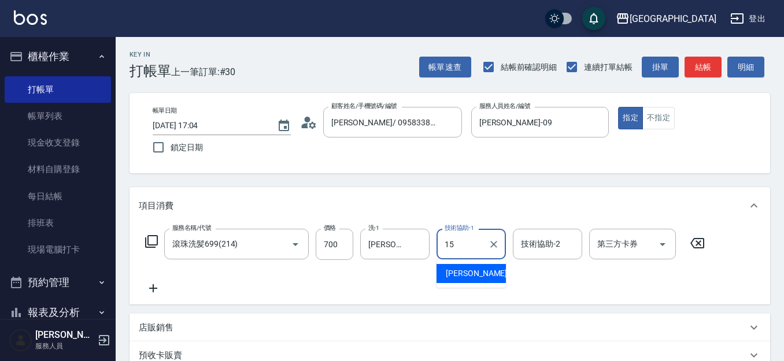
type input "[PERSON_NAME]-15"
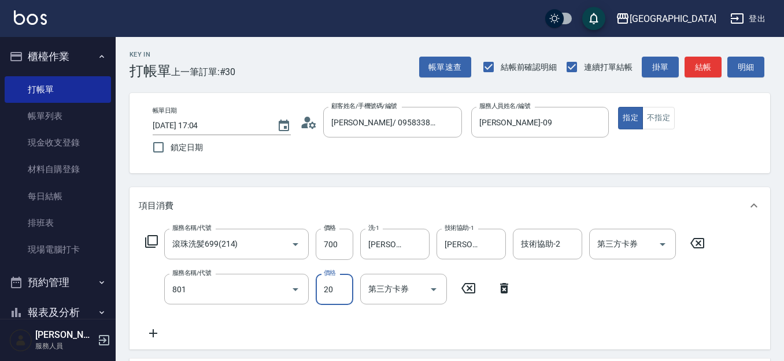
type input "潤絲(801)"
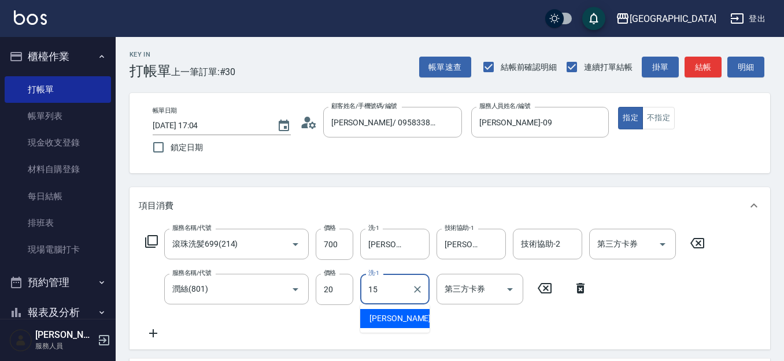
type input "[PERSON_NAME]-15"
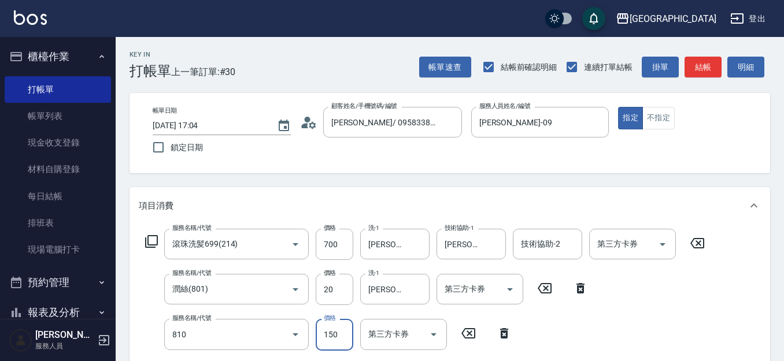
type input "單梳(810)"
type input "100"
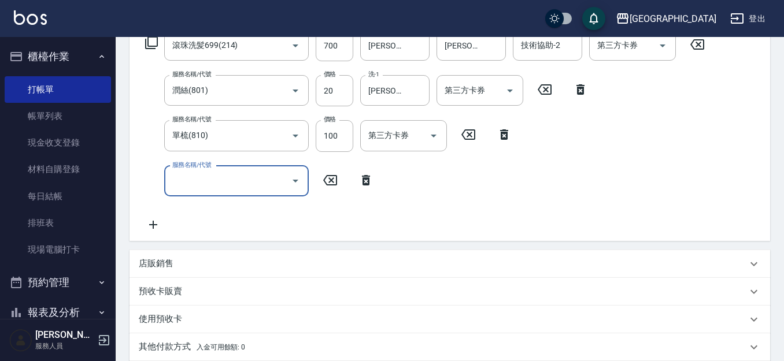
type input "2025/10/09 17:05"
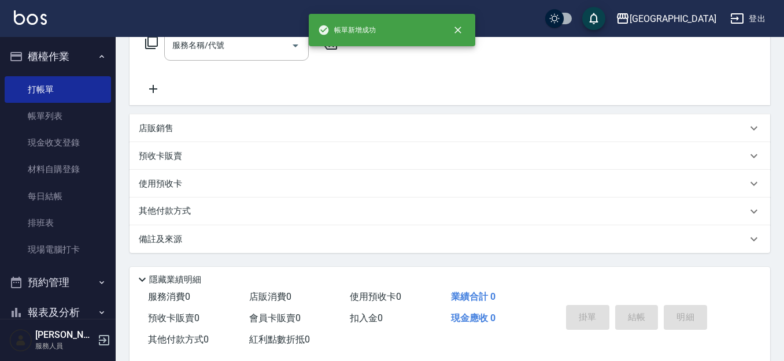
scroll to position [0, 0]
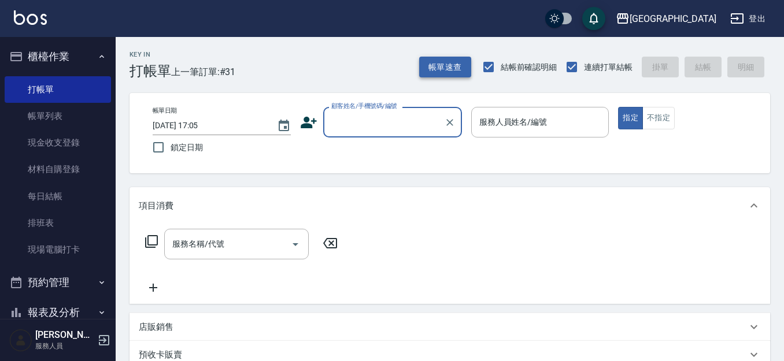
click at [433, 66] on button "帳單速查" at bounding box center [445, 67] width 52 height 21
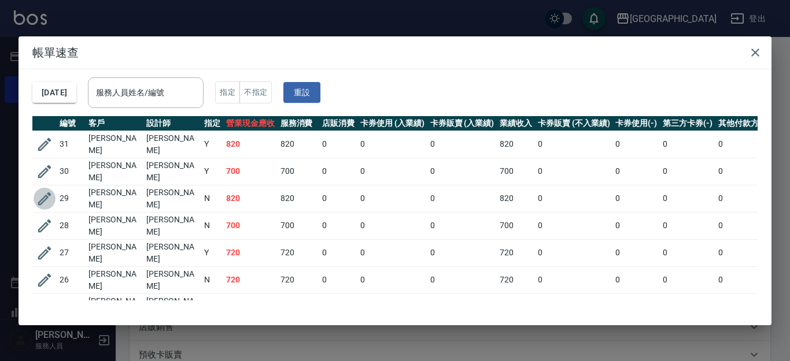
click at [42, 191] on icon "button" at bounding box center [44, 198] width 17 height 17
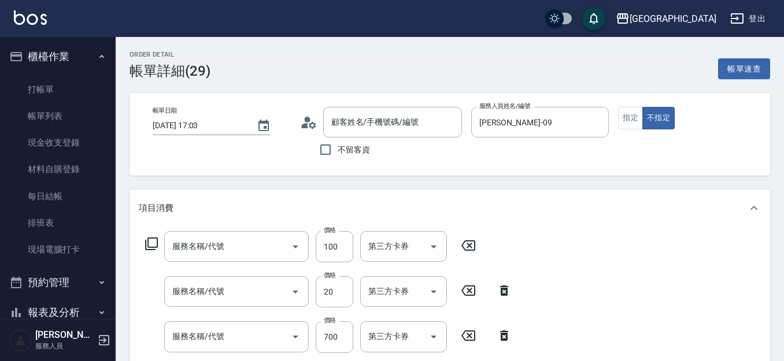
type input "2025/10/09 17:03"
type input "蔡惠如-09"
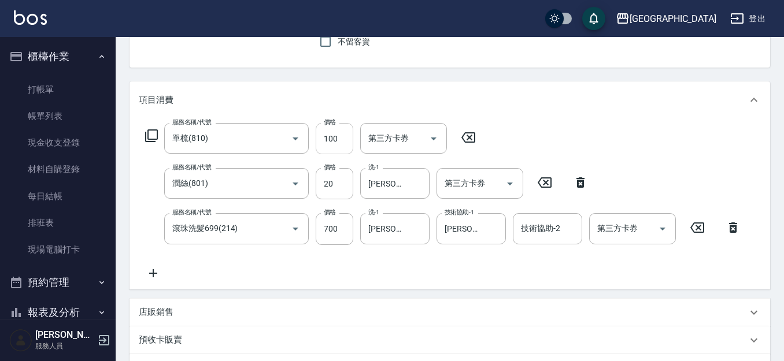
type input "單梳(810)"
type input "潤絲(801)"
type input "滾珠洗髪699(214)"
type input "蔡惠如/ 0958338986/735"
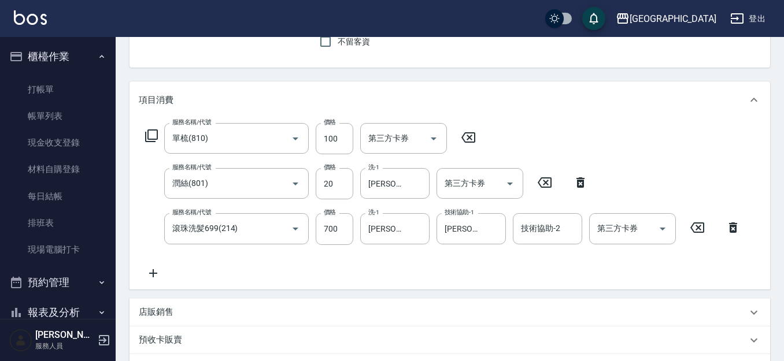
click at [468, 136] on icon at bounding box center [468, 137] width 14 height 10
click at [235, 139] on input "服務名稱/代號" at bounding box center [227, 138] width 117 height 20
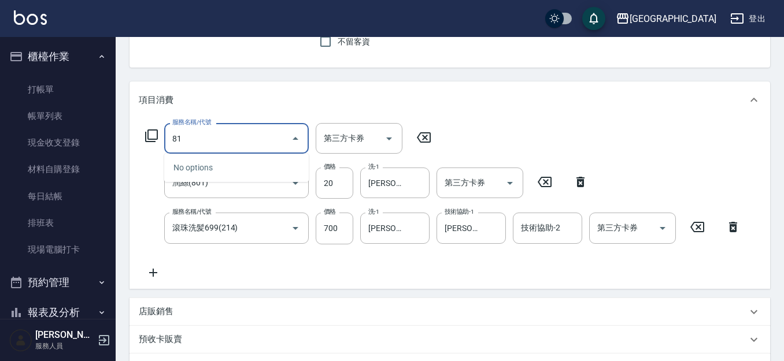
type input "8"
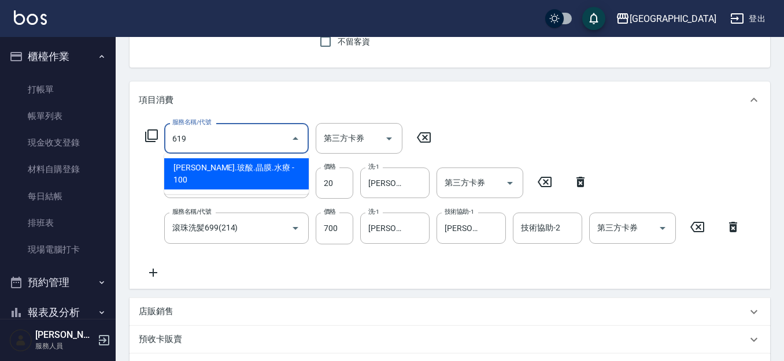
type input "煥彩.玻酸.晶膜.水療(619)"
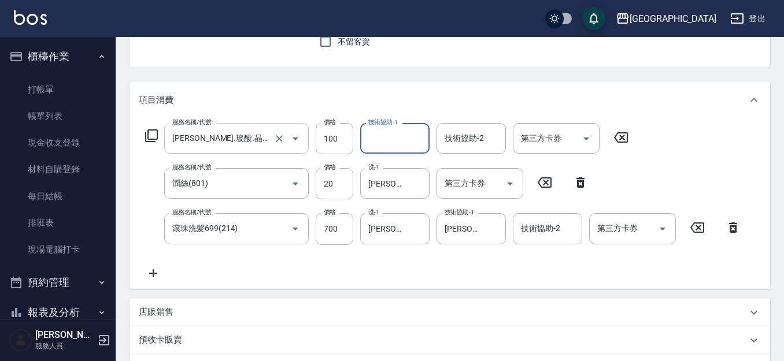
type input "0"
type input "[PERSON_NAME]-15"
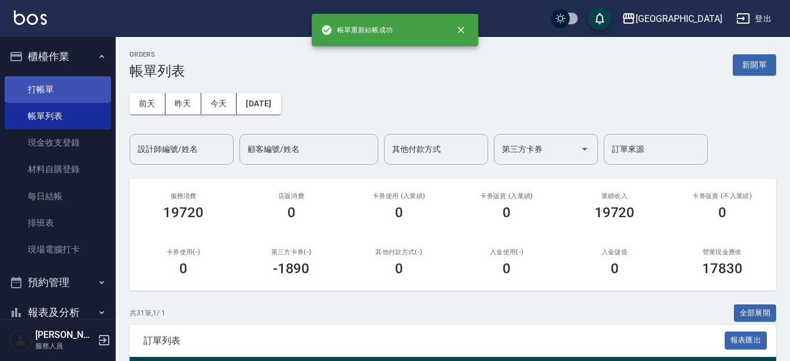
click at [62, 91] on link "打帳單" at bounding box center [58, 89] width 106 height 27
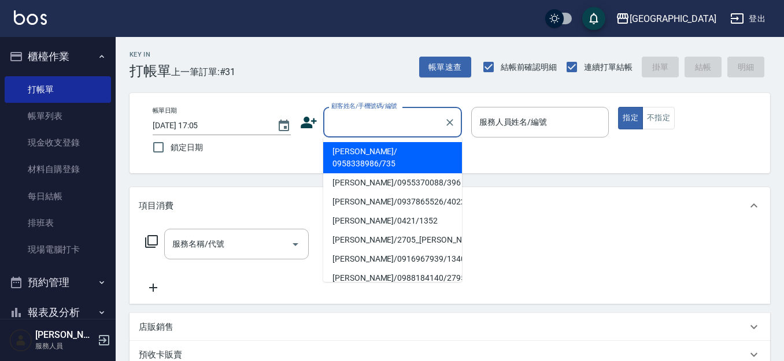
click at [376, 127] on input "顧客姓名/手機號碼/編號" at bounding box center [383, 122] width 111 height 20
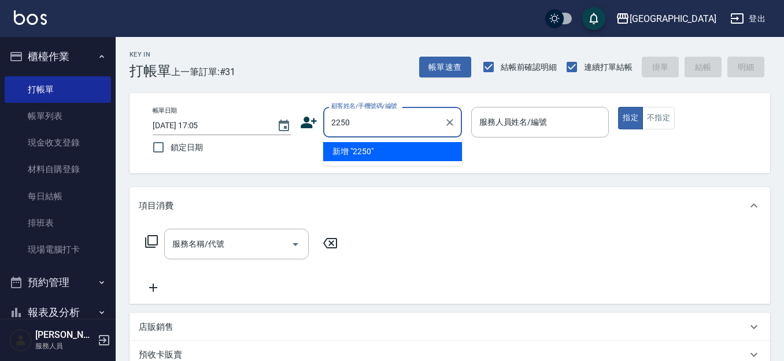
type input "2250"
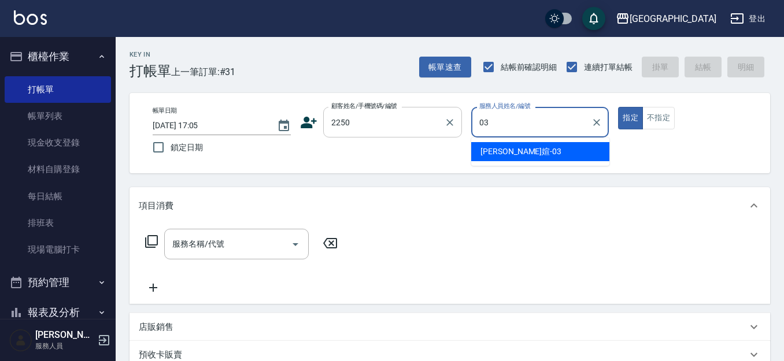
type input "[PERSON_NAME]媗-03"
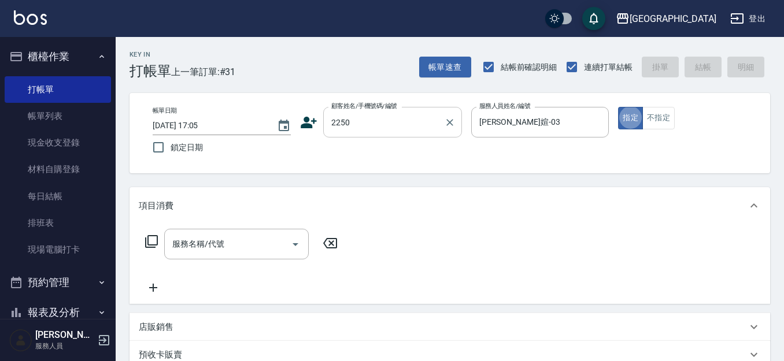
type button "true"
type input "[PERSON_NAME]媗/0911843052/2250"
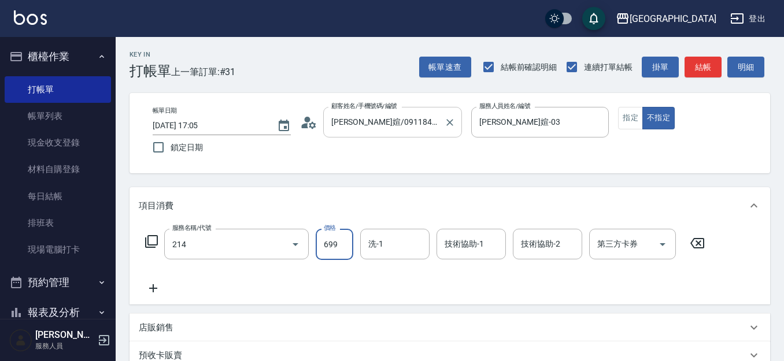
type input "滾珠洗髪699(214)"
type input "700"
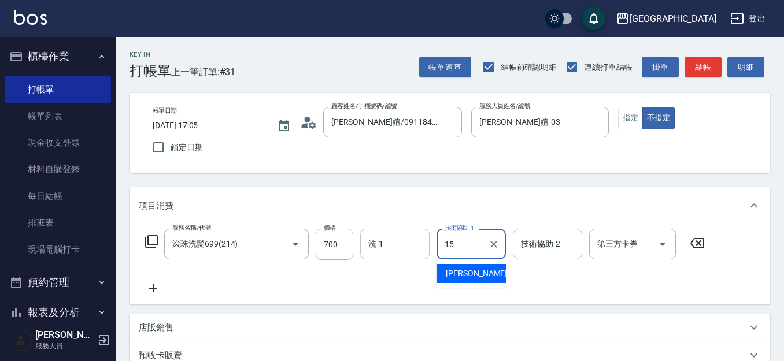
type input "15"
click at [387, 246] on input "洗-1" at bounding box center [394, 244] width 59 height 20
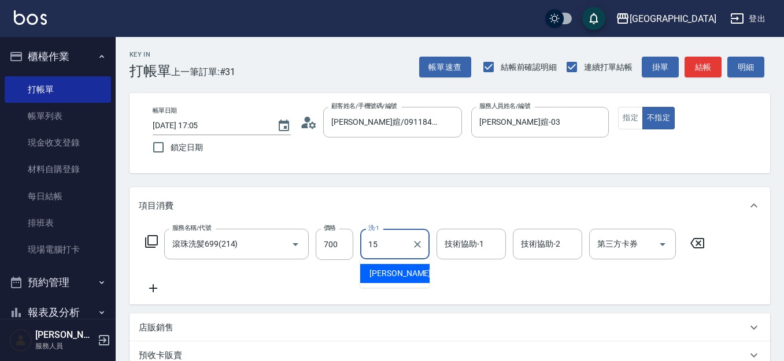
type input "[PERSON_NAME]-15"
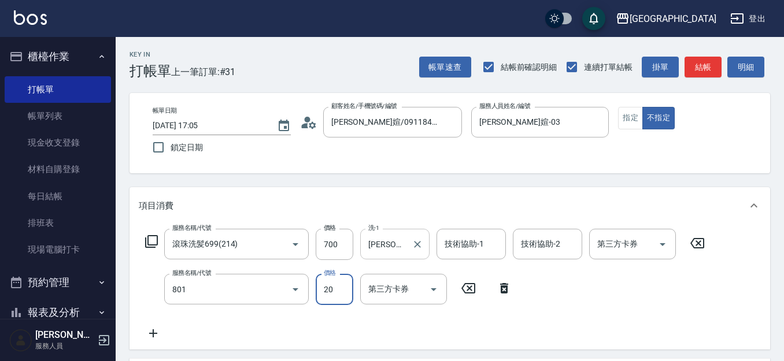
type input "潤絲(801)"
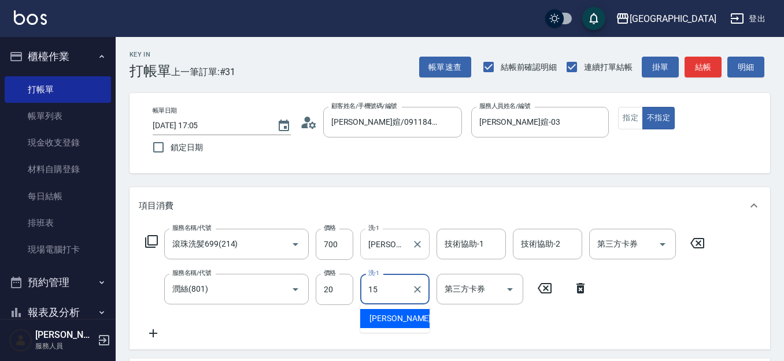
type input "[PERSON_NAME]-15"
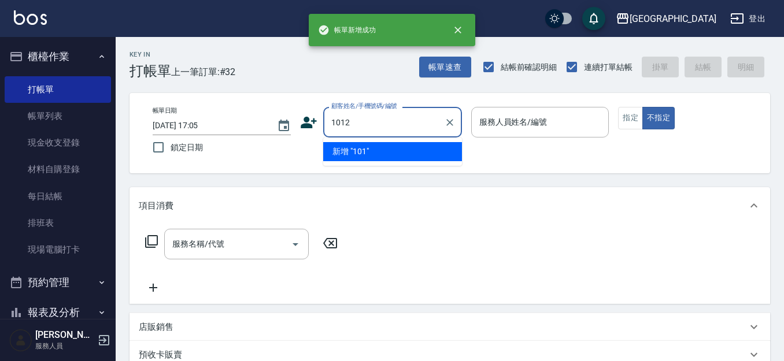
type input "1012"
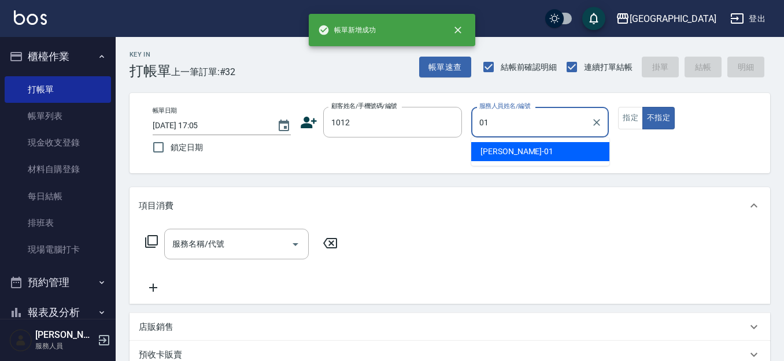
type input "林雅雯-01"
type button "false"
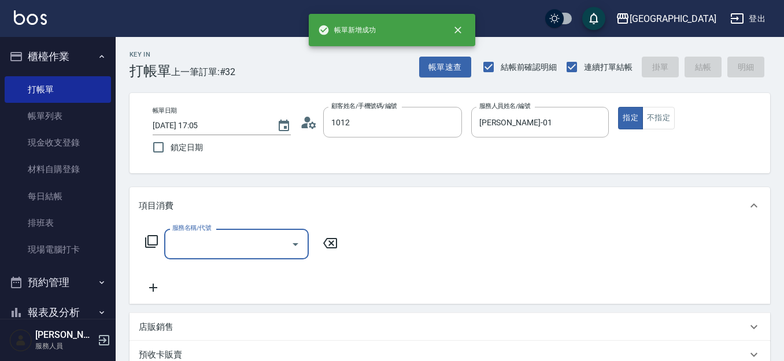
type input "黃惠玫/0927766767/1012"
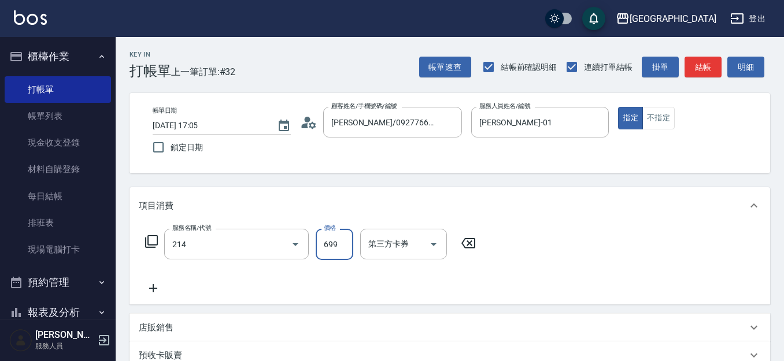
type input "滾珠洗髪699(214)"
type input "700"
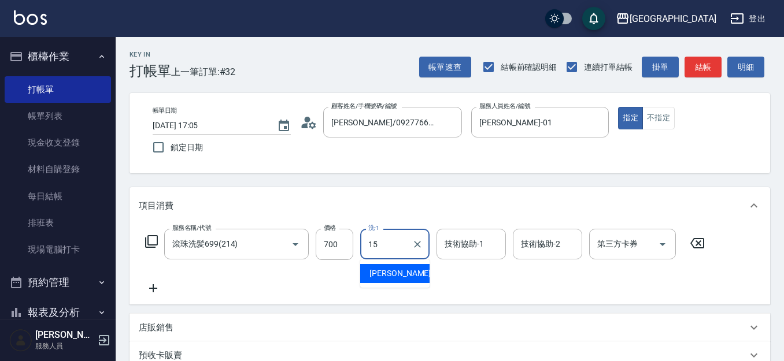
type input "[PERSON_NAME]-15"
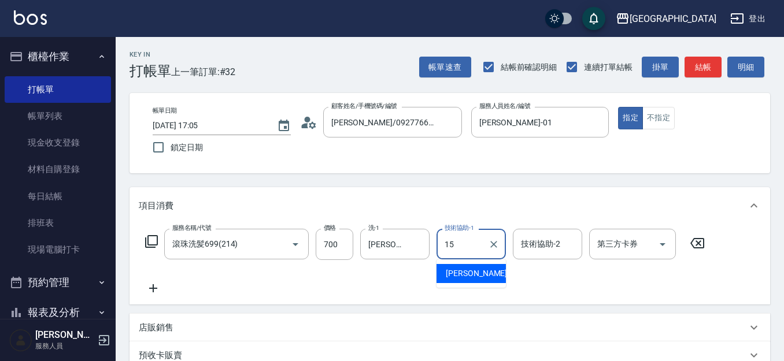
type input "[PERSON_NAME]-15"
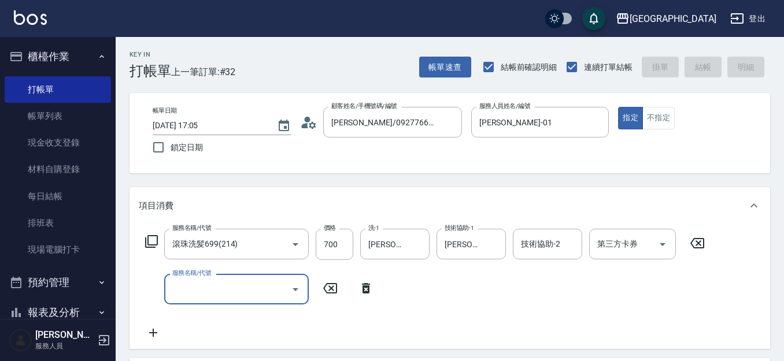
type input "2025/10/09 17:06"
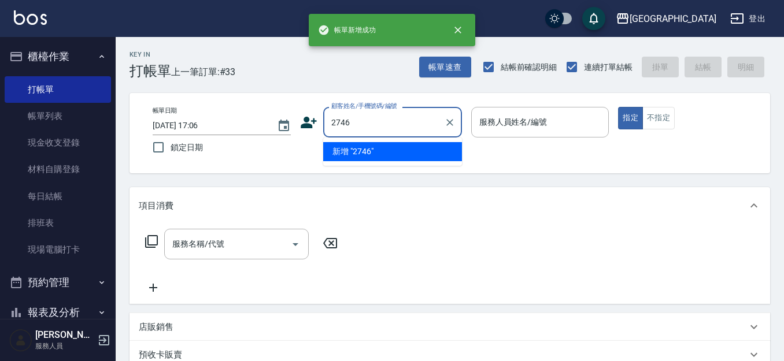
type input "2746"
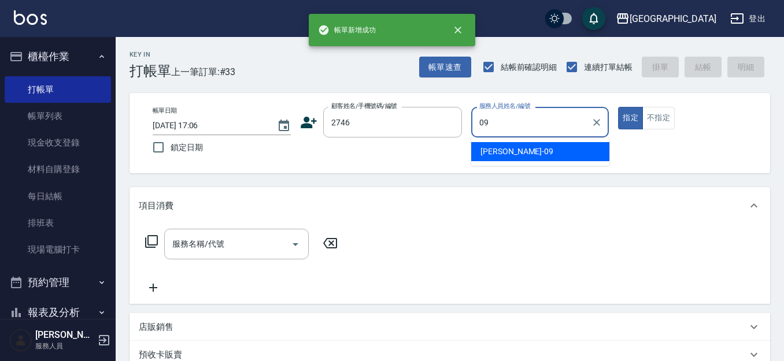
type input "蔡惠如-09"
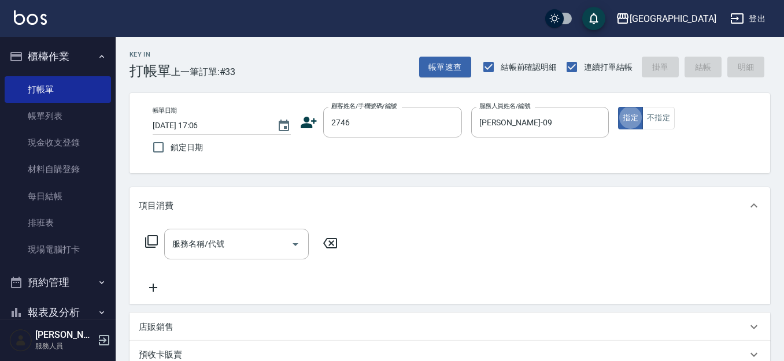
type input "譚嫦娥/0928158205/2746"
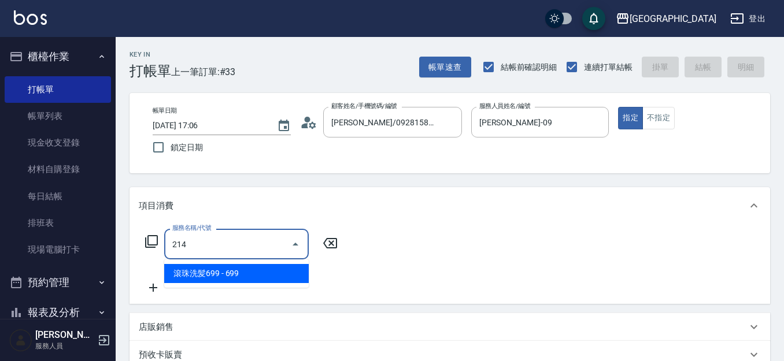
type input "214"
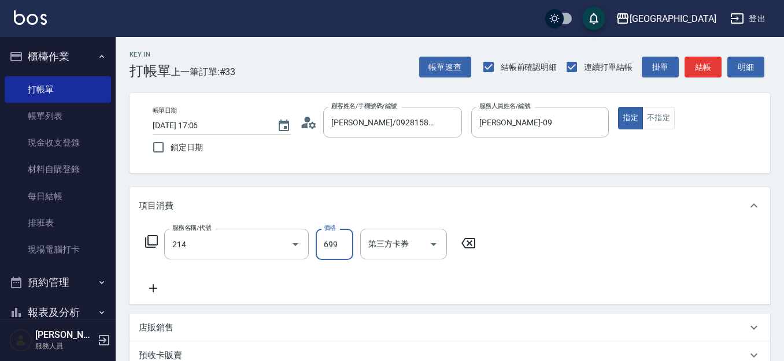
type input "7"
type input "滾珠洗髪699(214)"
type input "700"
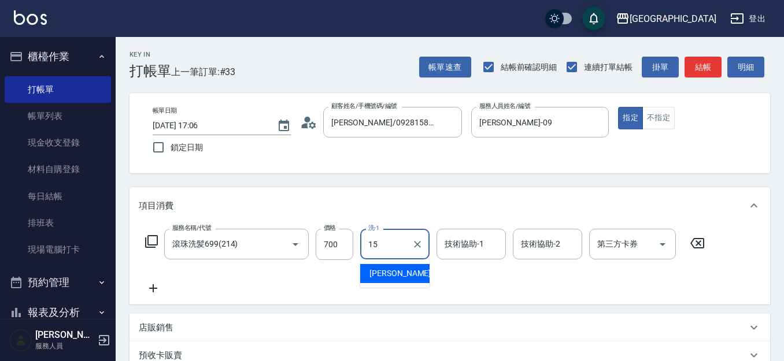
type input "[PERSON_NAME]-15"
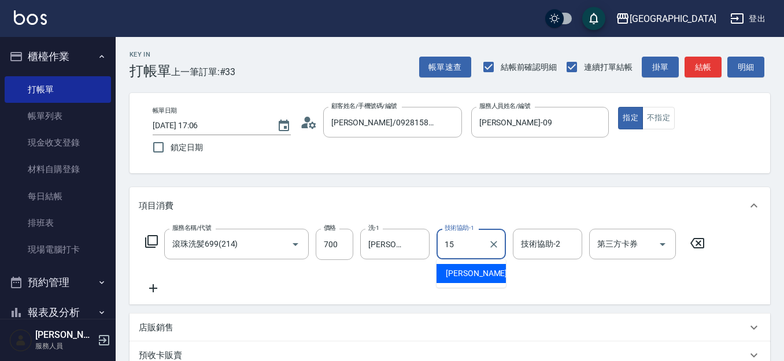
type input "[PERSON_NAME]-15"
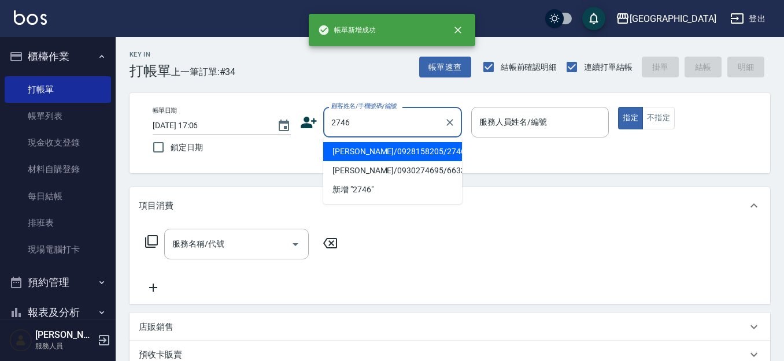
type input "2746"
type input "09"
type input "譚嫦娥/0928158205/2746"
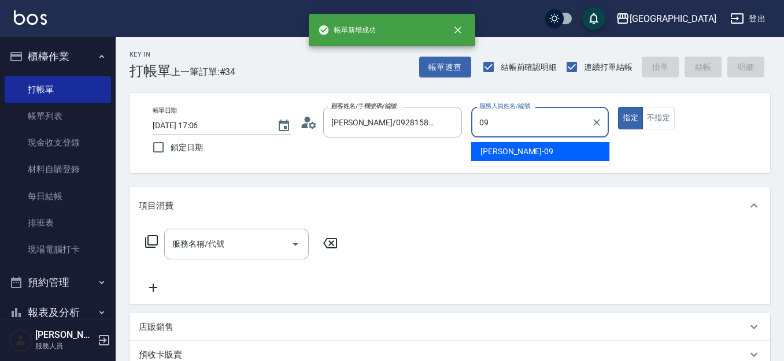
type input "蔡惠如-09"
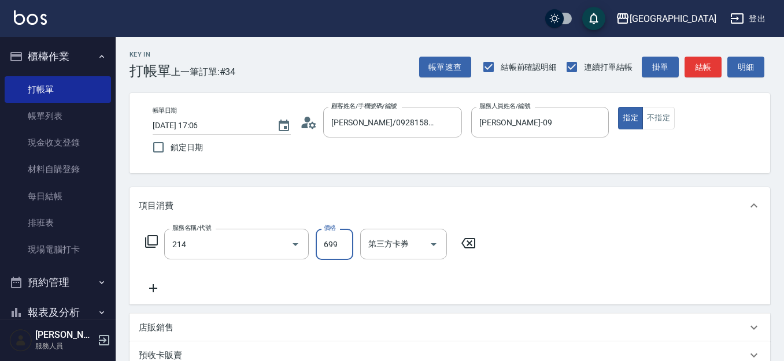
type input "滾珠洗髪699(214)"
type input "700"
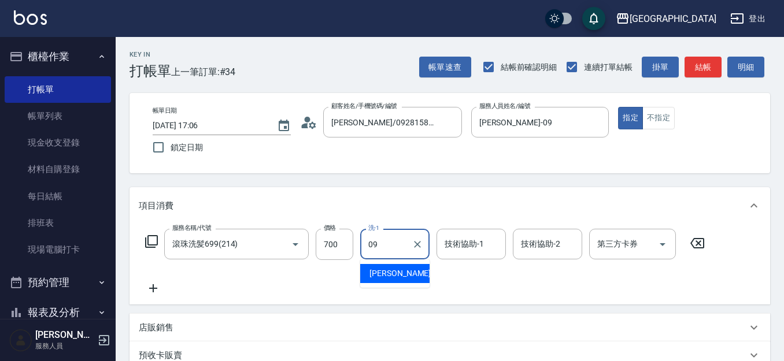
type input "蔡惠如-09"
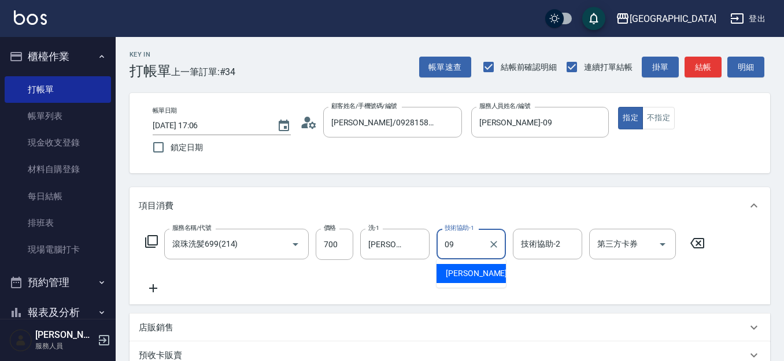
type input "蔡惠如-09"
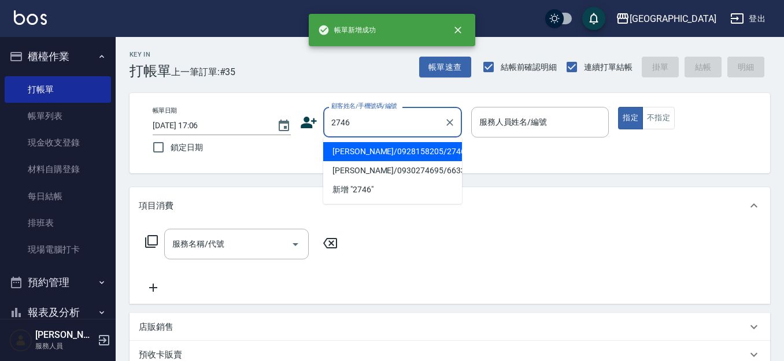
type input "2746"
type input "09"
type input "譚嫦娥/0928158205/2746"
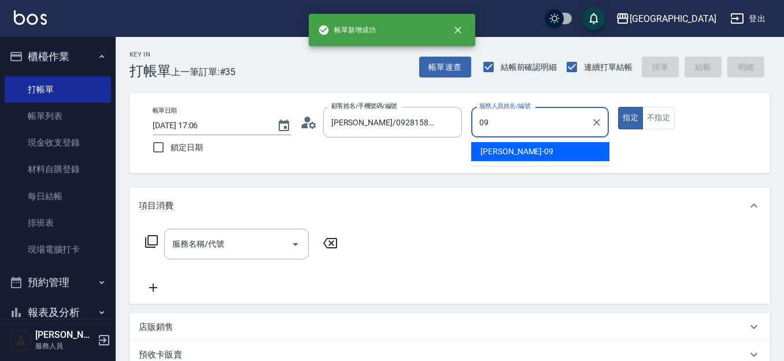
type input "蔡惠如-09"
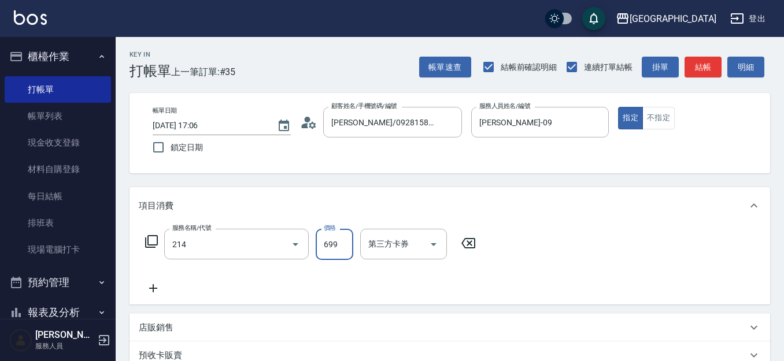
type input "滾珠洗髪699(214)"
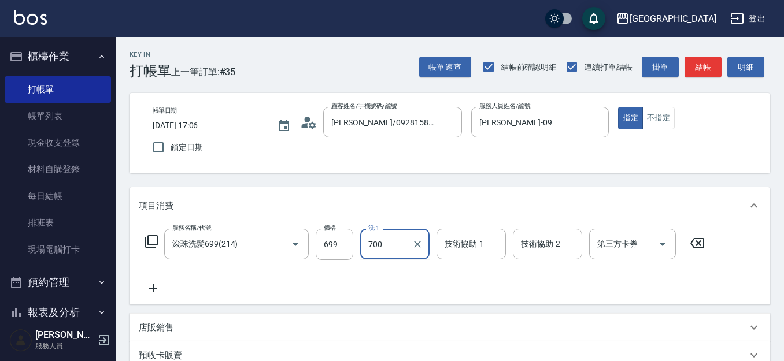
type input "700"
click at [328, 246] on input "699" at bounding box center [335, 244] width 38 height 31
type input "700"
type input "[PERSON_NAME]-15"
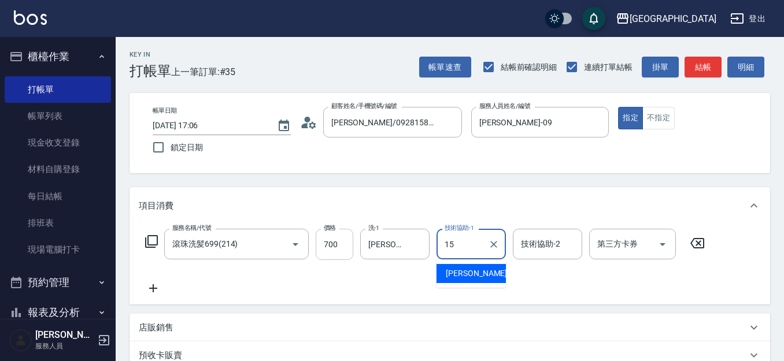
type input "[PERSON_NAME]-15"
click at [397, 243] on input "洗-1" at bounding box center [394, 244] width 59 height 20
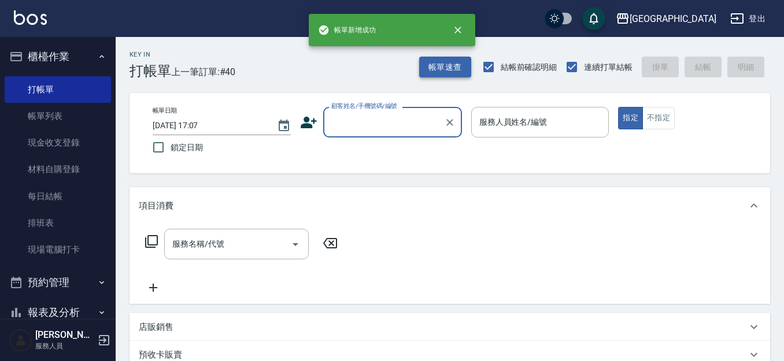
click at [455, 67] on button "帳單速查" at bounding box center [445, 67] width 52 height 21
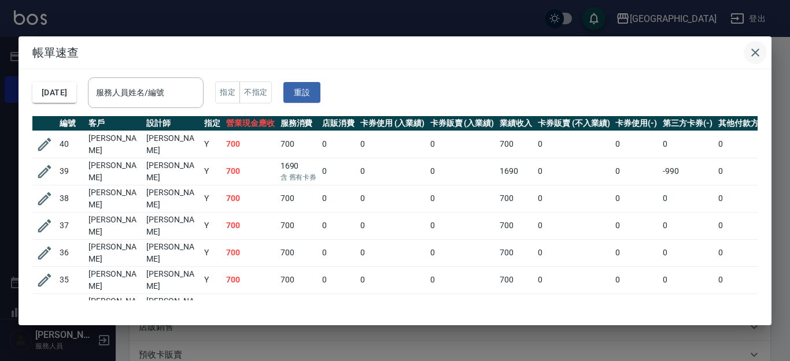
click at [751, 52] on icon "button" at bounding box center [755, 53] width 14 height 14
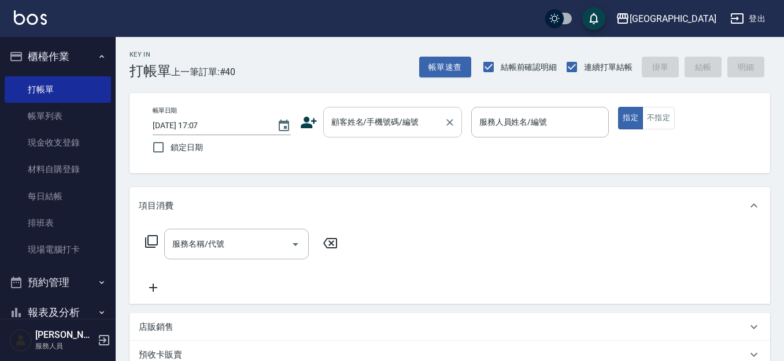
drag, startPoint x: 405, startPoint y: 126, endPoint x: 397, endPoint y: 121, distance: 8.8
click at [404, 125] on input "顧客姓名/手機號碼/編號" at bounding box center [383, 122] width 111 height 20
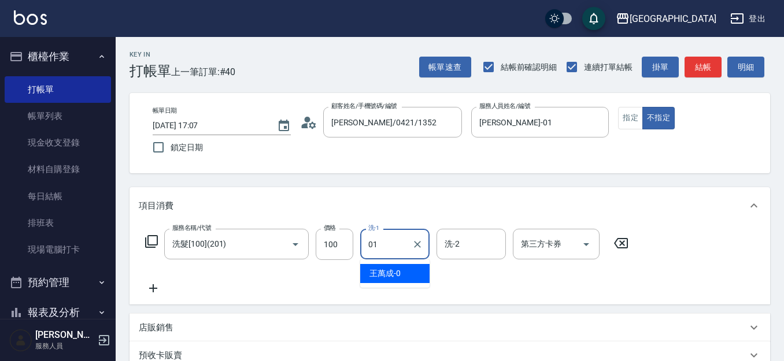
type input "[PERSON_NAME]-01"
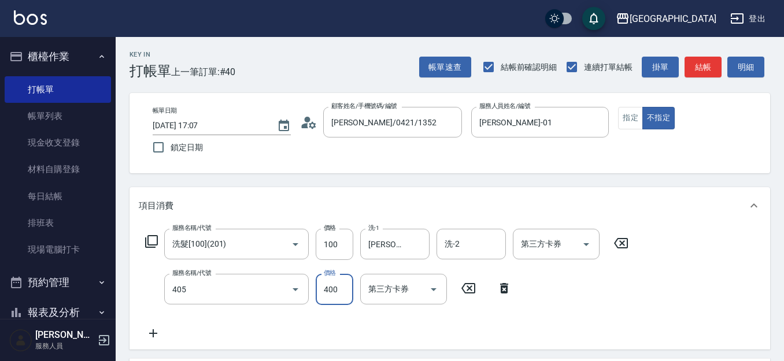
type input "剪髮(400)(405)"
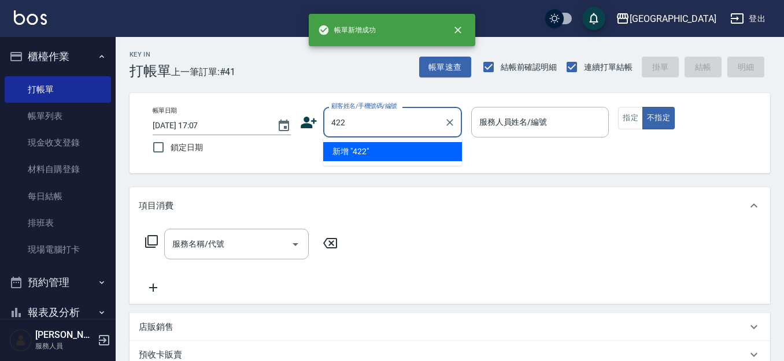
type input "422"
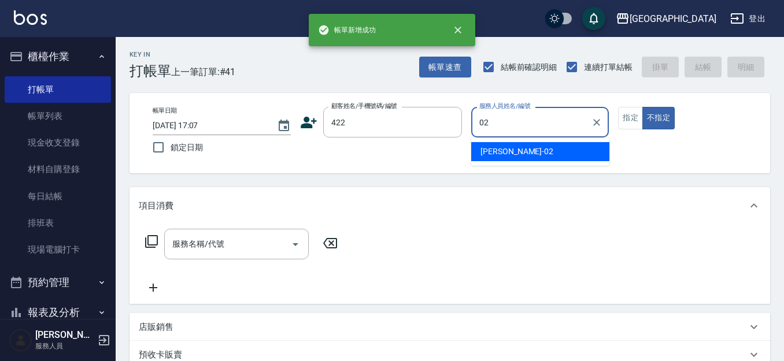
type input "[PERSON_NAME]-02"
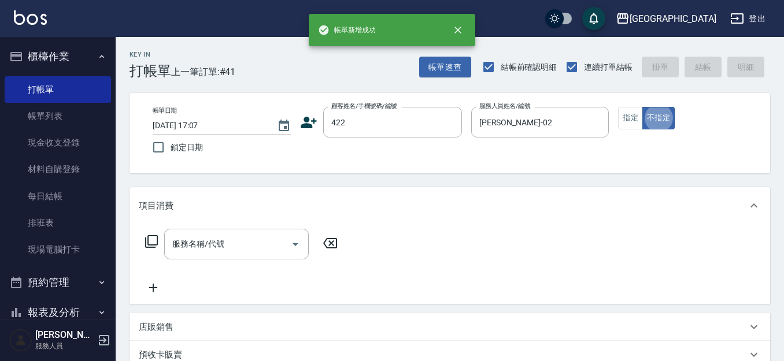
type button "false"
type input "[PERSON_NAME]/0932-108815/422"
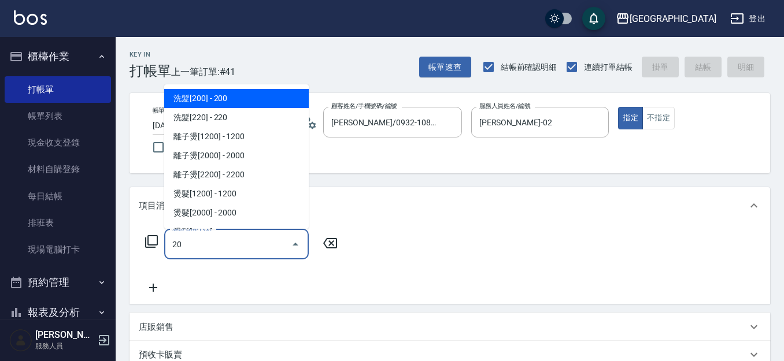
type input "2"
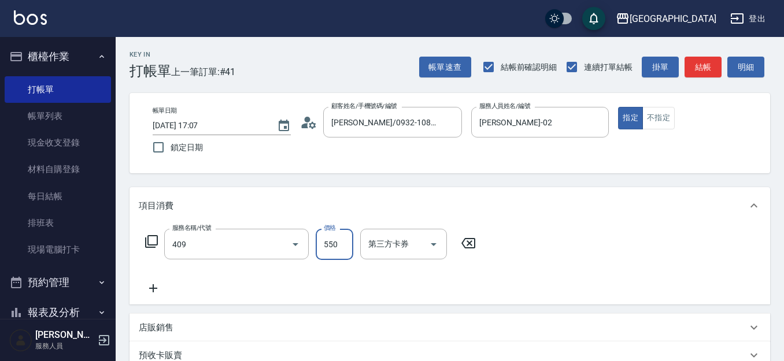
type input "剪髮(550)(409)"
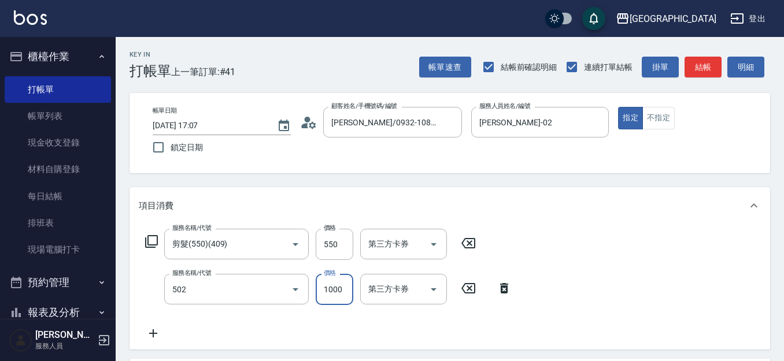
type input "染髮[1000](502)"
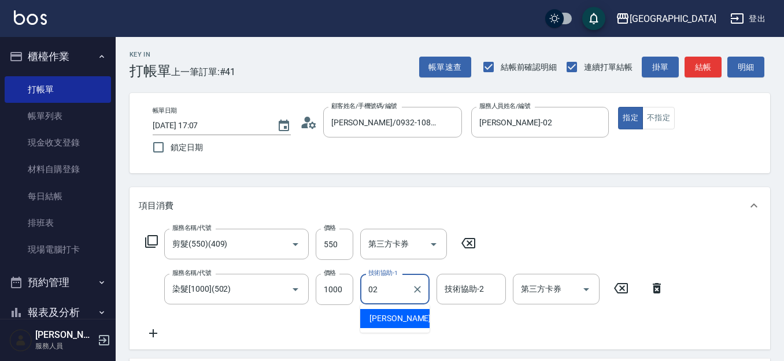
type input "[PERSON_NAME]-02"
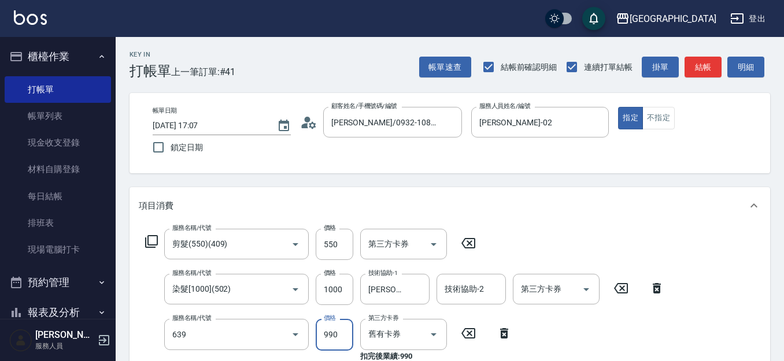
type input "(芙)蘆薈髮膜套卡(自材)(639)"
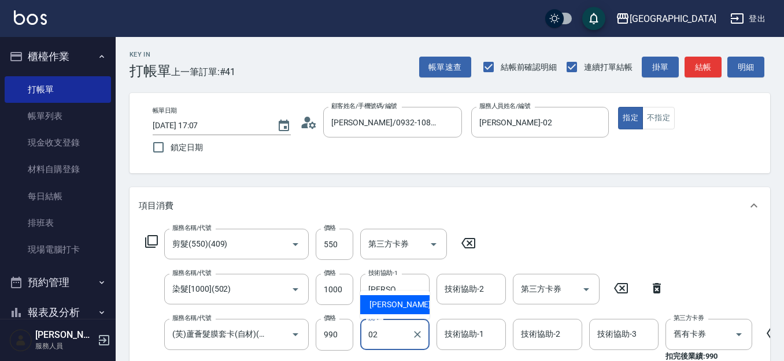
type input "[PERSON_NAME]-02"
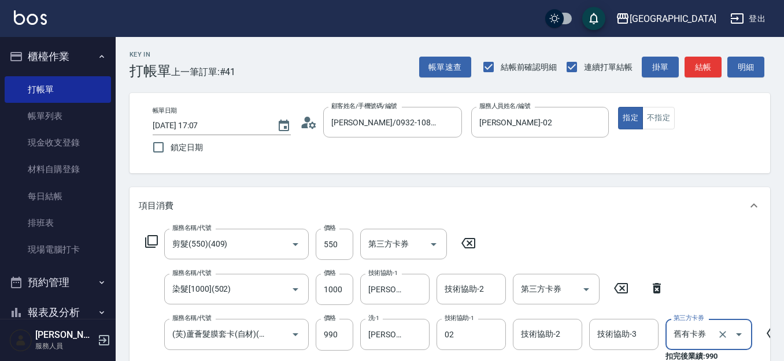
type input "[PERSON_NAME]-02"
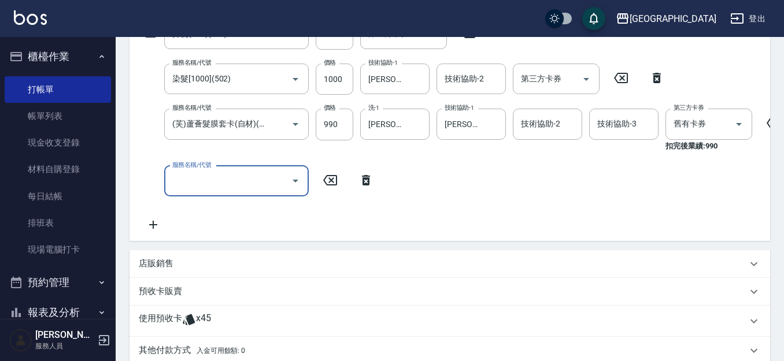
type input "[DATE] 17:08"
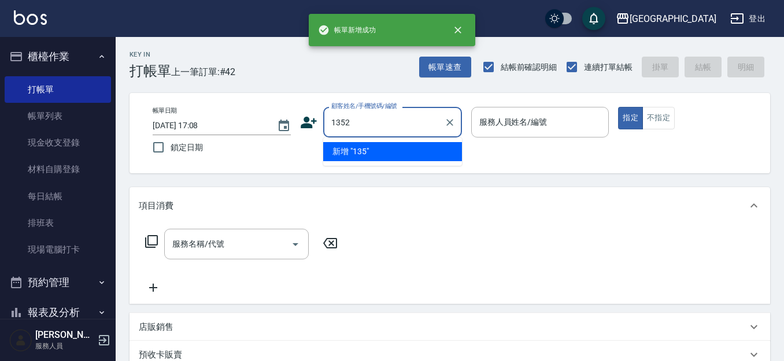
type input "1352"
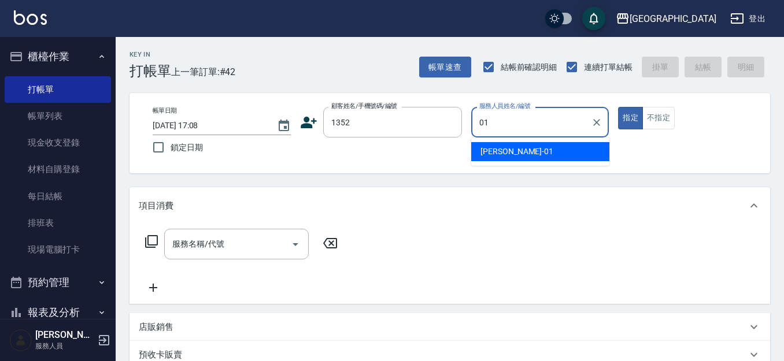
type input "[PERSON_NAME]-01"
type button "true"
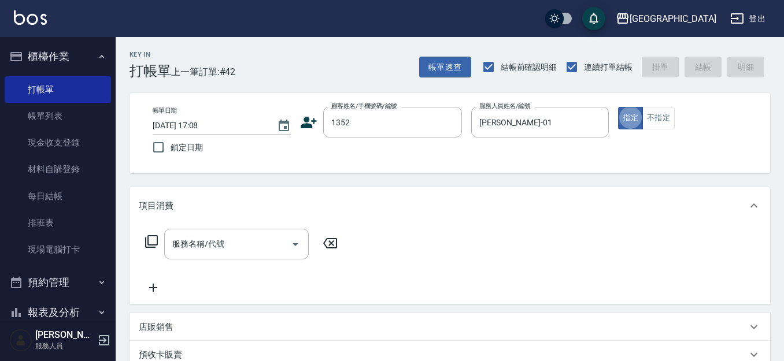
type input "[PERSON_NAME]/0421/1352"
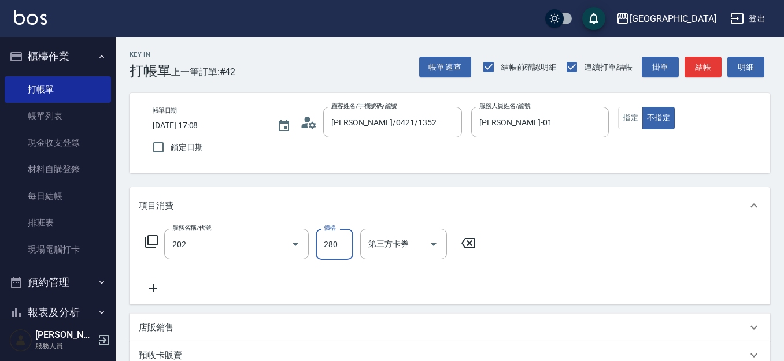
type input "洗髮[280](202)"
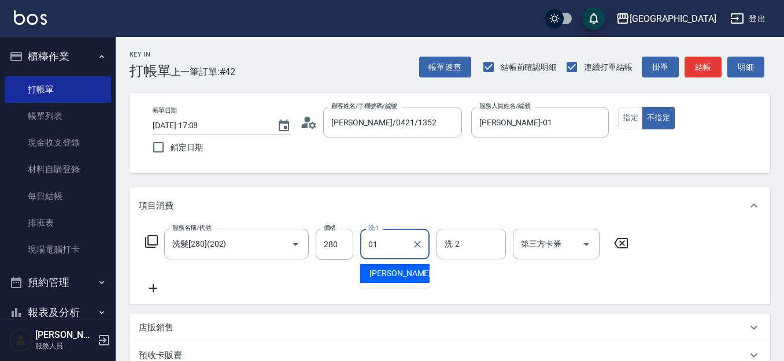
type input "[PERSON_NAME]-01"
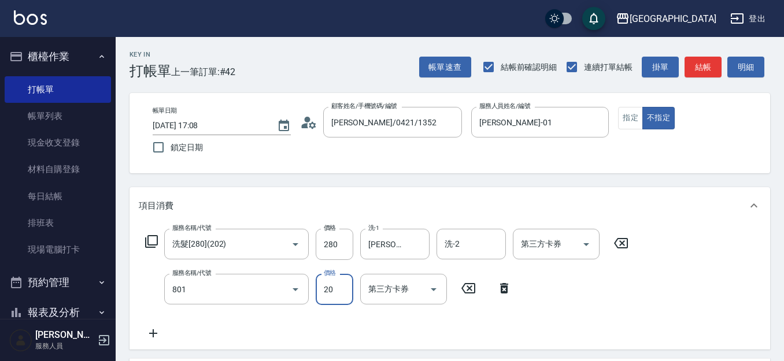
type input "潤絲(801)"
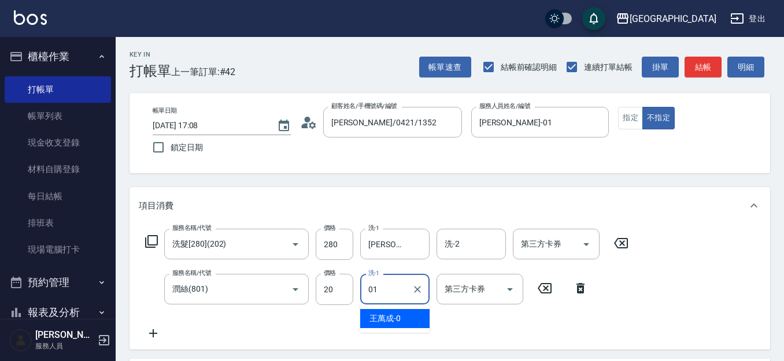
type input "[PERSON_NAME]-01"
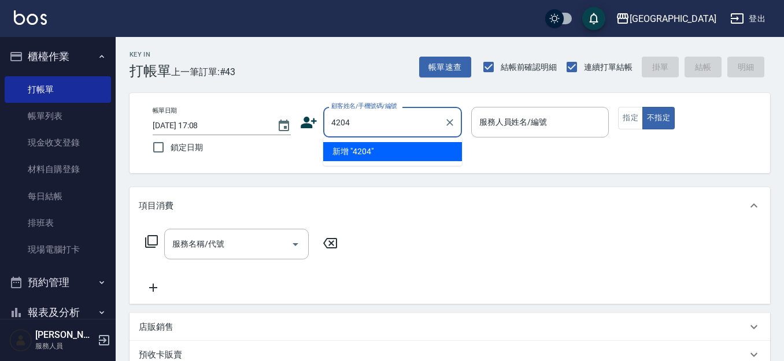
type input "4204"
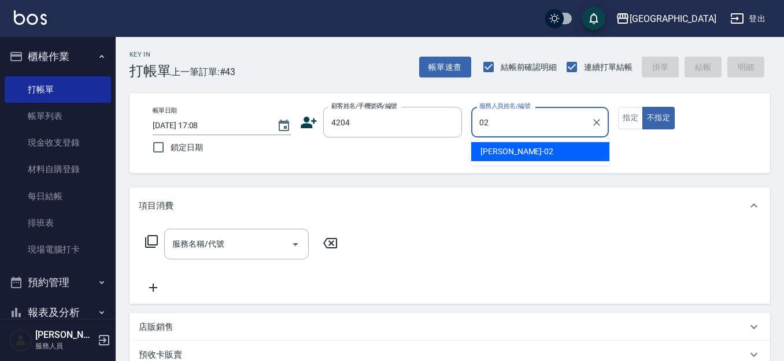
type input "[PERSON_NAME]-02"
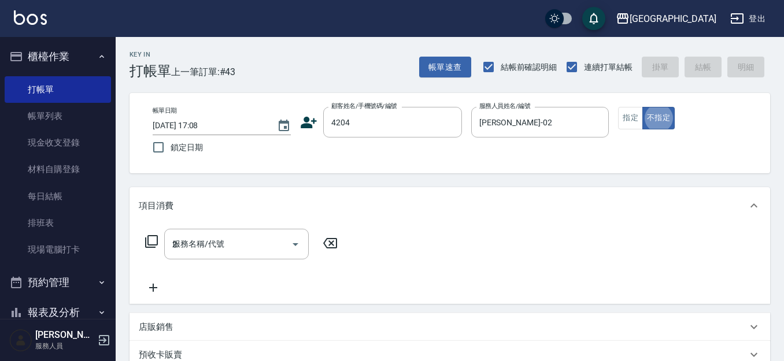
type input "22"
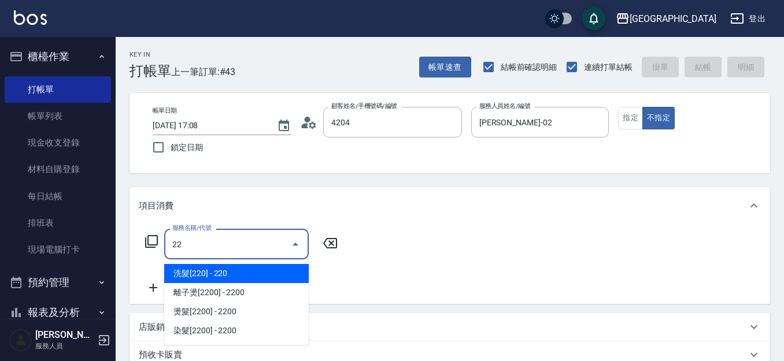
type input "[PERSON_NAME]/0932398313/4204"
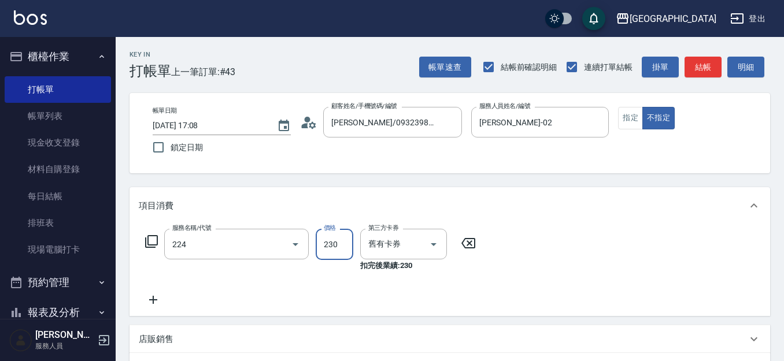
type input "洗髮(卡)230(224)"
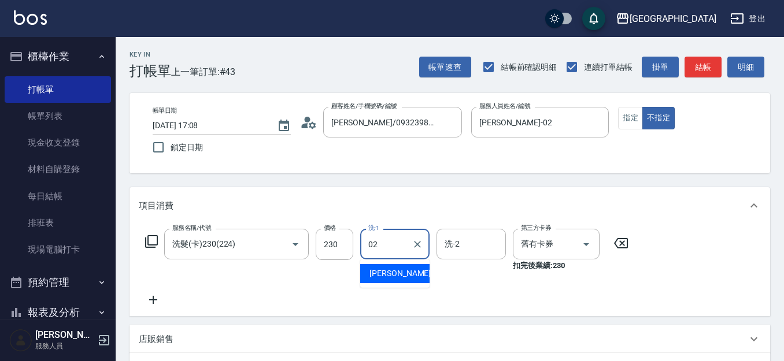
type input "[PERSON_NAME]-02"
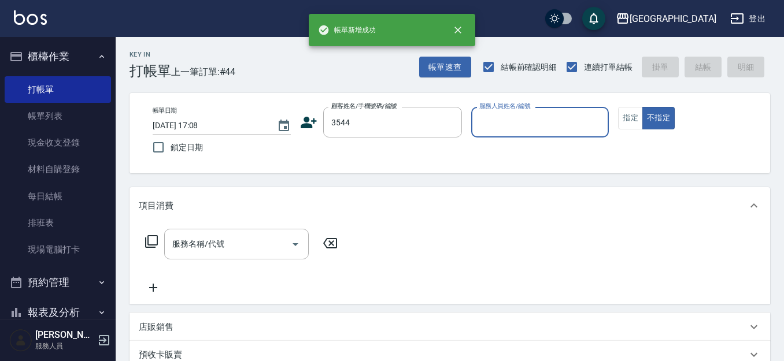
type input "3544"
type input "[PERSON_NAME]-02"
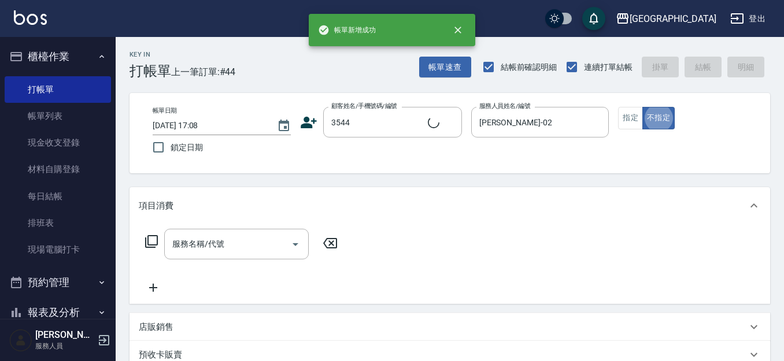
type input "[PERSON_NAME]/0910348572/3544"
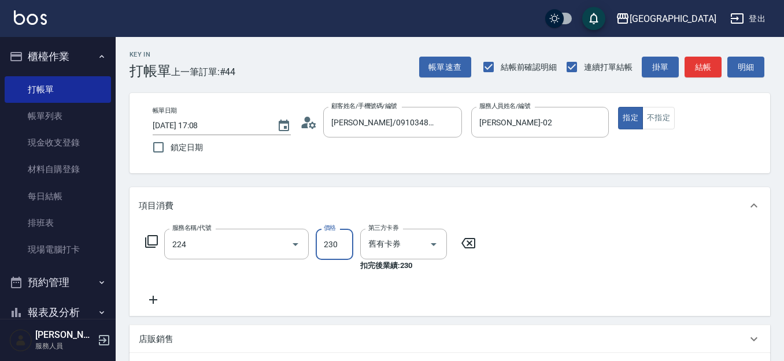
type input "洗髮(卡)230(224)"
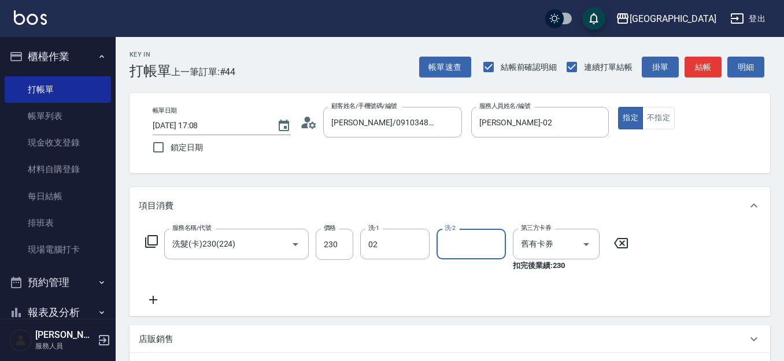
type input "[PERSON_NAME]-02"
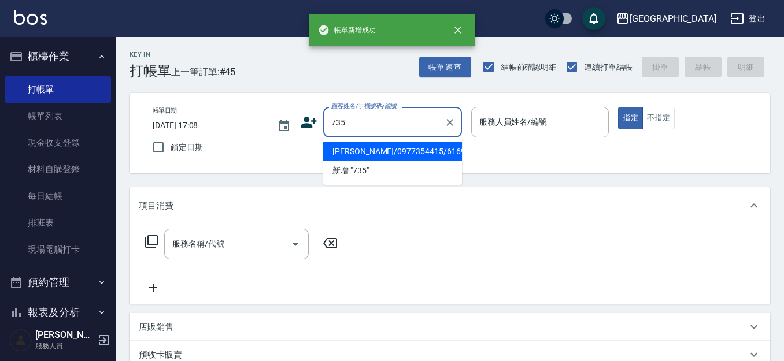
type input "735"
type input "0"
type input "[PERSON_NAME]/0977354415/6169"
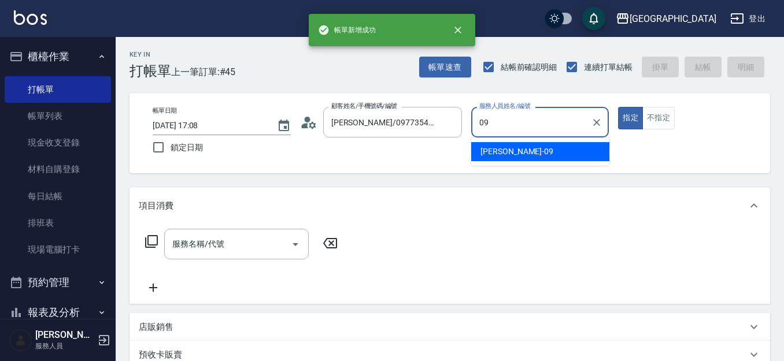
type input "[PERSON_NAME]-09"
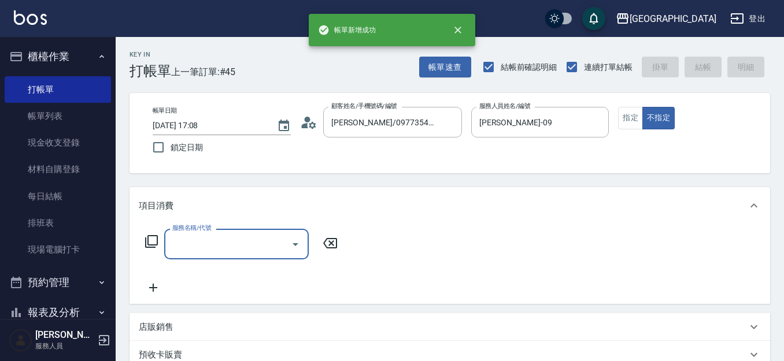
type input "[PERSON_NAME]/ 0958338986/735"
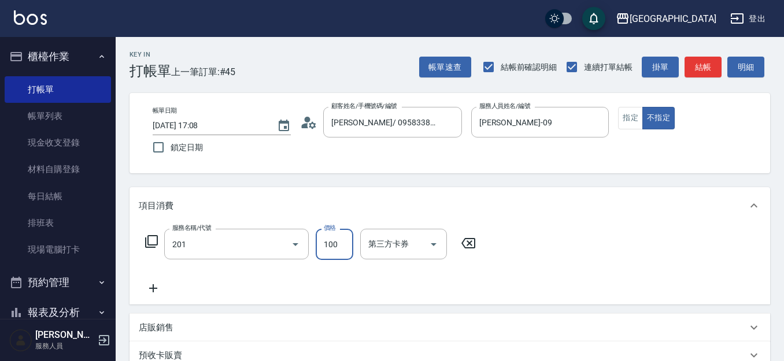
type input "洗髮[100](201)"
type input "100"
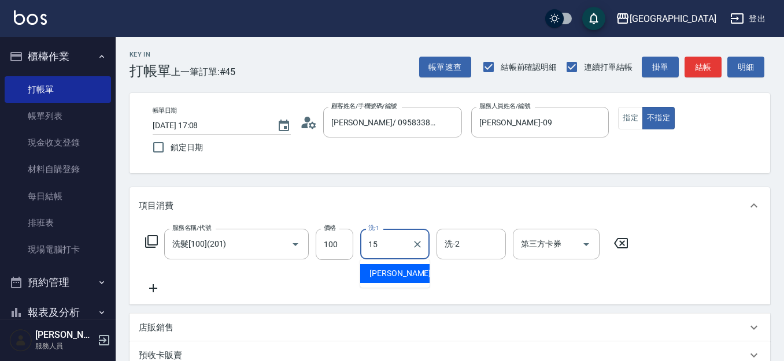
type input "[PERSON_NAME]-15"
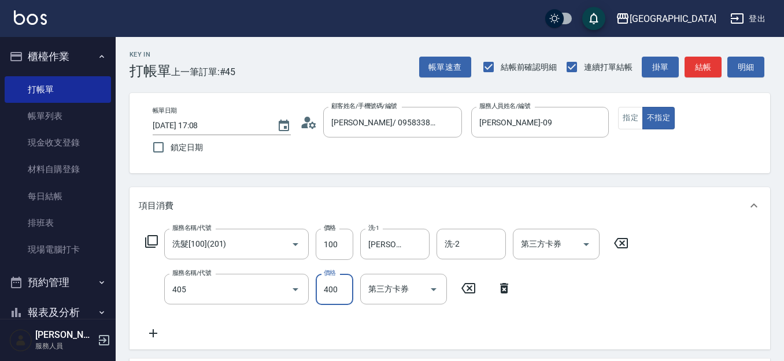
type input "剪髮(400)(405)"
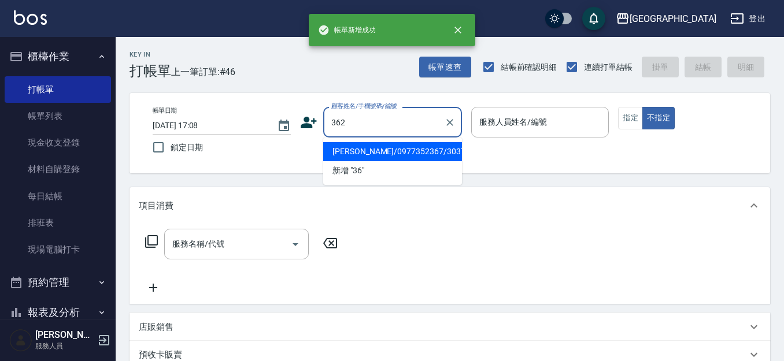
type input "362"
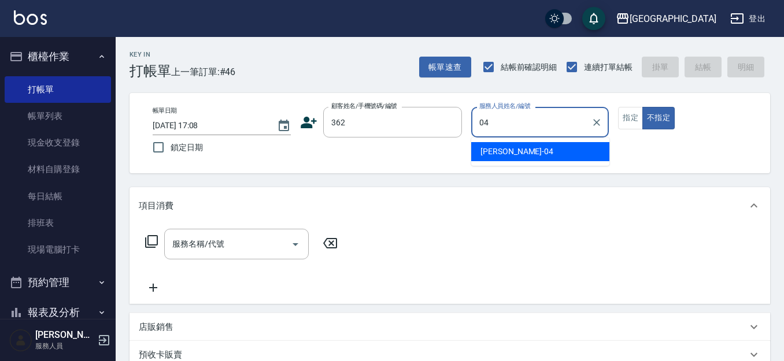
type input "[PERSON_NAME]-04"
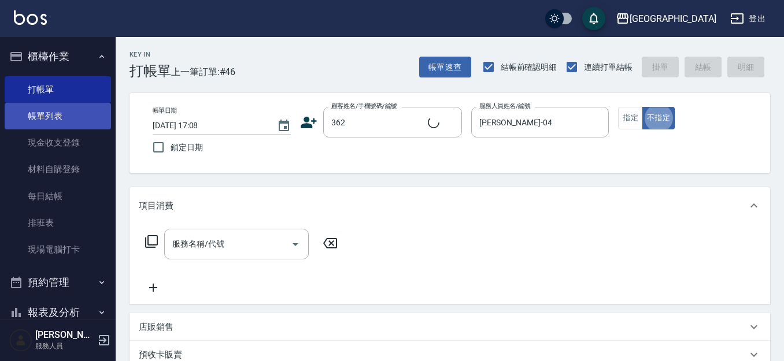
type input "[PERSON_NAME]/0918837828/362"
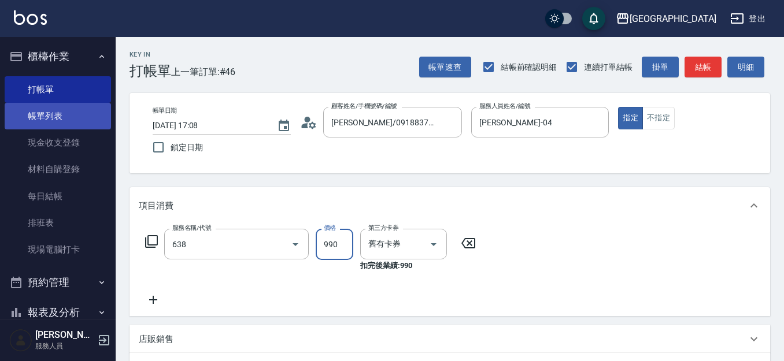
type input "(芙)頭皮養護套卡(638)"
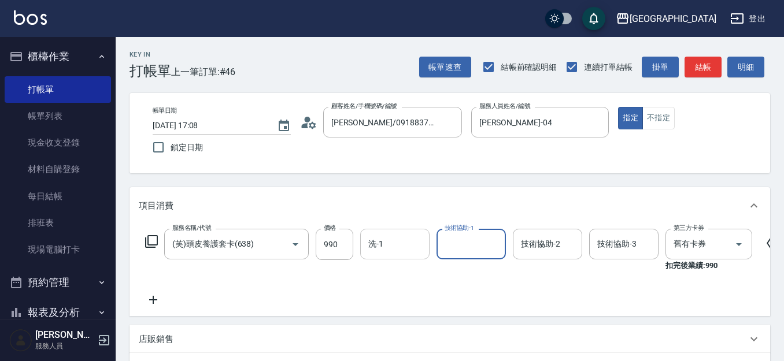
click at [388, 250] on input "洗-1" at bounding box center [394, 244] width 59 height 20
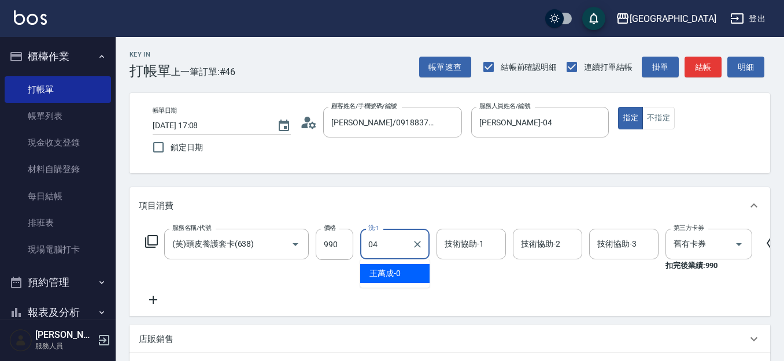
type input "04"
type input "陳永慧-04"
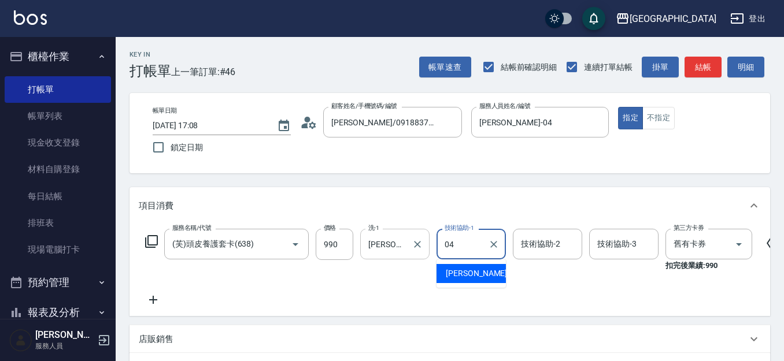
type input "陳永慧-04"
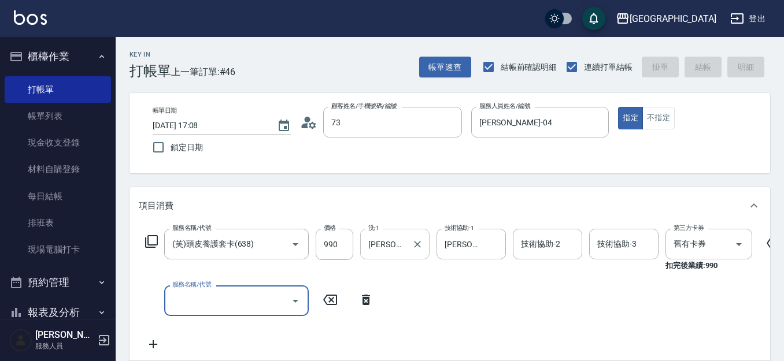
type input "735"
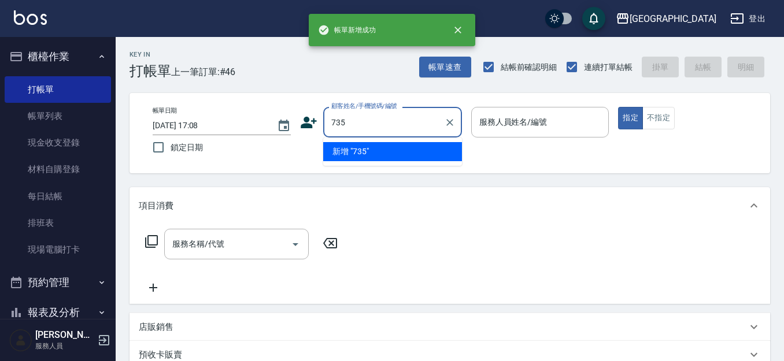
type input "735"
type input "0"
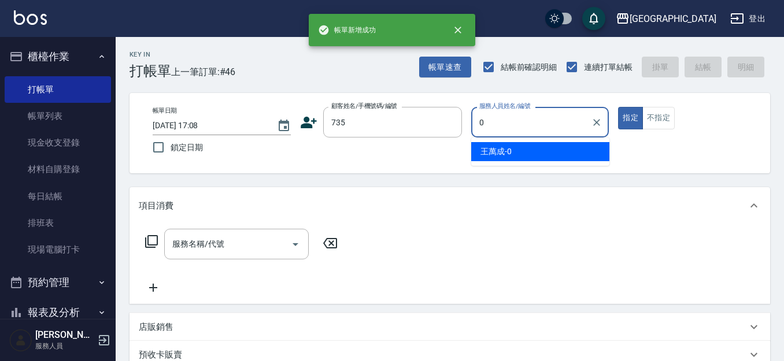
type input "735"
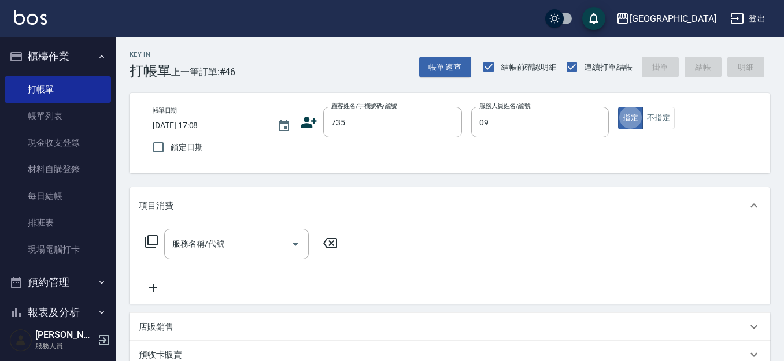
type input "蔡惠如-09"
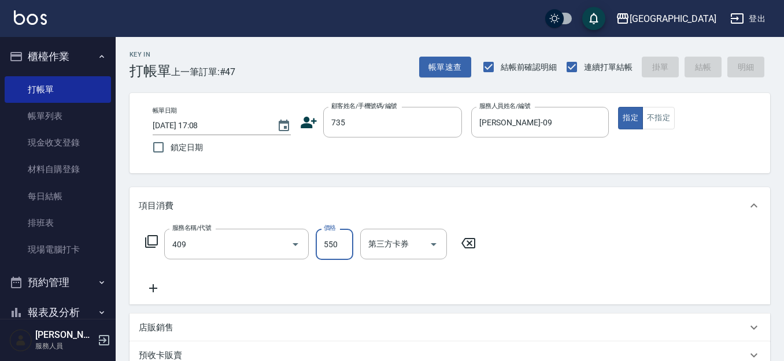
type input "剪髮(550)(409)"
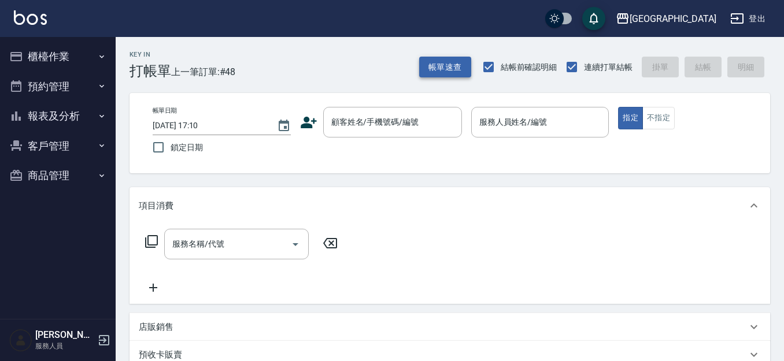
click at [446, 71] on button "帳單速查" at bounding box center [445, 67] width 52 height 21
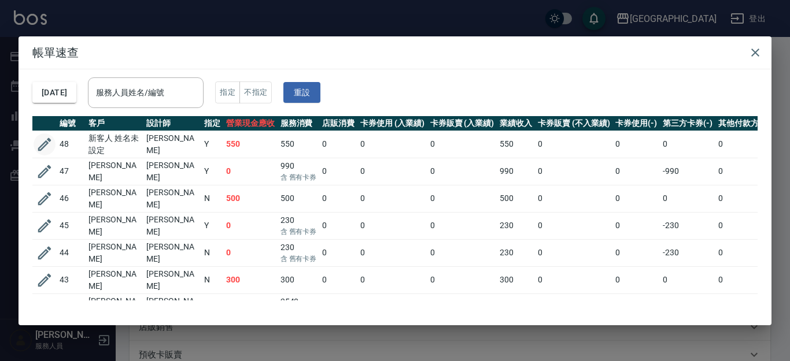
click at [40, 140] on icon "button" at bounding box center [44, 144] width 17 height 17
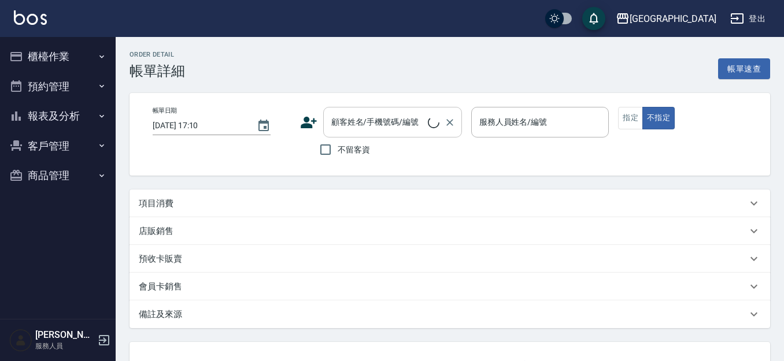
click at [407, 121] on div "顧客姓名/手機號碼/編號 顧客姓名/手機號碼/編號" at bounding box center [392, 122] width 139 height 31
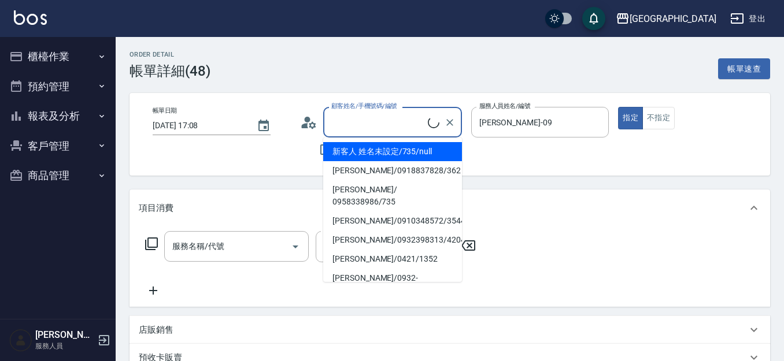
type input "[DATE] 17:08"
type input "[PERSON_NAME]-09"
click at [447, 121] on icon "Clear" at bounding box center [450, 123] width 12 height 12
type input "剪髮(550)(409)"
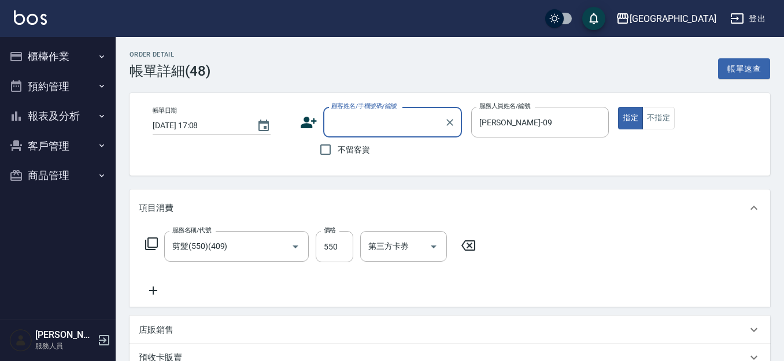
click at [346, 123] on input "顧客姓名/手機號碼/編號" at bounding box center [383, 122] width 111 height 20
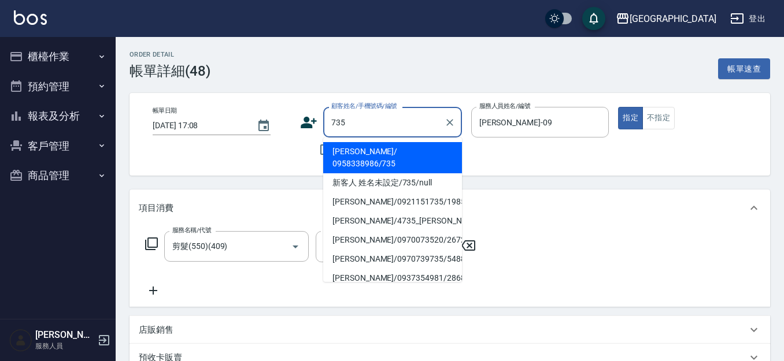
click at [413, 146] on li "[PERSON_NAME]/ 0958338986/735" at bounding box center [392, 157] width 139 height 31
type input "[PERSON_NAME]/ 0958338986/735"
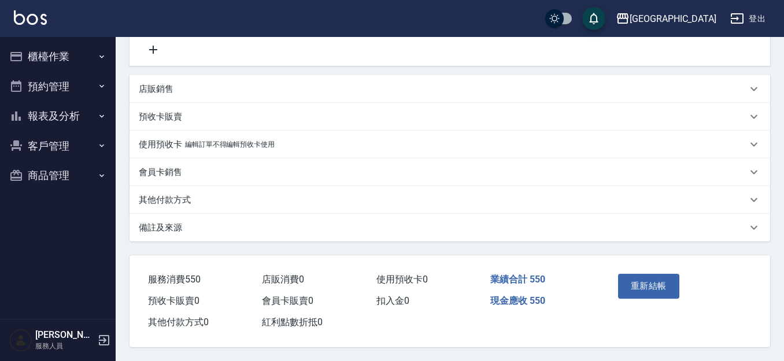
scroll to position [246, 0]
click at [652, 277] on button "重新結帳" at bounding box center [648, 286] width 61 height 24
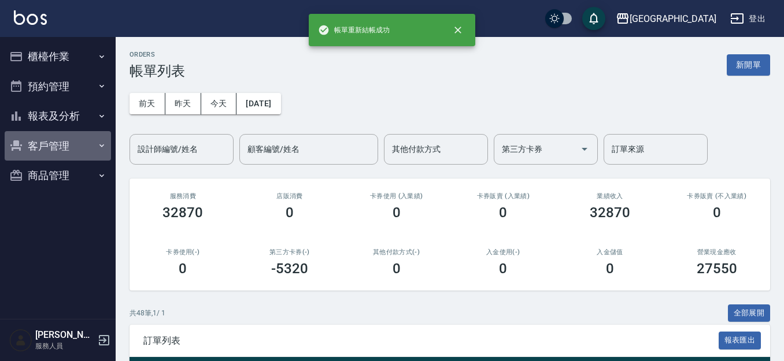
click at [72, 153] on button "客戶管理" at bounding box center [58, 146] width 106 height 30
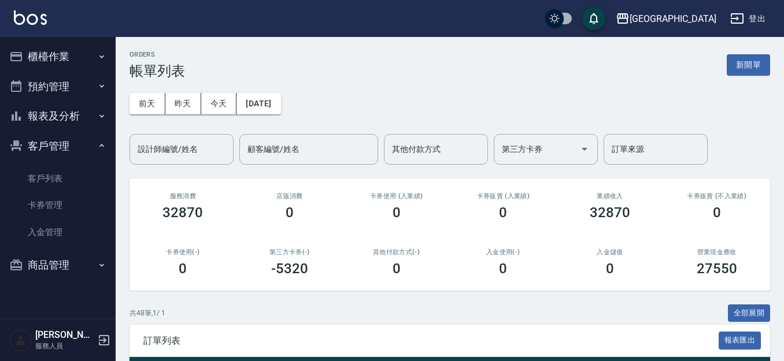
click at [64, 147] on button "客戶管理" at bounding box center [58, 146] width 106 height 30
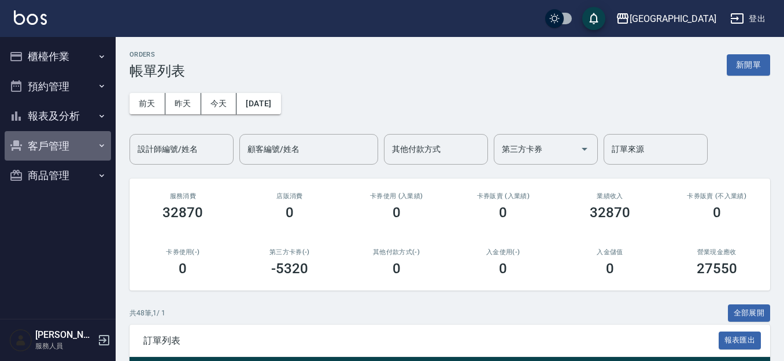
click at [59, 148] on button "客戶管理" at bounding box center [58, 146] width 106 height 30
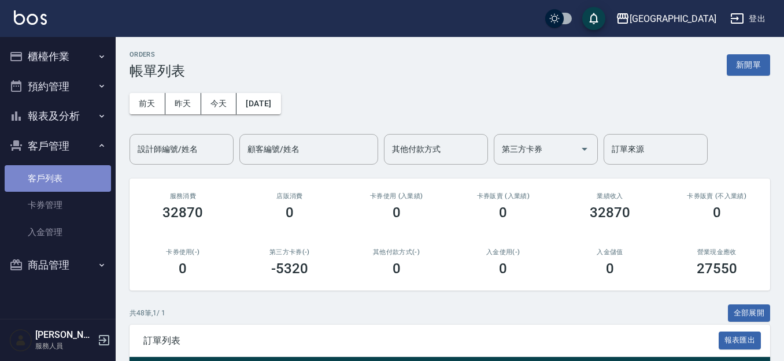
click at [50, 182] on link "客戶列表" at bounding box center [58, 178] width 106 height 27
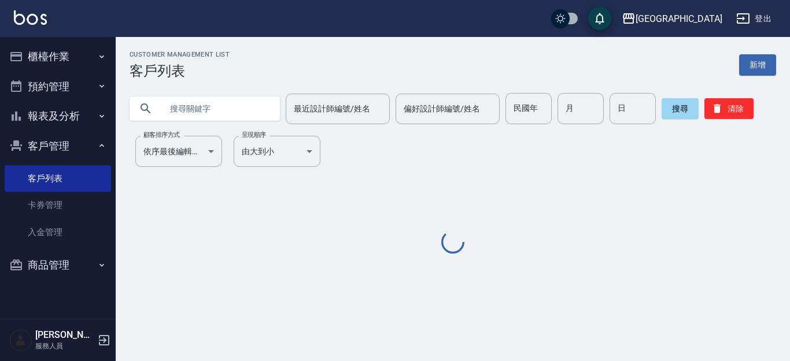
click at [198, 110] on input "text" at bounding box center [216, 108] width 109 height 31
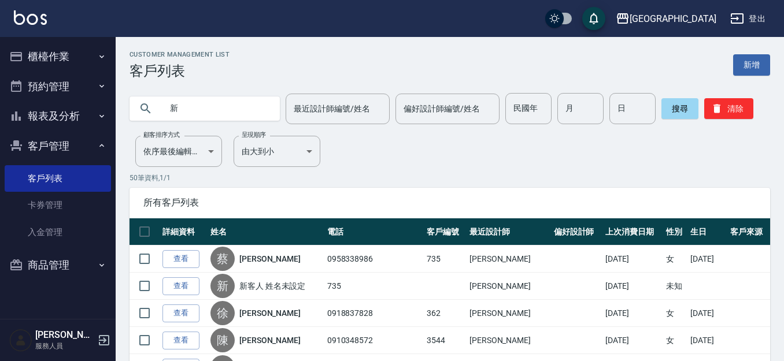
type input "新"
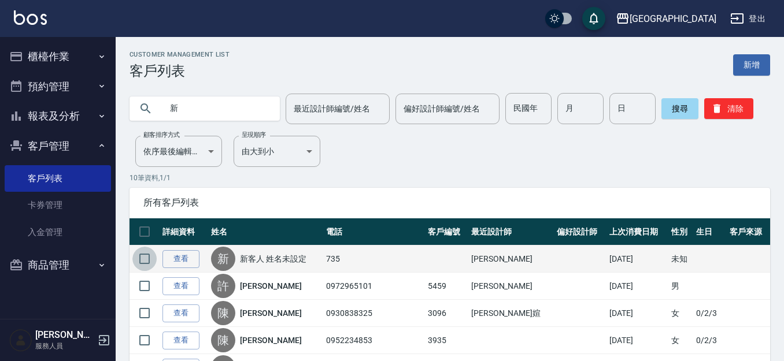
drag, startPoint x: 146, startPoint y: 258, endPoint x: 162, endPoint y: 254, distance: 16.7
click at [146, 256] on input "checkbox" at bounding box center [144, 259] width 24 height 24
checkbox input "true"
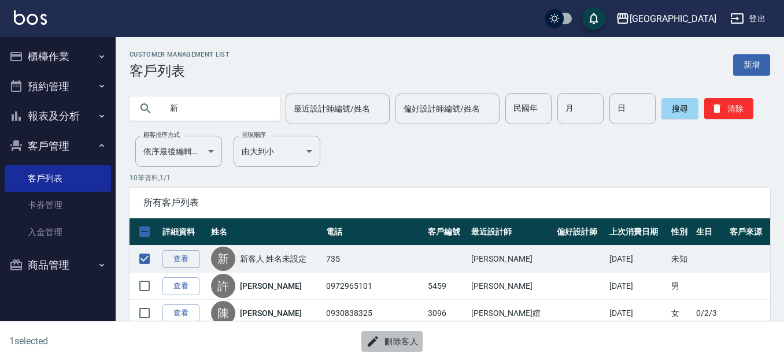
click at [402, 347] on button "刪除客人" at bounding box center [391, 341] width 61 height 21
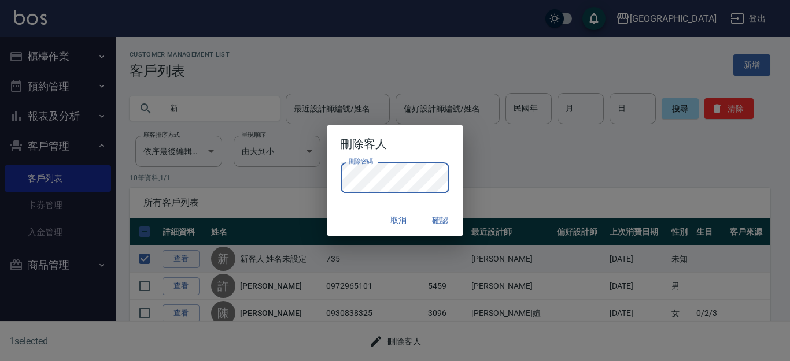
click at [449, 216] on button "確認" at bounding box center [439, 220] width 37 height 21
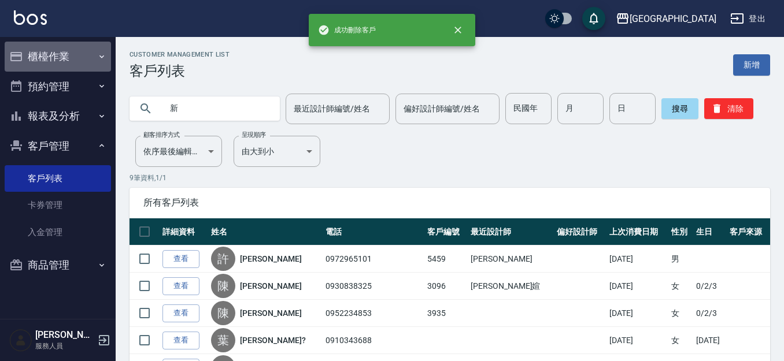
click at [40, 53] on button "櫃檯作業" at bounding box center [58, 57] width 106 height 30
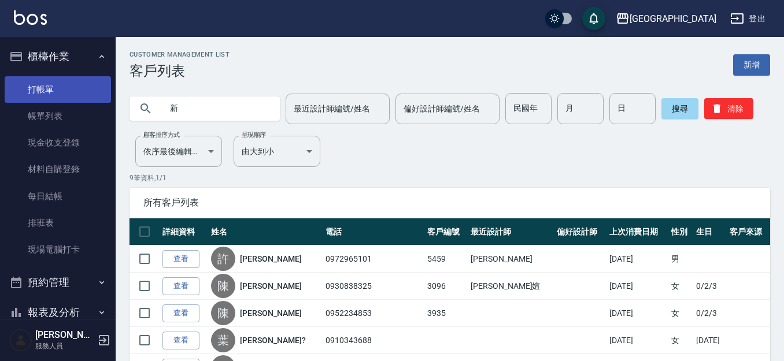
drag, startPoint x: 51, startPoint y: 87, endPoint x: 90, endPoint y: 92, distance: 38.4
click at [52, 88] on link "打帳單" at bounding box center [58, 89] width 106 height 27
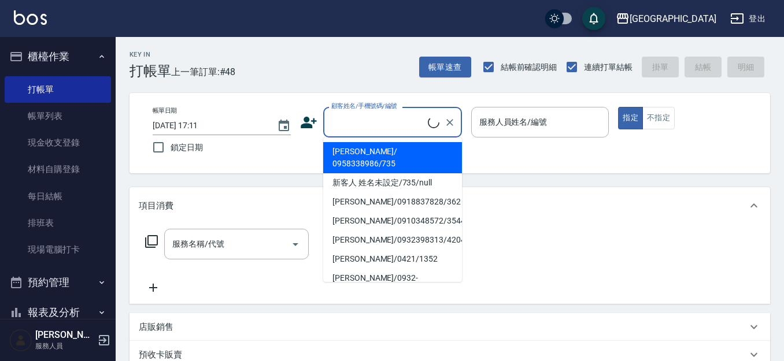
click at [336, 123] on input "顧客姓名/手機號碼/編號" at bounding box center [377, 122] width 99 height 20
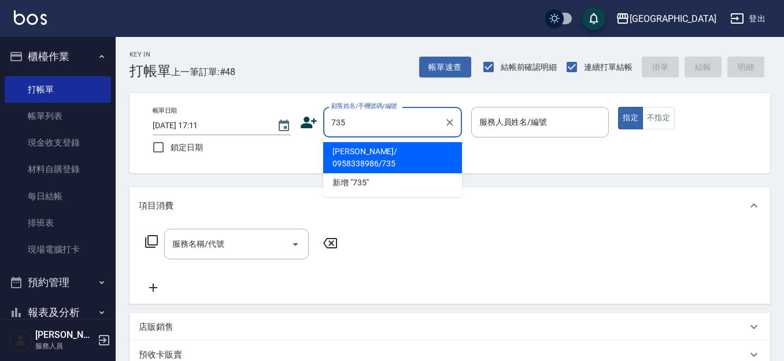
type input "735"
type input "09"
type input "[PERSON_NAME]/ 0958338986/735"
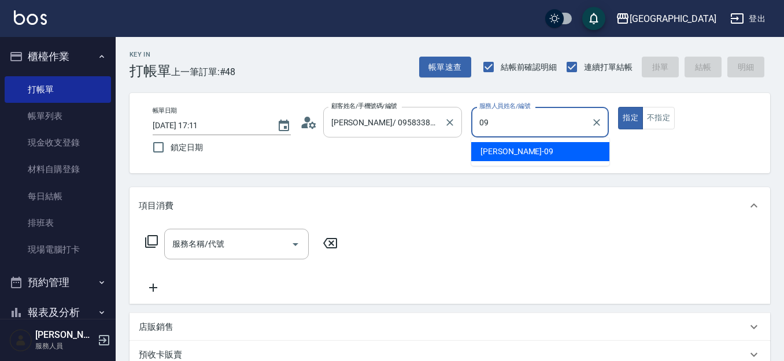
type input "09"
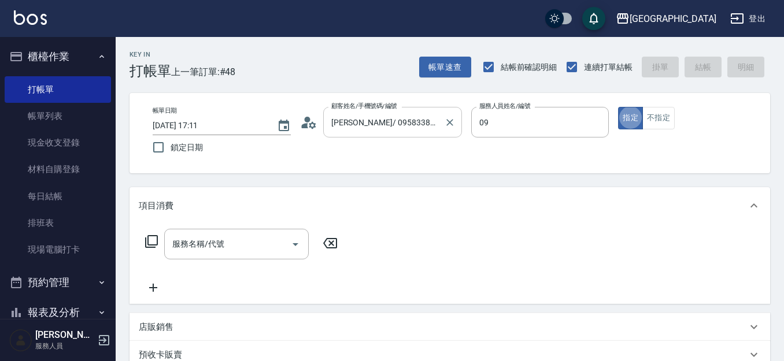
type button "true"
type input "[PERSON_NAME]-09"
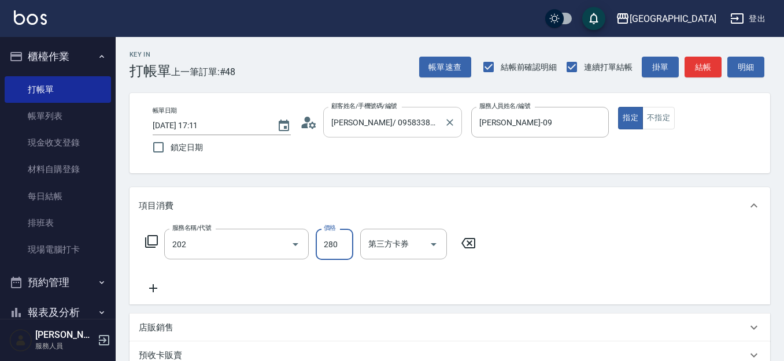
type input "洗髮[280](202)"
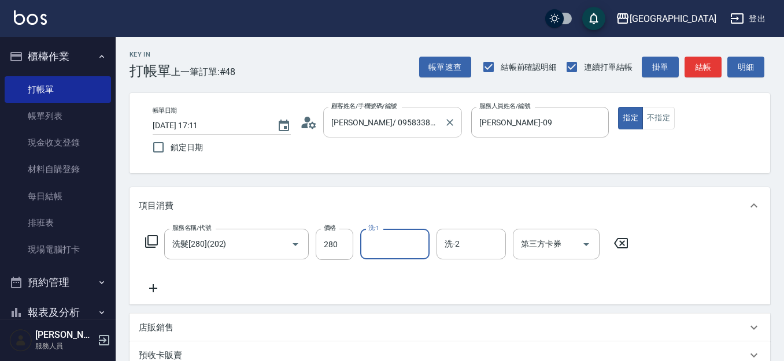
type input "0"
type input "[PERSON_NAME]-15"
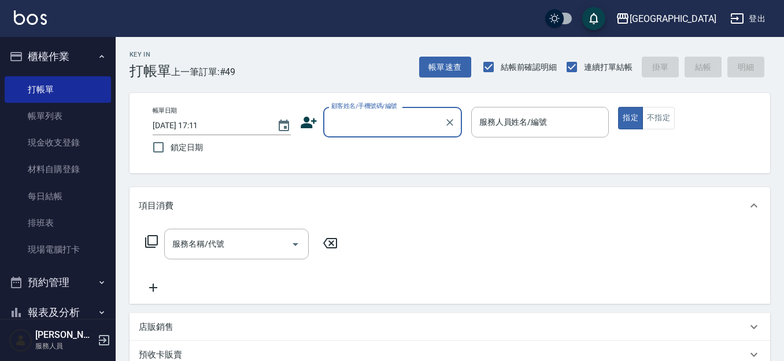
click at [391, 121] on input "顧客姓名/手機號碼/編號" at bounding box center [383, 122] width 111 height 20
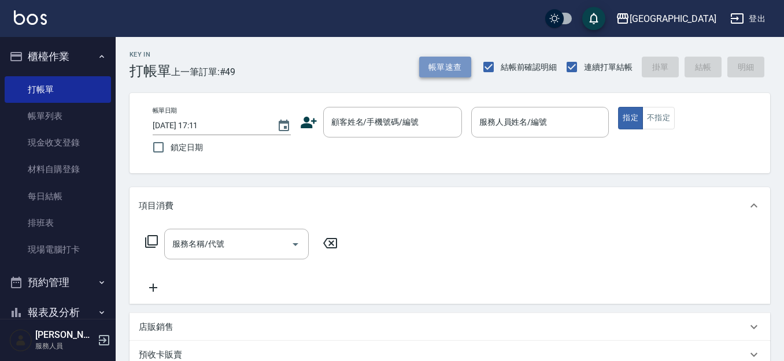
click at [438, 66] on button "帳單速查" at bounding box center [445, 67] width 52 height 21
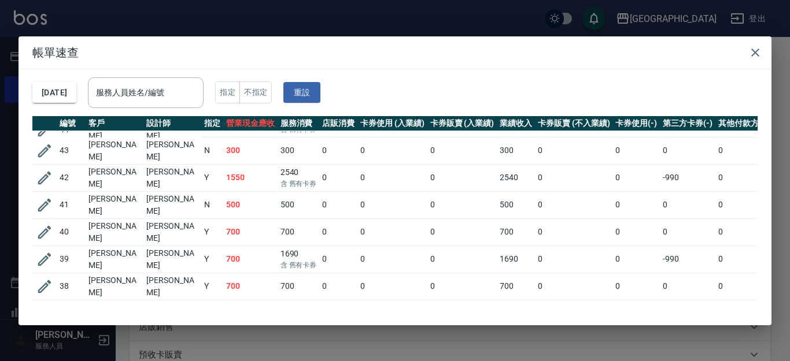
drag, startPoint x: 744, startPoint y: 86, endPoint x: 553, endPoint y: 202, distance: 223.4
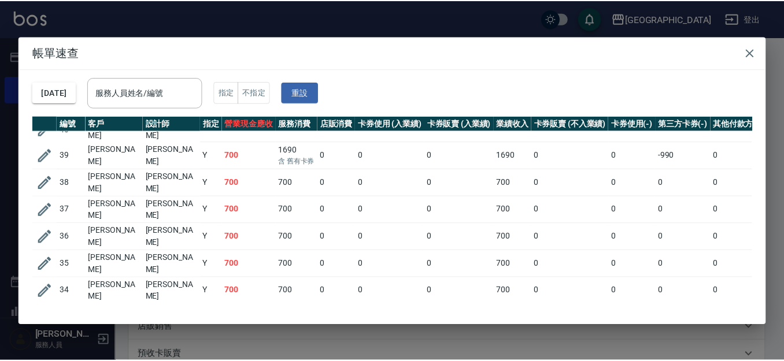
scroll to position [340, 0]
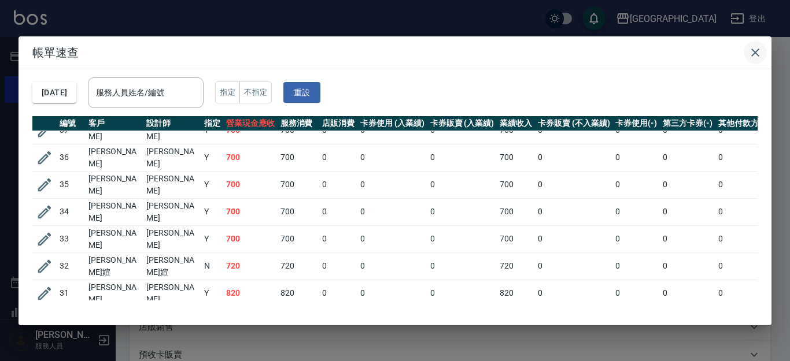
click at [755, 54] on icon "button" at bounding box center [755, 53] width 14 height 14
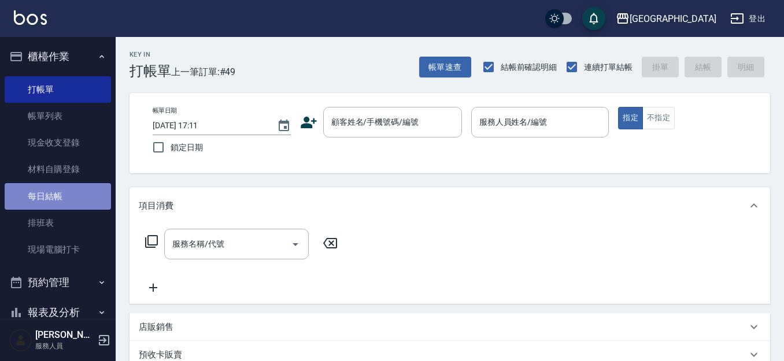
click at [70, 196] on link "每日結帳" at bounding box center [58, 196] width 106 height 27
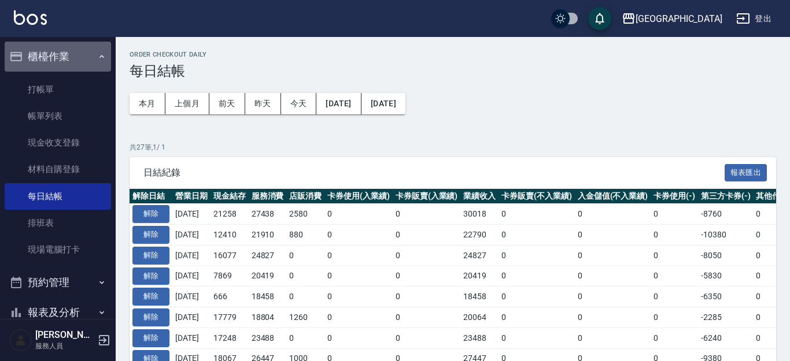
click at [76, 50] on button "櫃檯作業" at bounding box center [58, 57] width 106 height 30
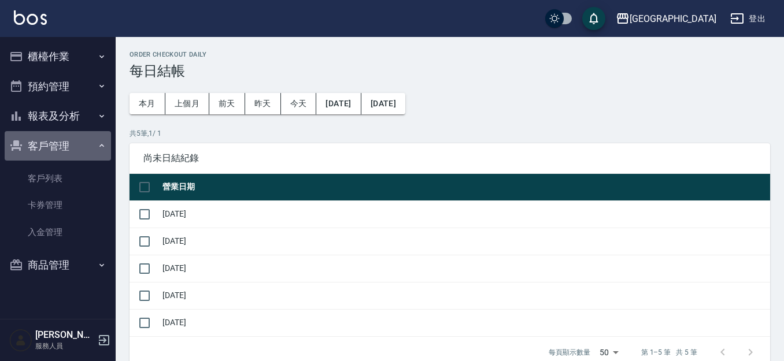
click at [69, 147] on button "客戶管理" at bounding box center [58, 146] width 106 height 30
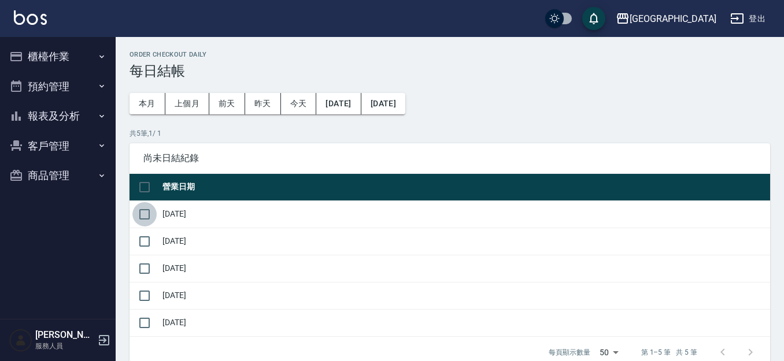
click at [150, 217] on input "checkbox" at bounding box center [144, 214] width 24 height 24
checkbox input "true"
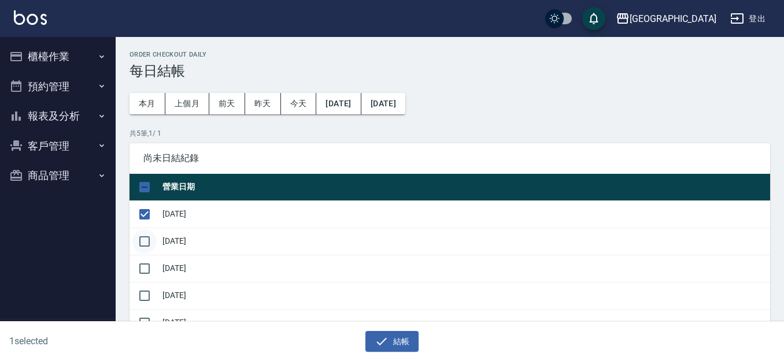
click at [146, 242] on input "checkbox" at bounding box center [144, 241] width 24 height 24
checkbox input "true"
click at [149, 266] on input "checkbox" at bounding box center [144, 269] width 24 height 24
checkbox input "true"
click at [148, 296] on input "checkbox" at bounding box center [144, 296] width 24 height 24
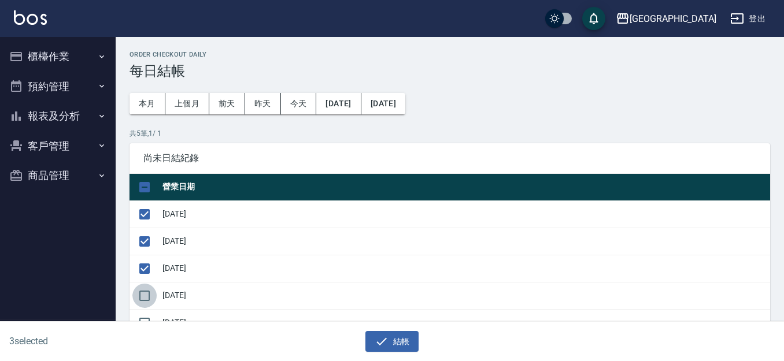
checkbox input "true"
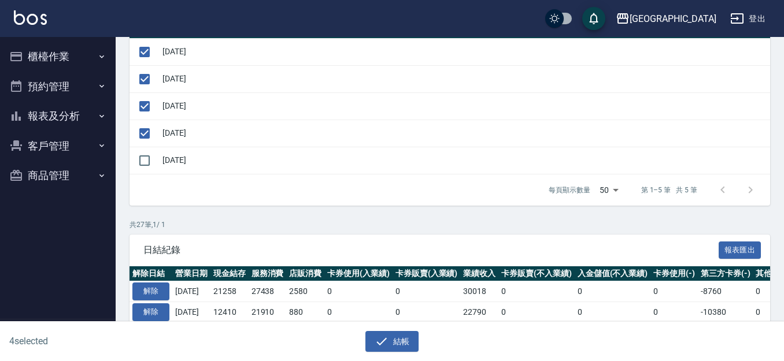
scroll to position [162, 0]
drag, startPoint x: 395, startPoint y: 345, endPoint x: 386, endPoint y: 283, distance: 62.5
click at [395, 345] on button "結帳" at bounding box center [392, 341] width 54 height 21
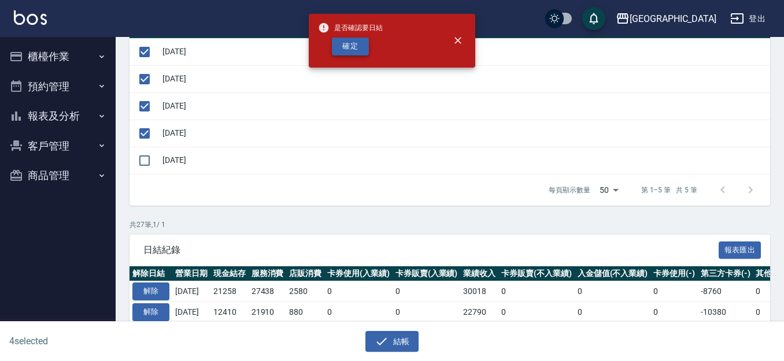
click at [345, 42] on button "確定" at bounding box center [350, 47] width 37 height 18
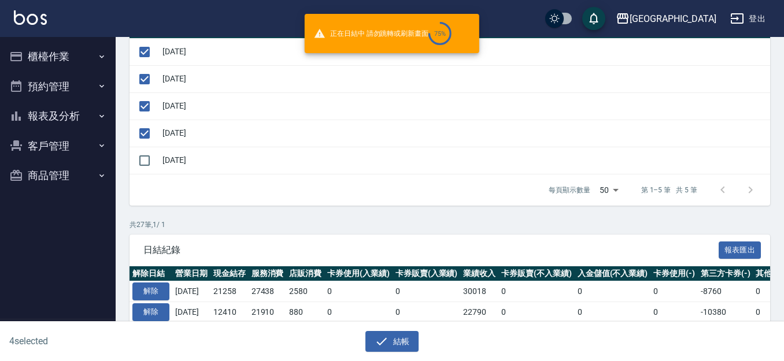
checkbox input "false"
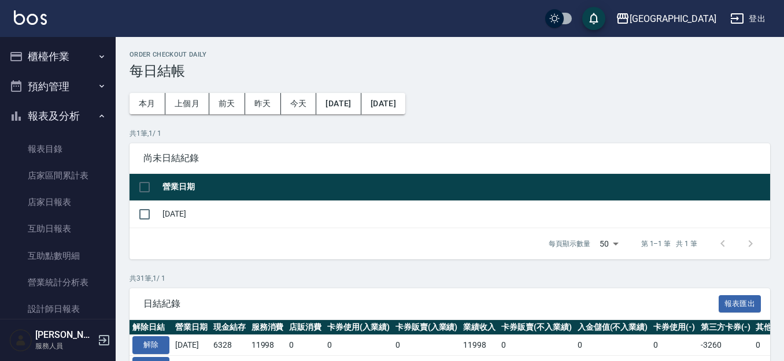
scroll to position [162, 0]
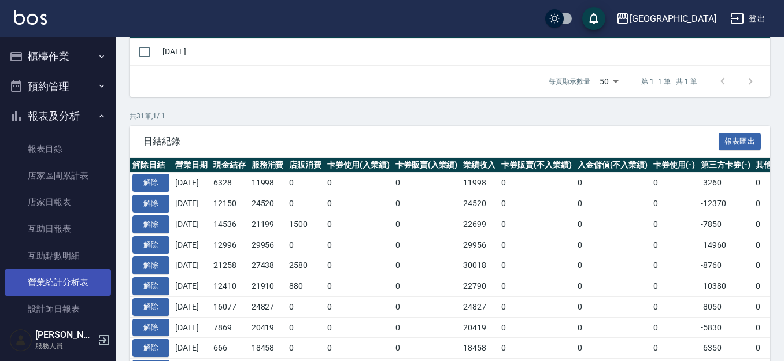
click at [79, 283] on link "營業統計分析表" at bounding box center [58, 282] width 106 height 27
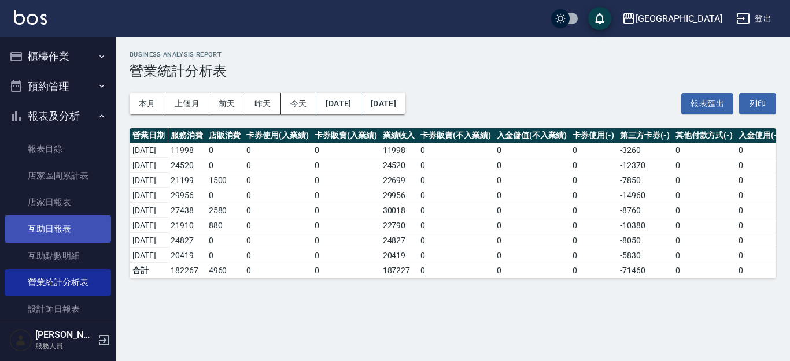
click at [64, 234] on link "互助日報表" at bounding box center [58, 229] width 106 height 27
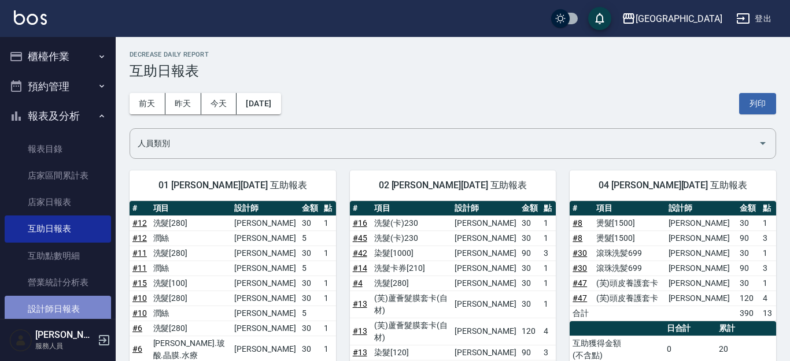
click at [77, 310] on link "設計師日報表" at bounding box center [58, 309] width 106 height 27
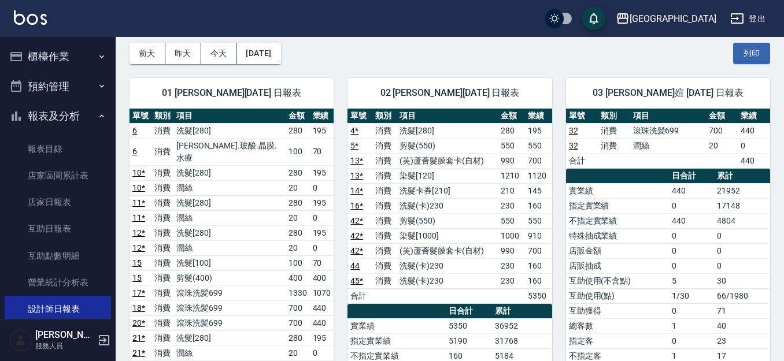
scroll to position [50, 0]
click at [67, 118] on button "報表及分析" at bounding box center [58, 116] width 106 height 30
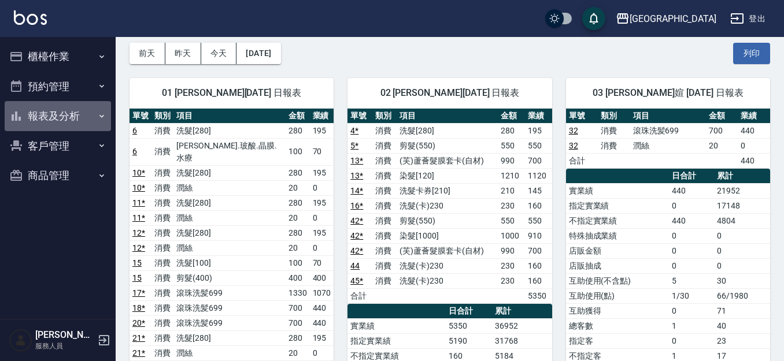
click at [74, 115] on button "報表及分析" at bounding box center [58, 116] width 106 height 30
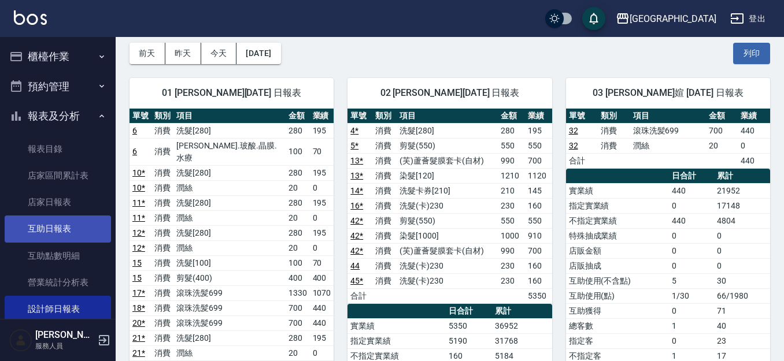
click at [81, 230] on link "互助日報表" at bounding box center [58, 229] width 106 height 27
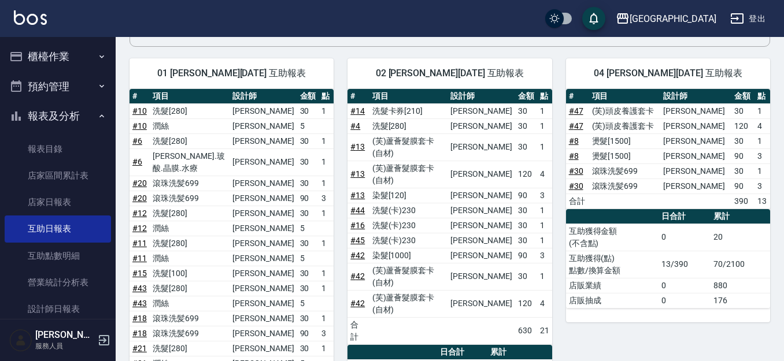
scroll to position [108, 0]
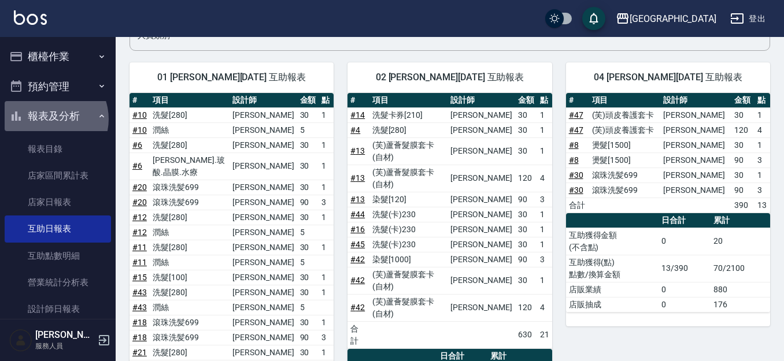
drag, startPoint x: 49, startPoint y: 119, endPoint x: 54, endPoint y: 80, distance: 39.1
click at [50, 119] on button "報表及分析" at bounding box center [58, 116] width 106 height 30
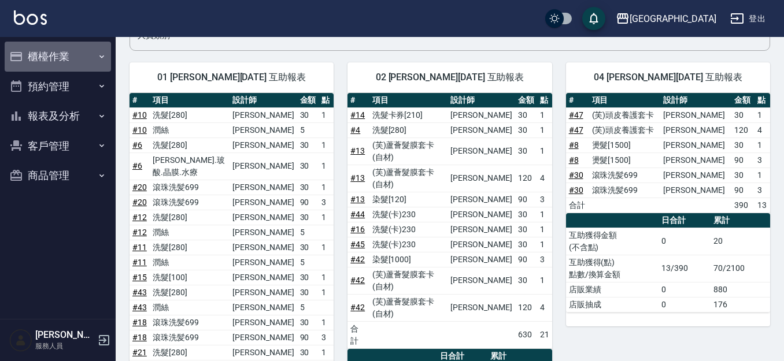
click at [58, 58] on button "櫃檯作業" at bounding box center [58, 57] width 106 height 30
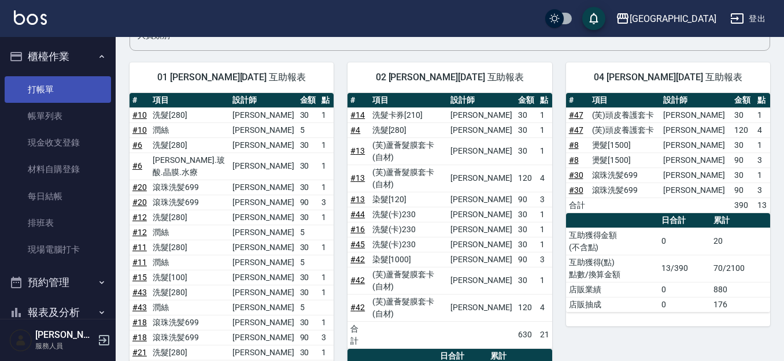
click at [71, 93] on link "打帳單" at bounding box center [58, 89] width 106 height 27
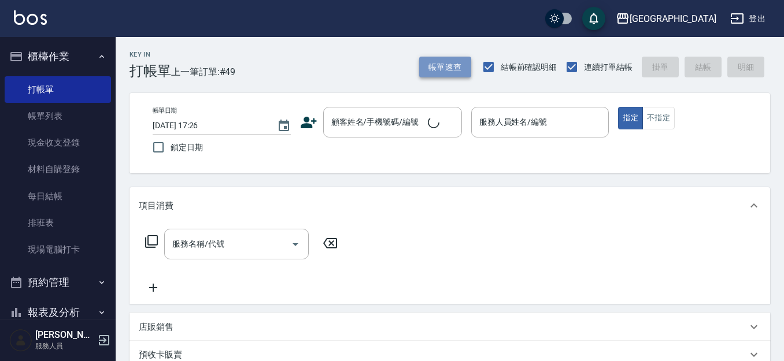
click at [432, 64] on button "帳單速查" at bounding box center [445, 67] width 52 height 21
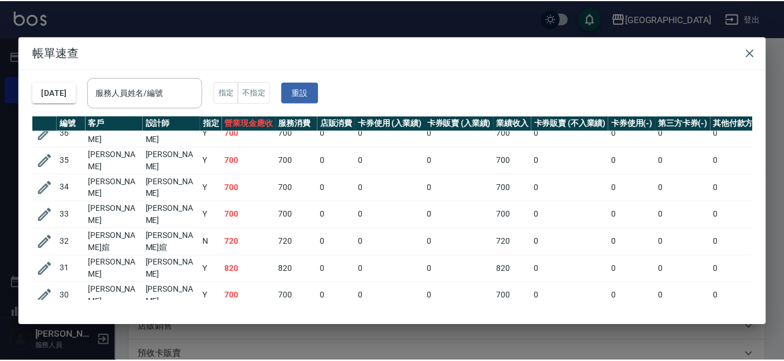
scroll to position [366, 0]
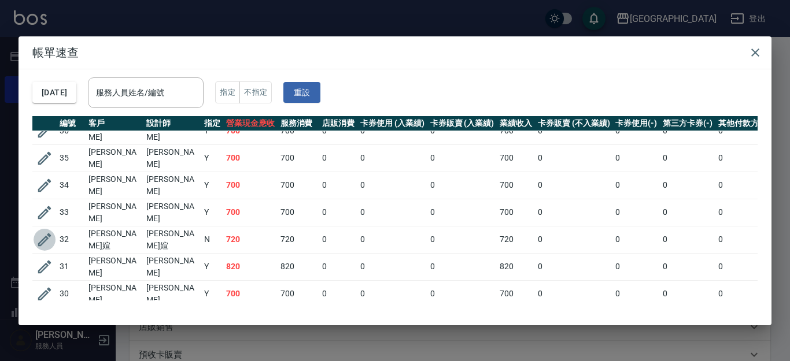
click at [39, 231] on icon "button" at bounding box center [44, 239] width 17 height 17
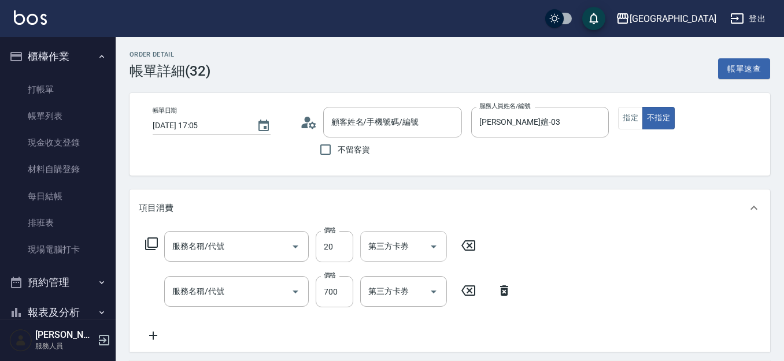
type input "[DATE] 17:05"
type input "[PERSON_NAME]媗-03"
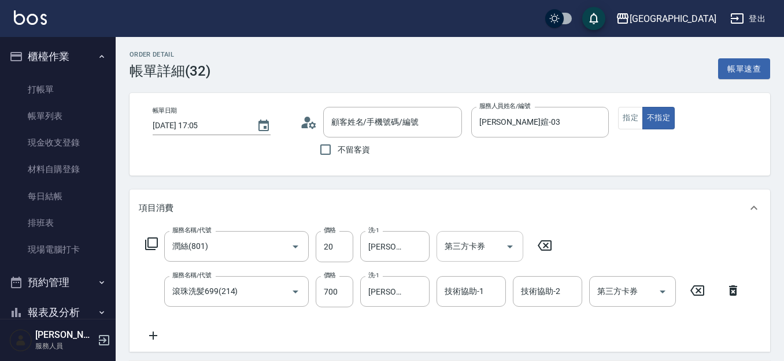
type input "潤絲(801)"
type input "滾珠洗髪699(214)"
type input "[PERSON_NAME]媗/0911843052/2250"
click at [468, 298] on input "技術協助-1" at bounding box center [471, 292] width 59 height 20
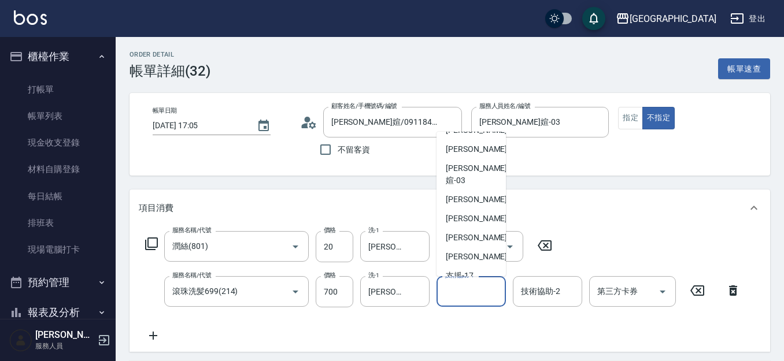
scroll to position [106, 0]
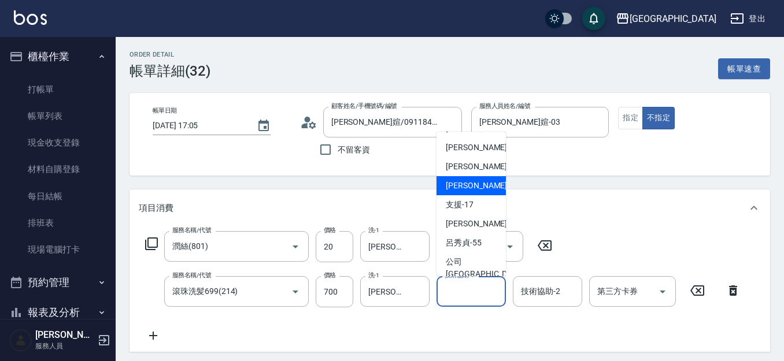
click at [479, 180] on span "[PERSON_NAME]-15" at bounding box center [482, 186] width 73 height 12
type input "[PERSON_NAME]-15"
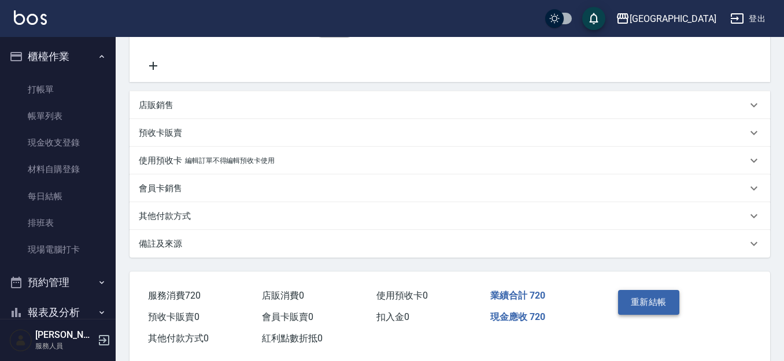
scroll to position [271, 0]
click at [632, 297] on button "重新結帳" at bounding box center [648, 302] width 61 height 24
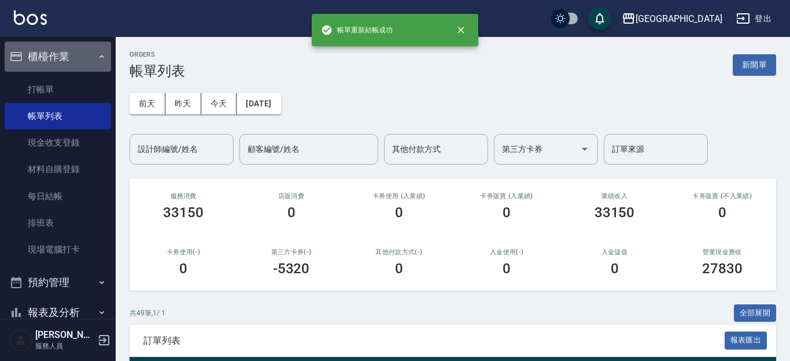
click at [64, 54] on button "櫃檯作業" at bounding box center [58, 57] width 106 height 30
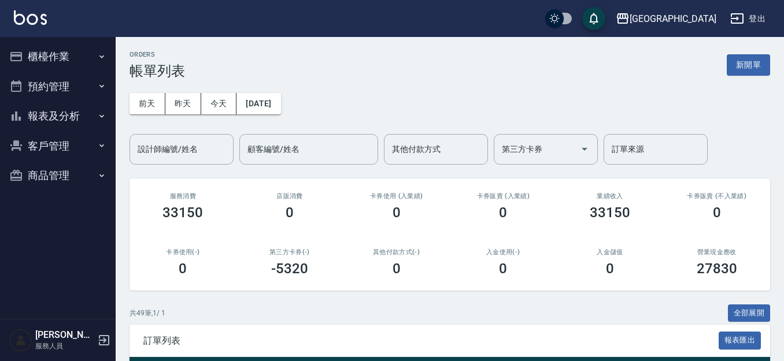
click at [86, 115] on button "報表及分析" at bounding box center [58, 116] width 106 height 30
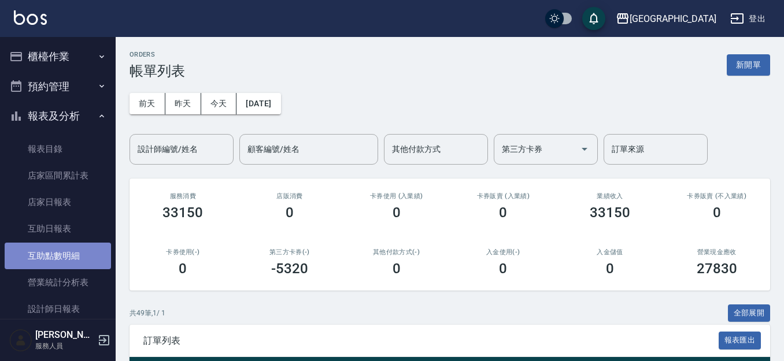
drag, startPoint x: 77, startPoint y: 261, endPoint x: 82, endPoint y: 257, distance: 6.1
click at [78, 261] on link "互助點數明細" at bounding box center [58, 256] width 106 height 27
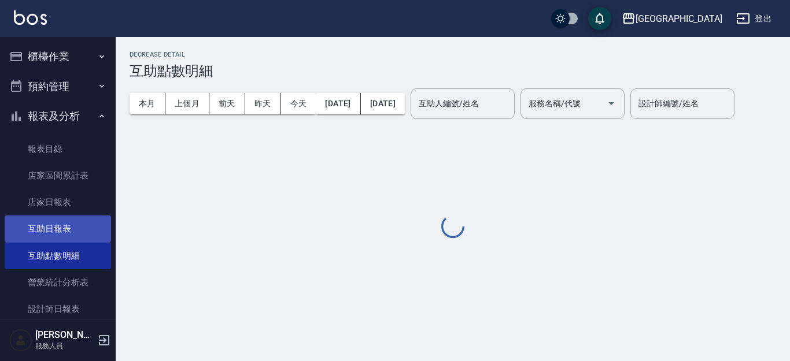
click at [65, 225] on link "互助日報表" at bounding box center [58, 229] width 106 height 27
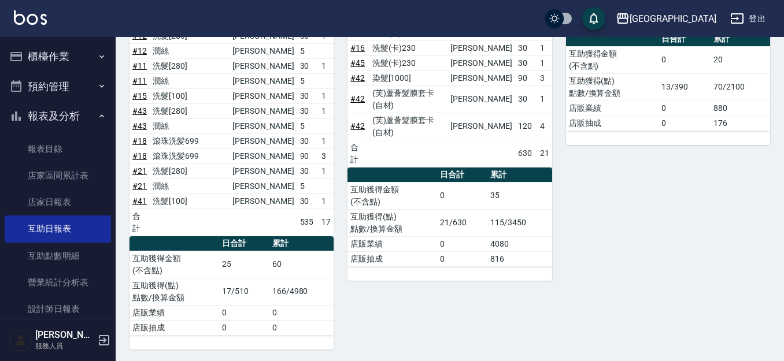
scroll to position [288, 0]
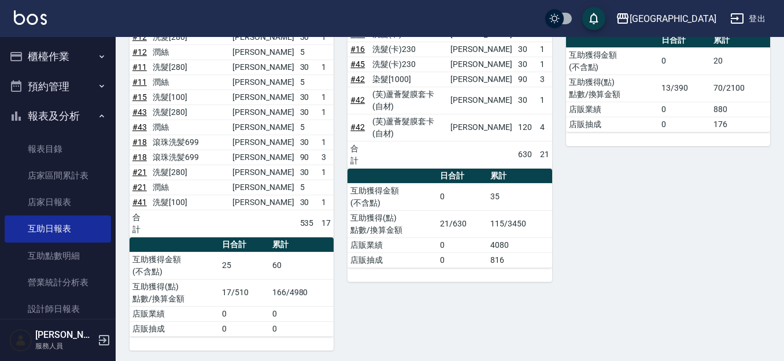
click at [27, 107] on button "報表及分析" at bounding box center [58, 116] width 106 height 30
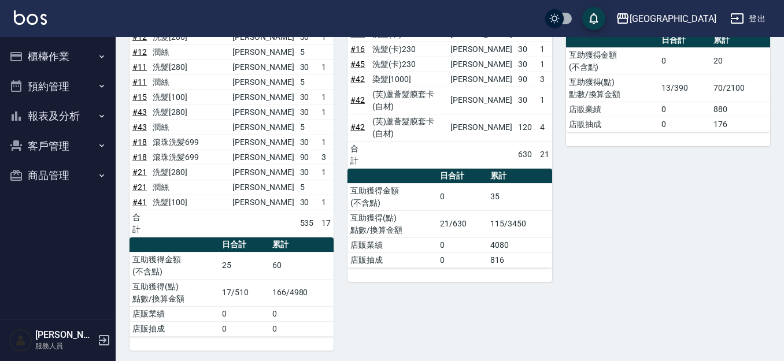
click at [55, 59] on button "櫃檯作業" at bounding box center [58, 57] width 106 height 30
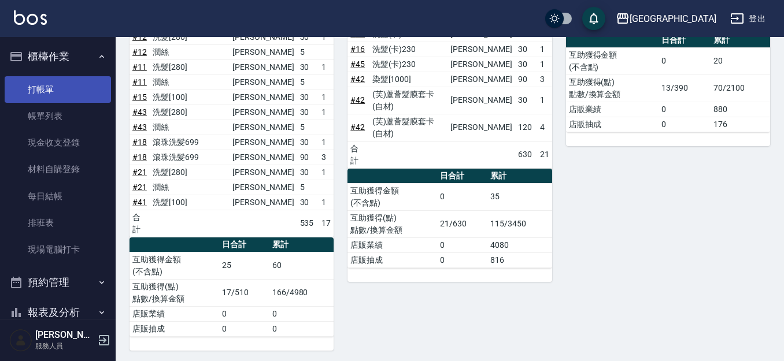
click at [59, 85] on link "打帳單" at bounding box center [58, 89] width 106 height 27
